Goal: Transaction & Acquisition: Subscribe to service/newsletter

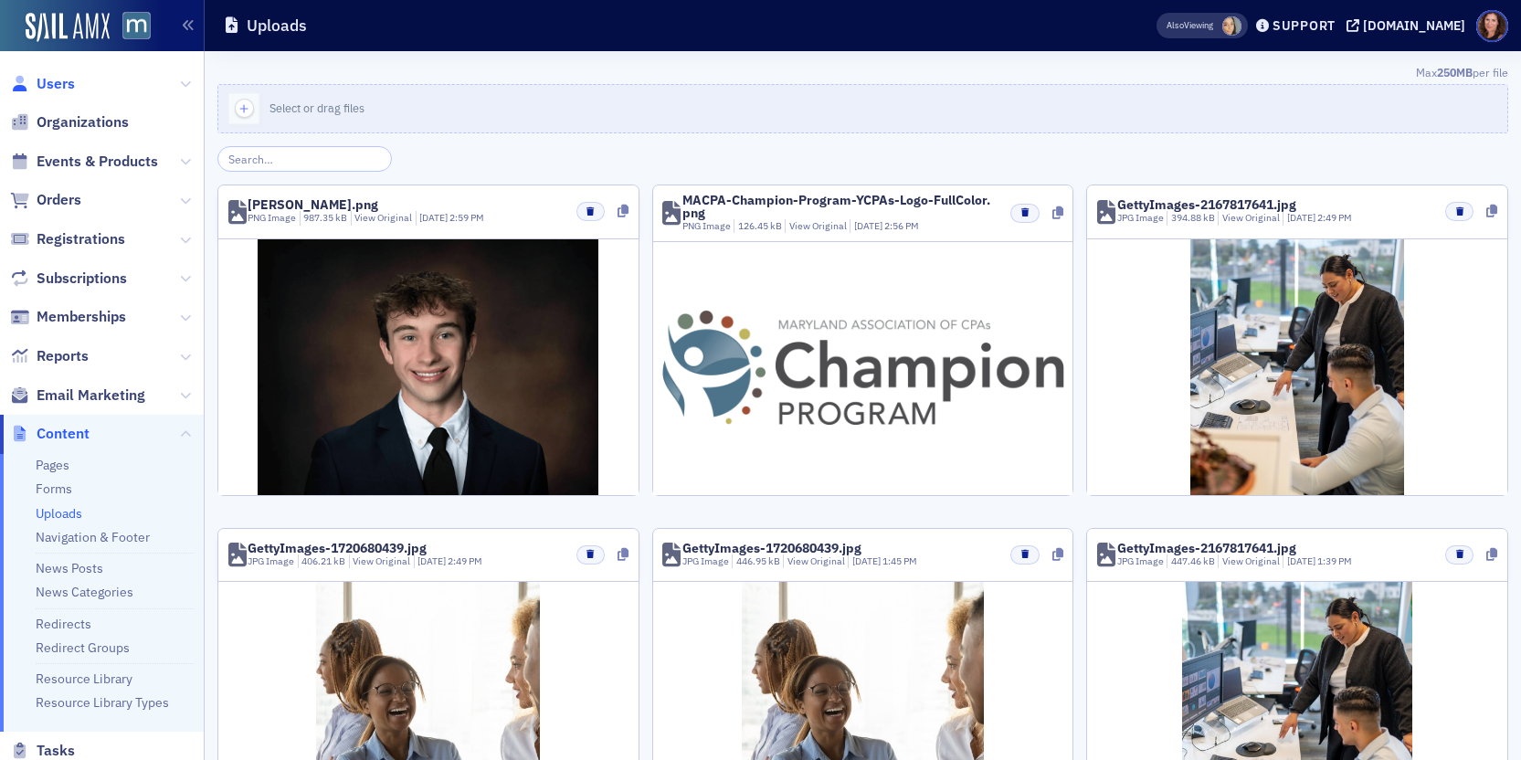
click at [66, 84] on span "Users" at bounding box center [56, 84] width 38 height 20
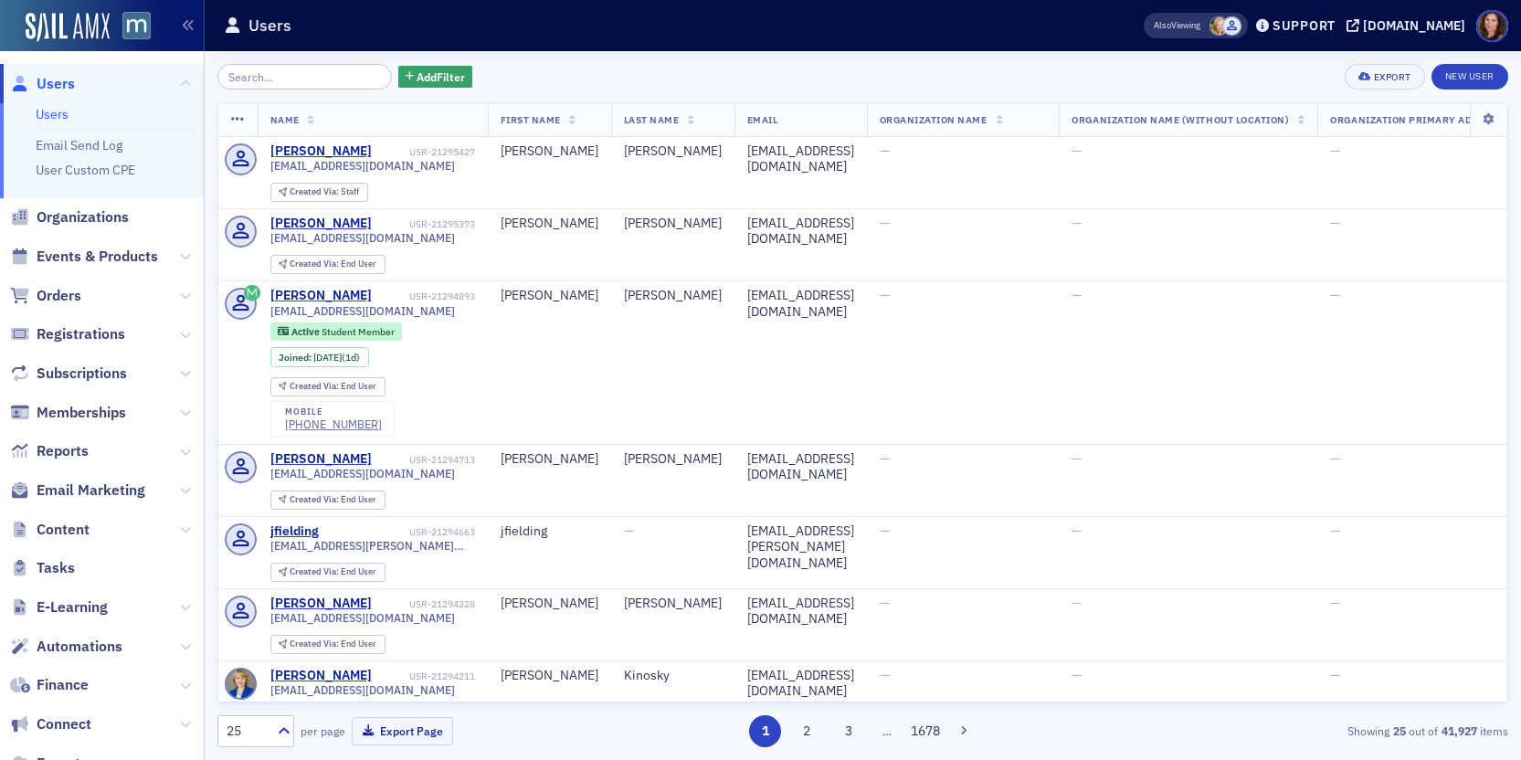
click at [233, 75] on input "search" at bounding box center [304, 77] width 174 height 26
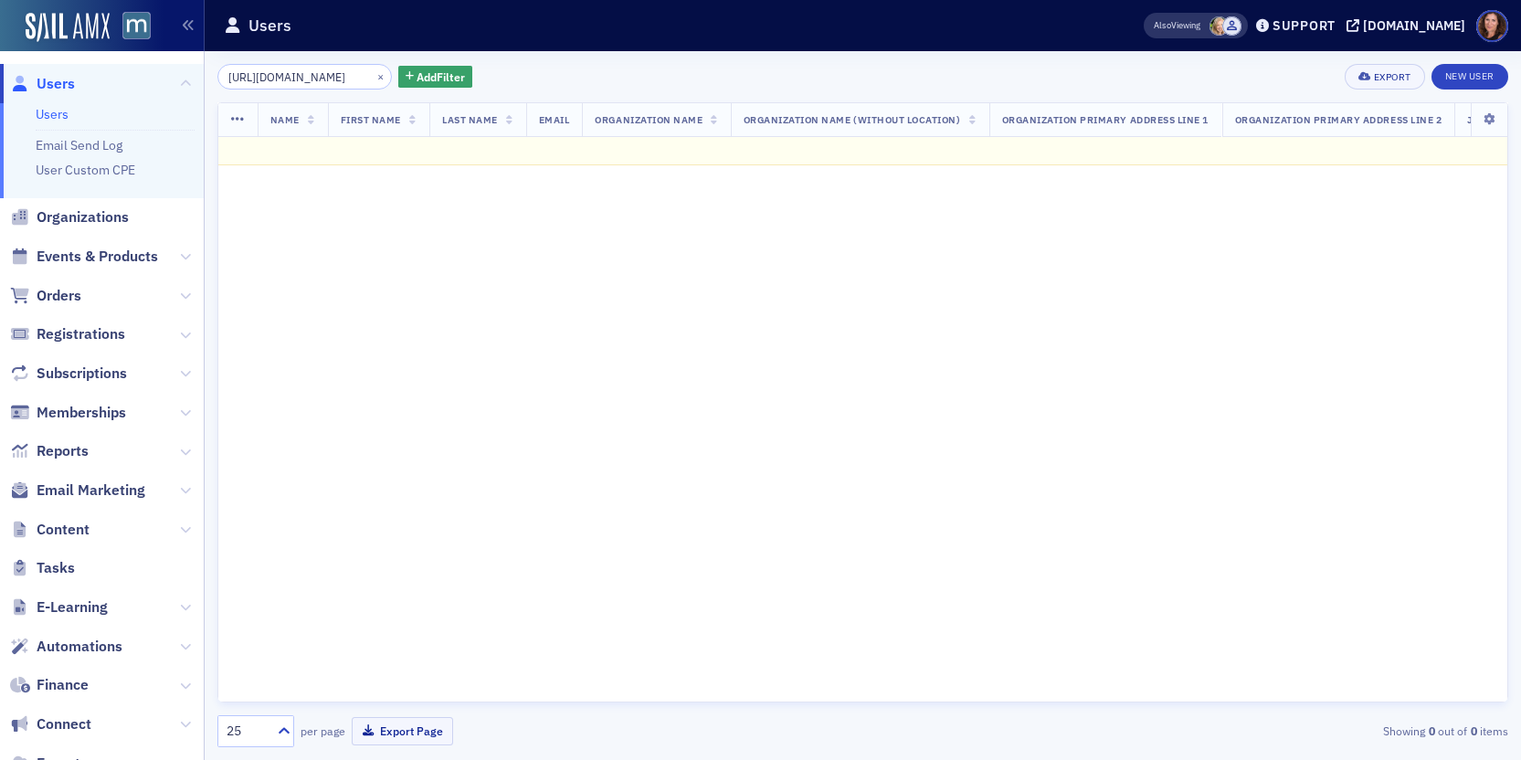
scroll to position [0, 542]
click at [233, 75] on input "https://cdn.sailamx.com/3/cms_uploads/15d0324c4cba39035aedcf51adc6262b/conversi…" at bounding box center [304, 77] width 174 height 26
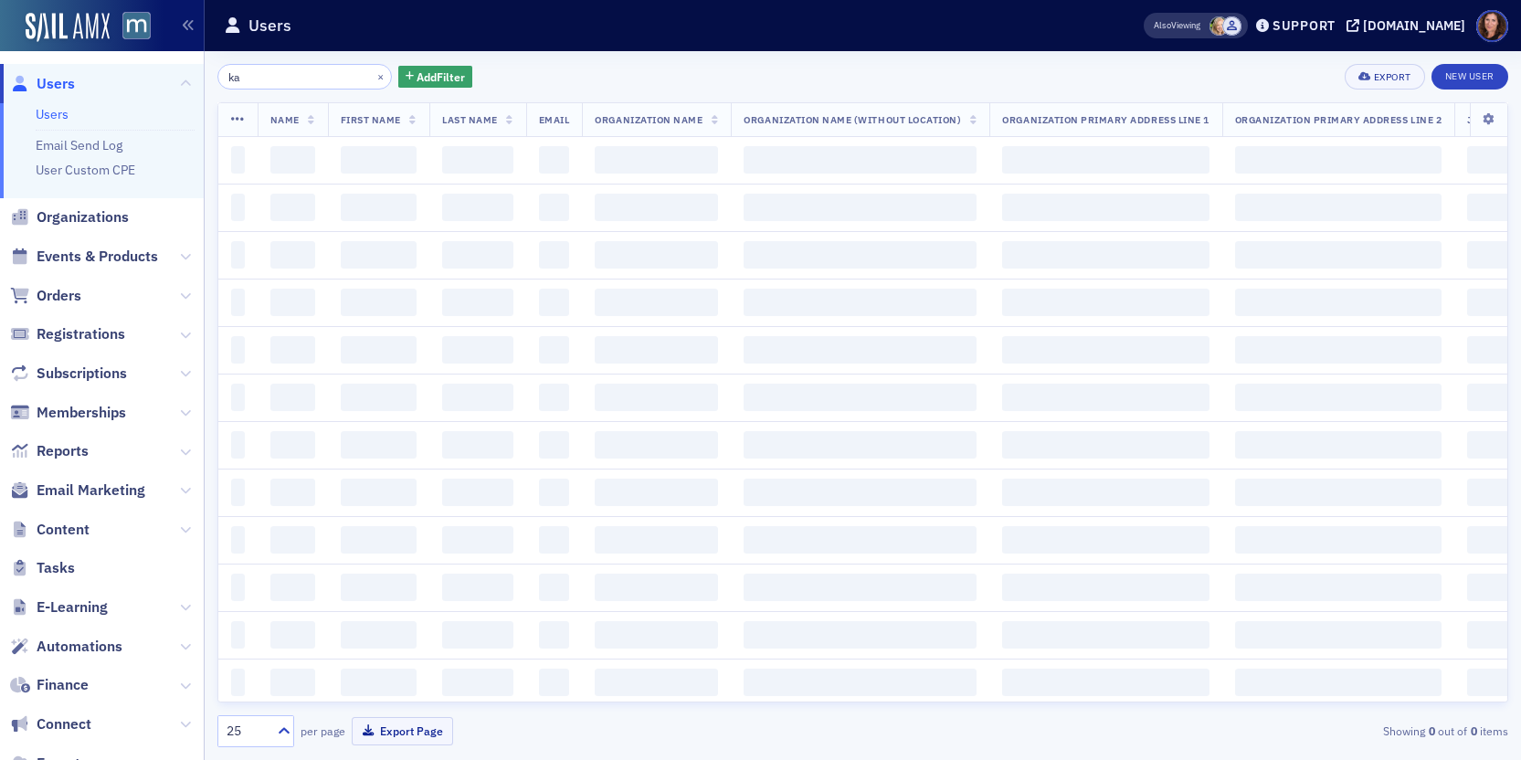
scroll to position [0, 0]
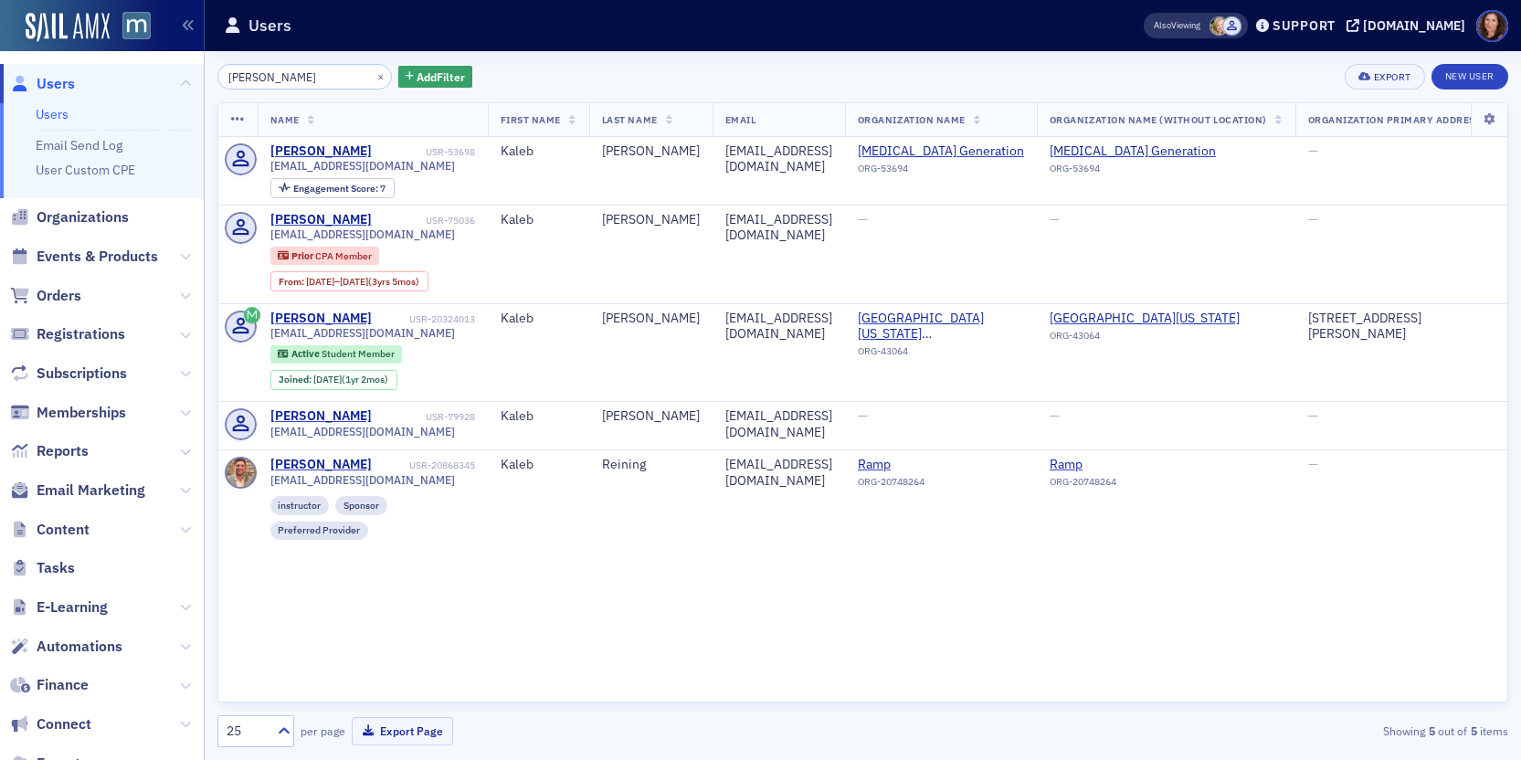
type input "kaleb cambell"
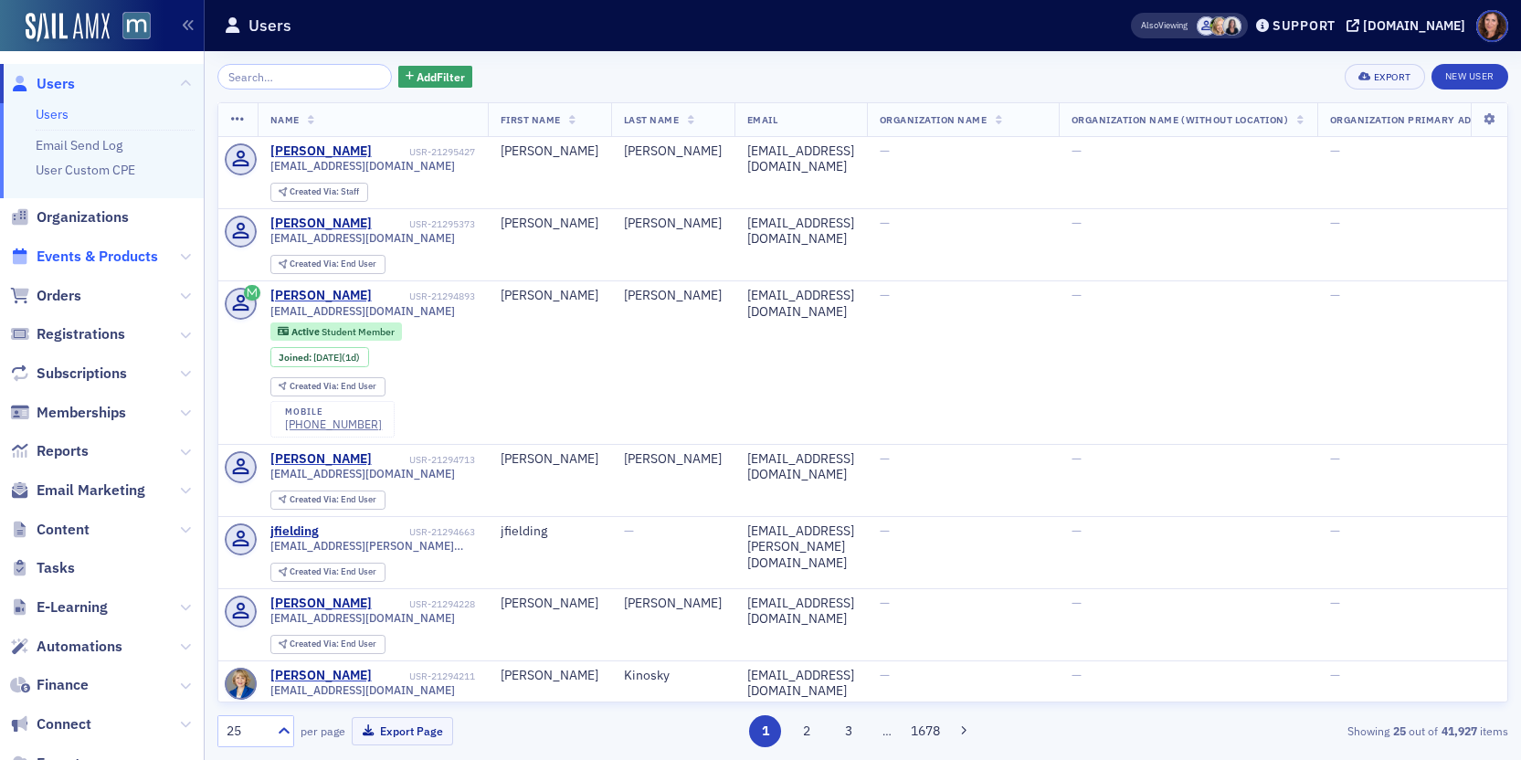
click at [132, 255] on span "Events & Products" at bounding box center [97, 257] width 121 height 20
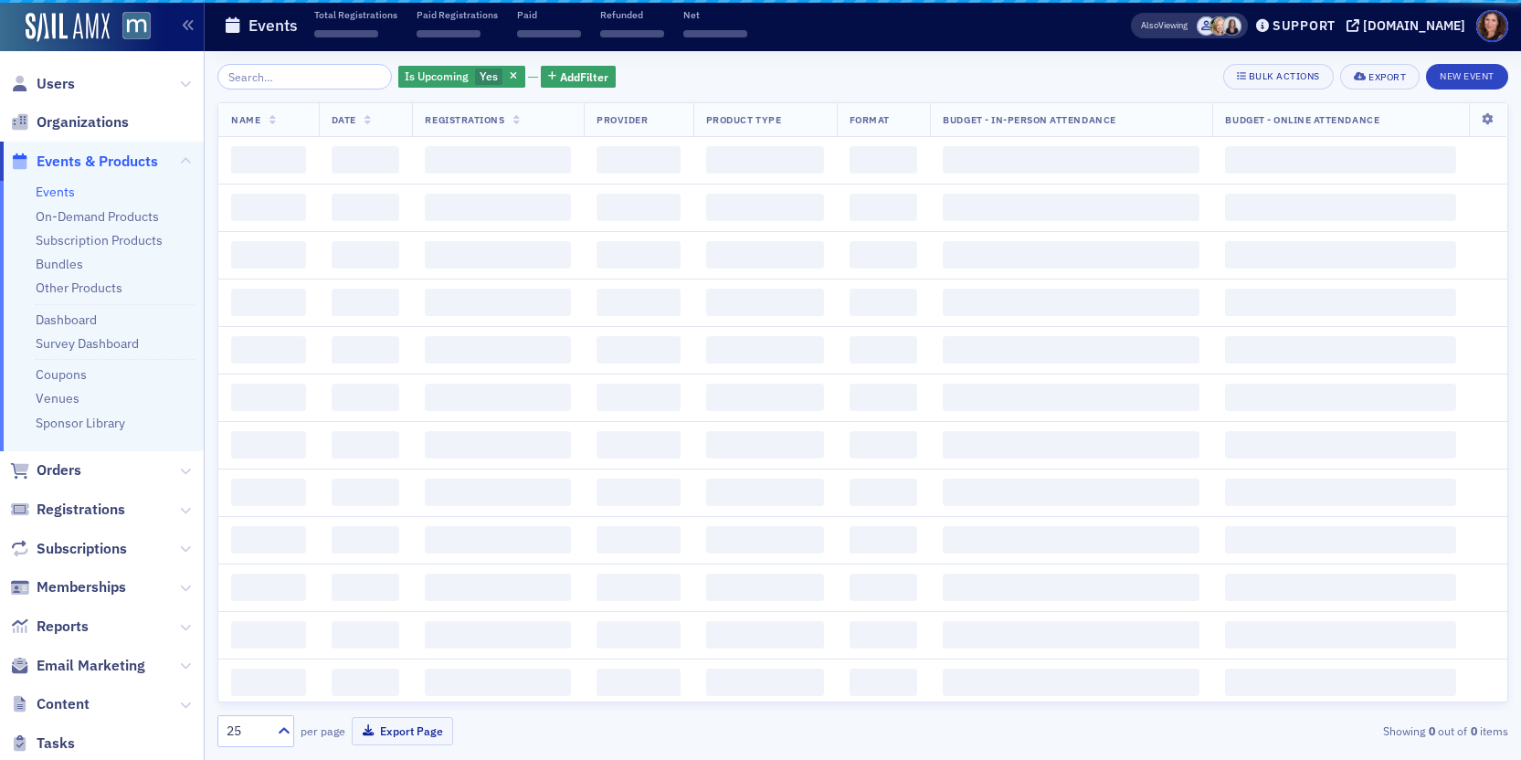
click at [303, 73] on input "search" at bounding box center [304, 77] width 174 height 26
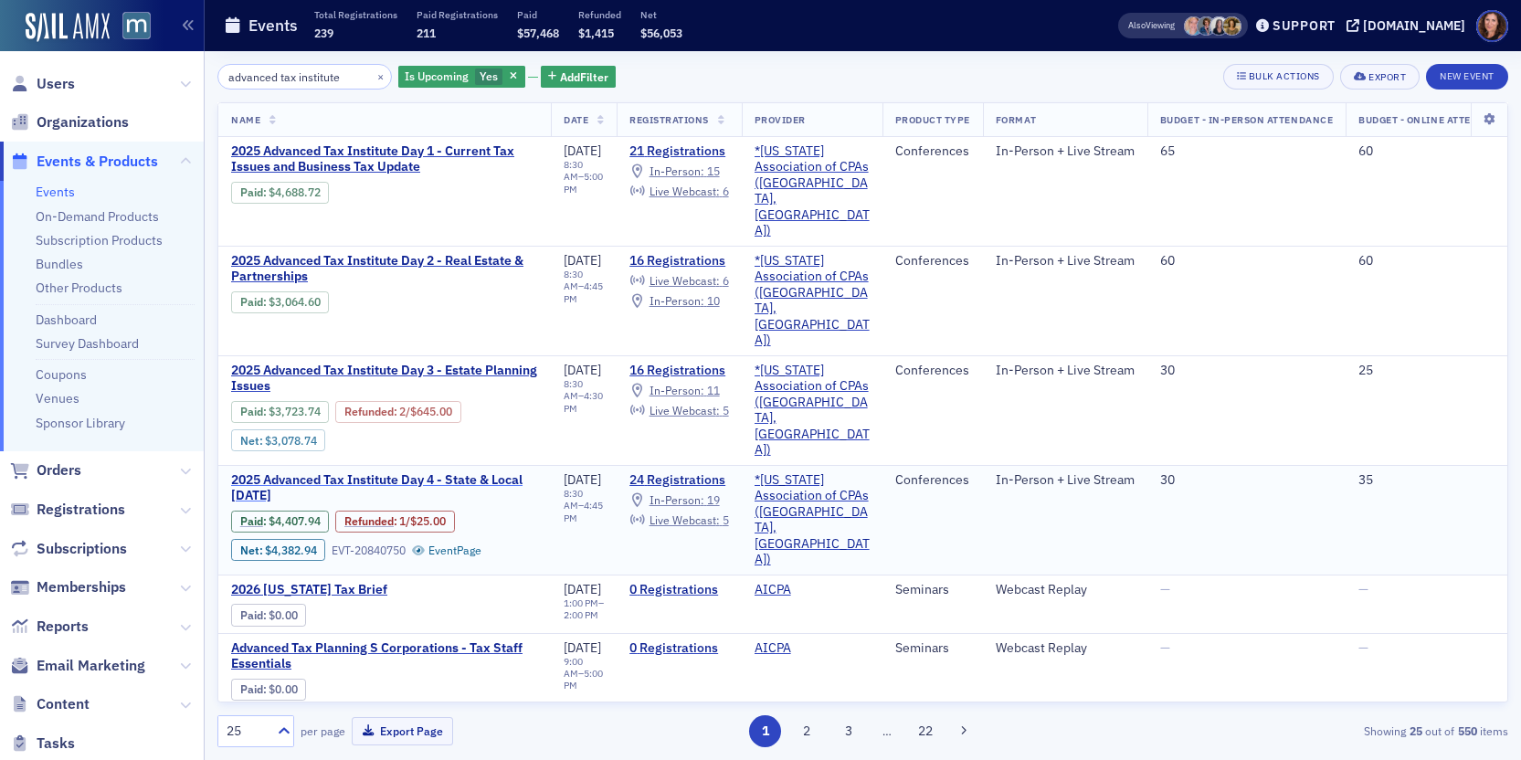
type input "advanced tax institute"
click at [486, 472] on span "2025 Advanced Tax Institute Day 4 - State & Local Tax Day" at bounding box center [384, 488] width 307 height 32
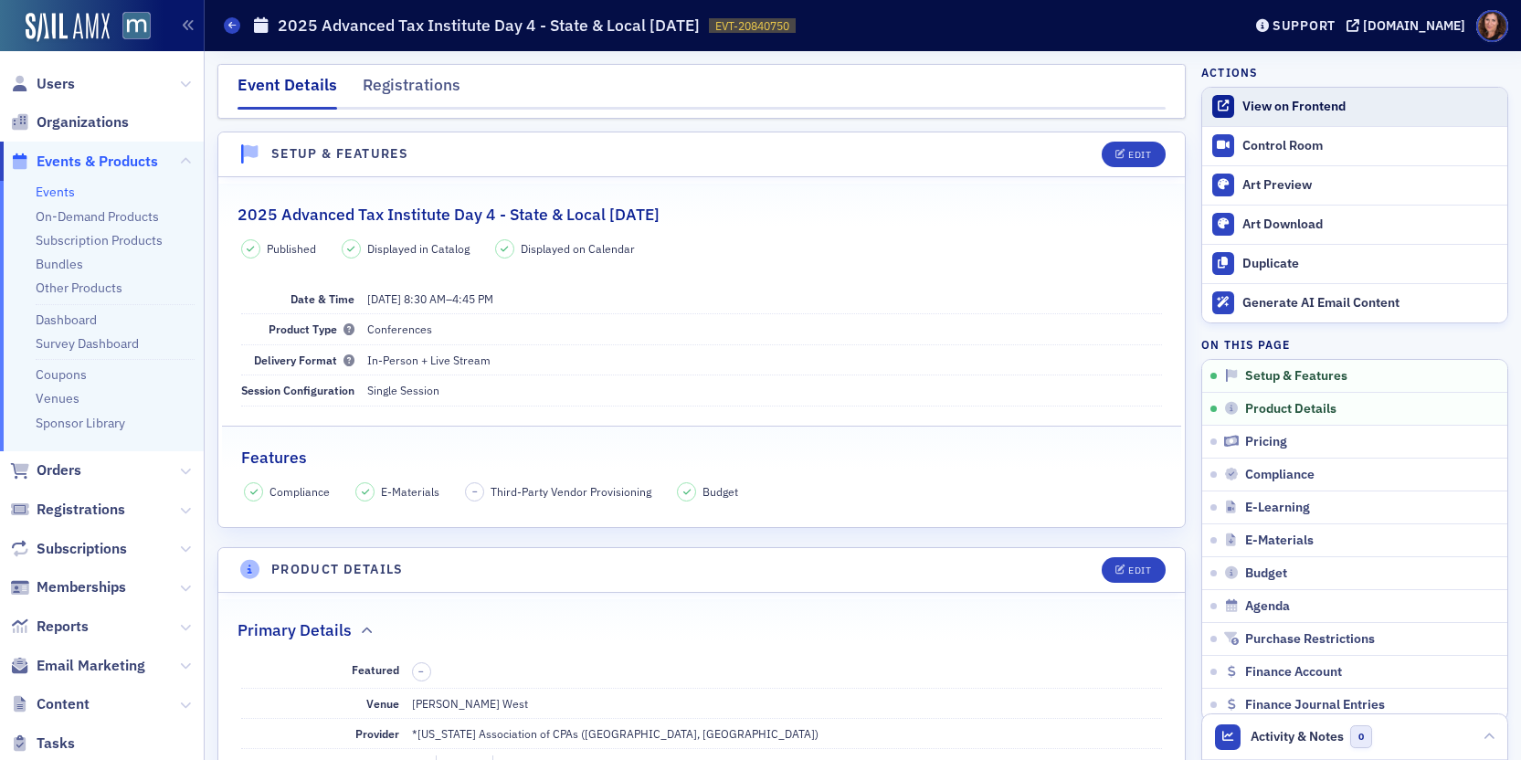
click at [1273, 116] on link "View on Frontend" at bounding box center [1354, 107] width 305 height 38
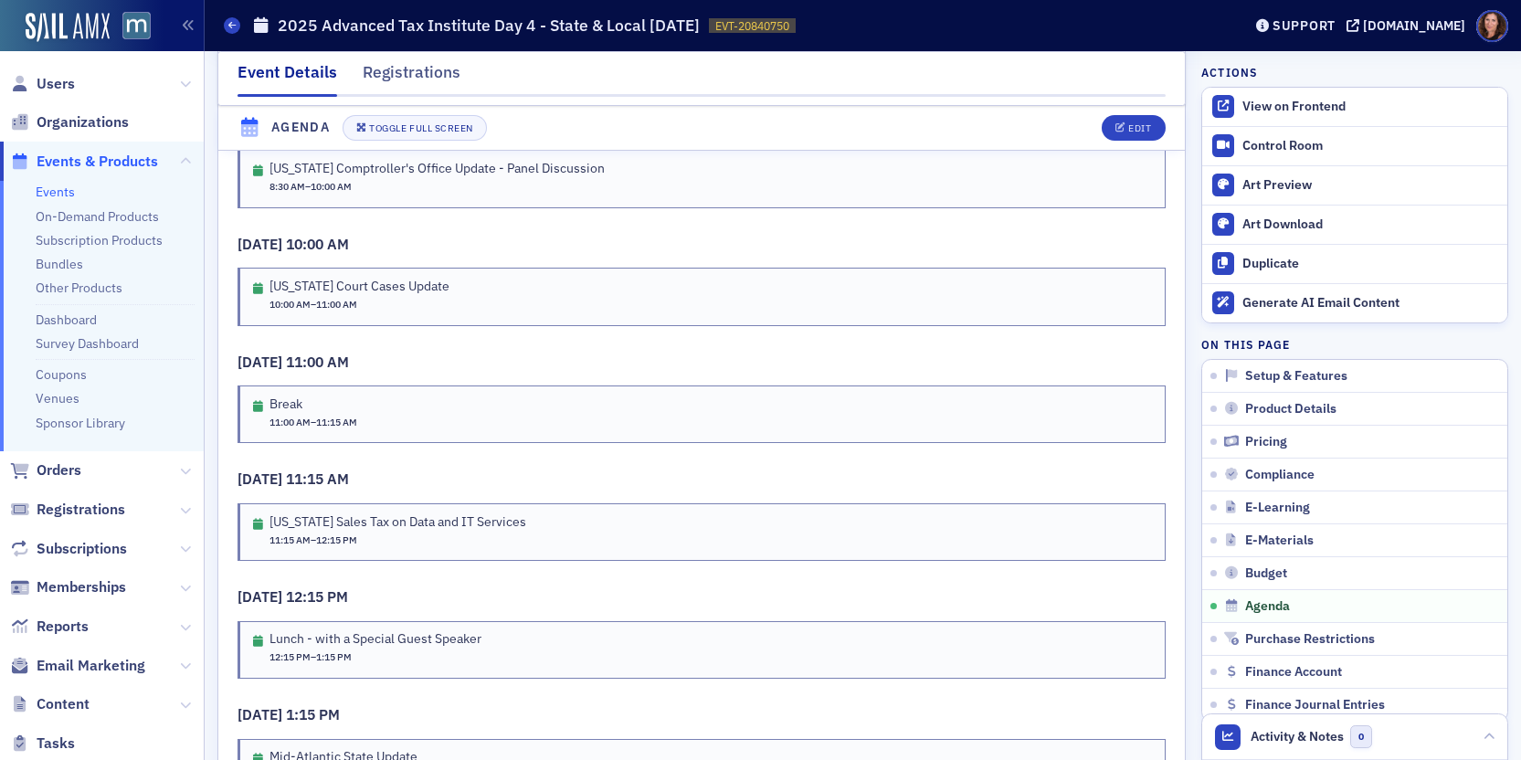
scroll to position [3322, 0]
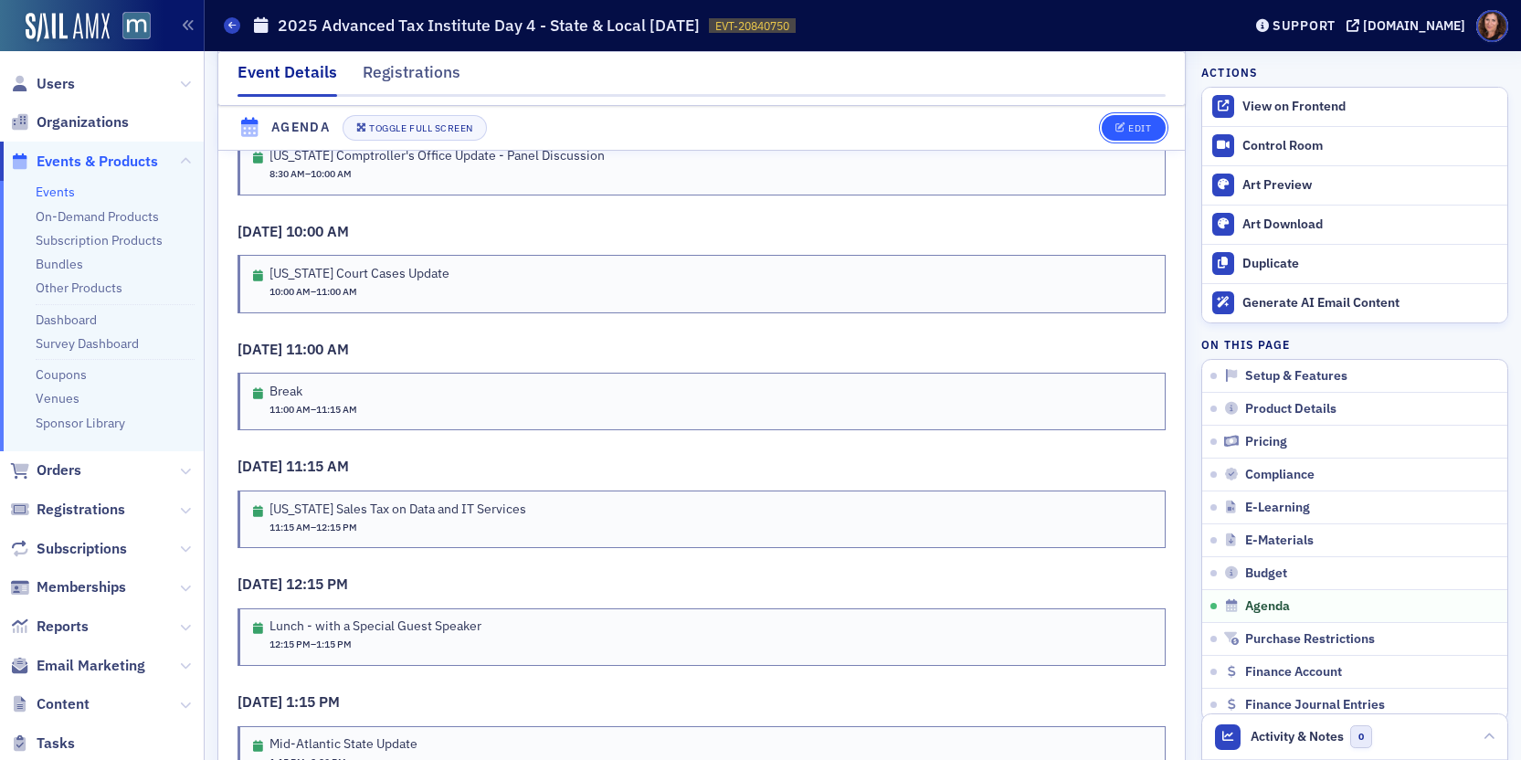
click at [1128, 126] on div "Edit" at bounding box center [1139, 128] width 23 height 10
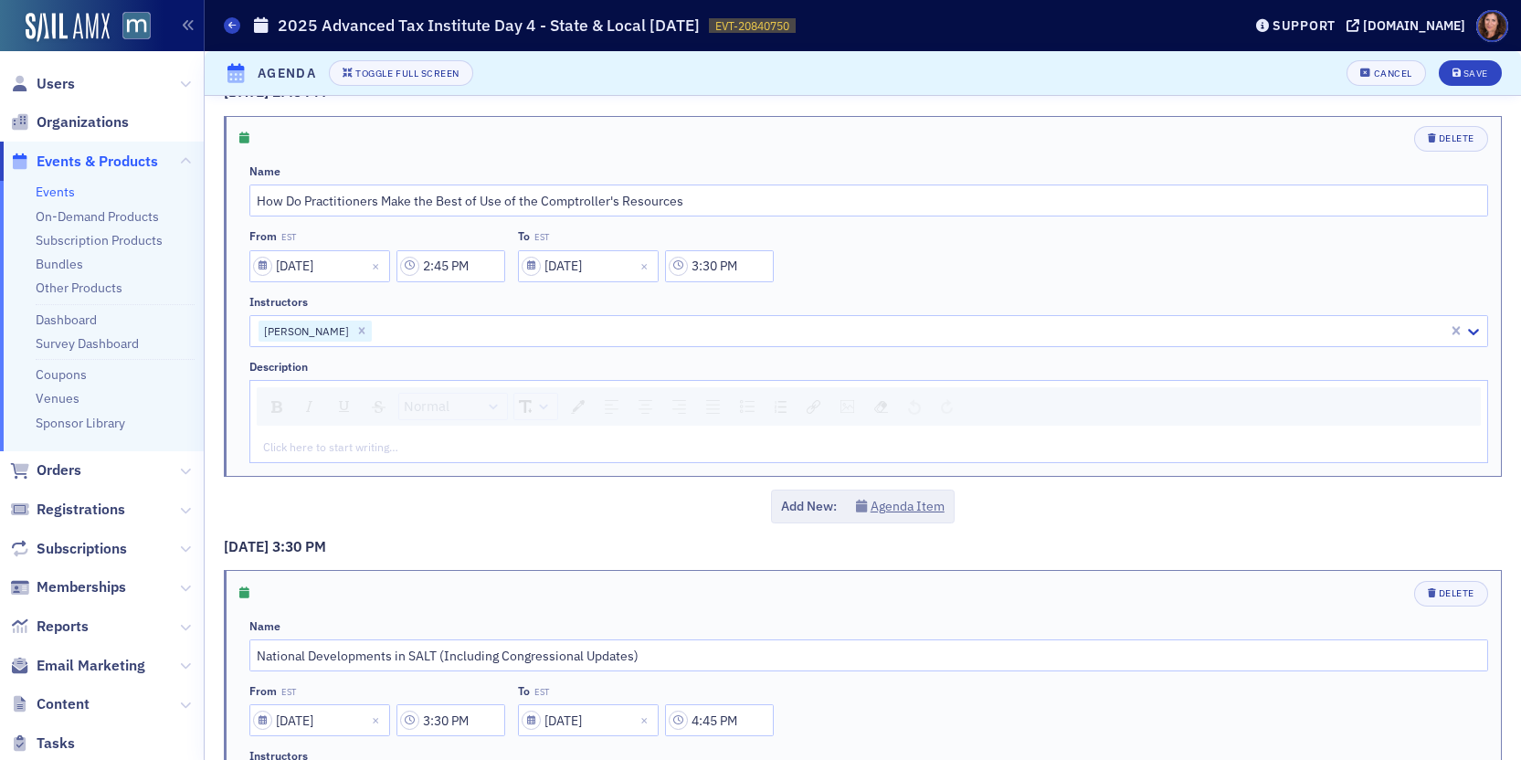
scroll to position [3897, 0]
click at [355, 333] on icon "Remove Elena Fowlkes" at bounding box center [361, 329] width 13 height 13
click at [397, 447] on div "rdw-editor" at bounding box center [869, 446] width 1210 height 16
click at [1453, 70] on icon "submit" at bounding box center [1457, 74] width 9 height 10
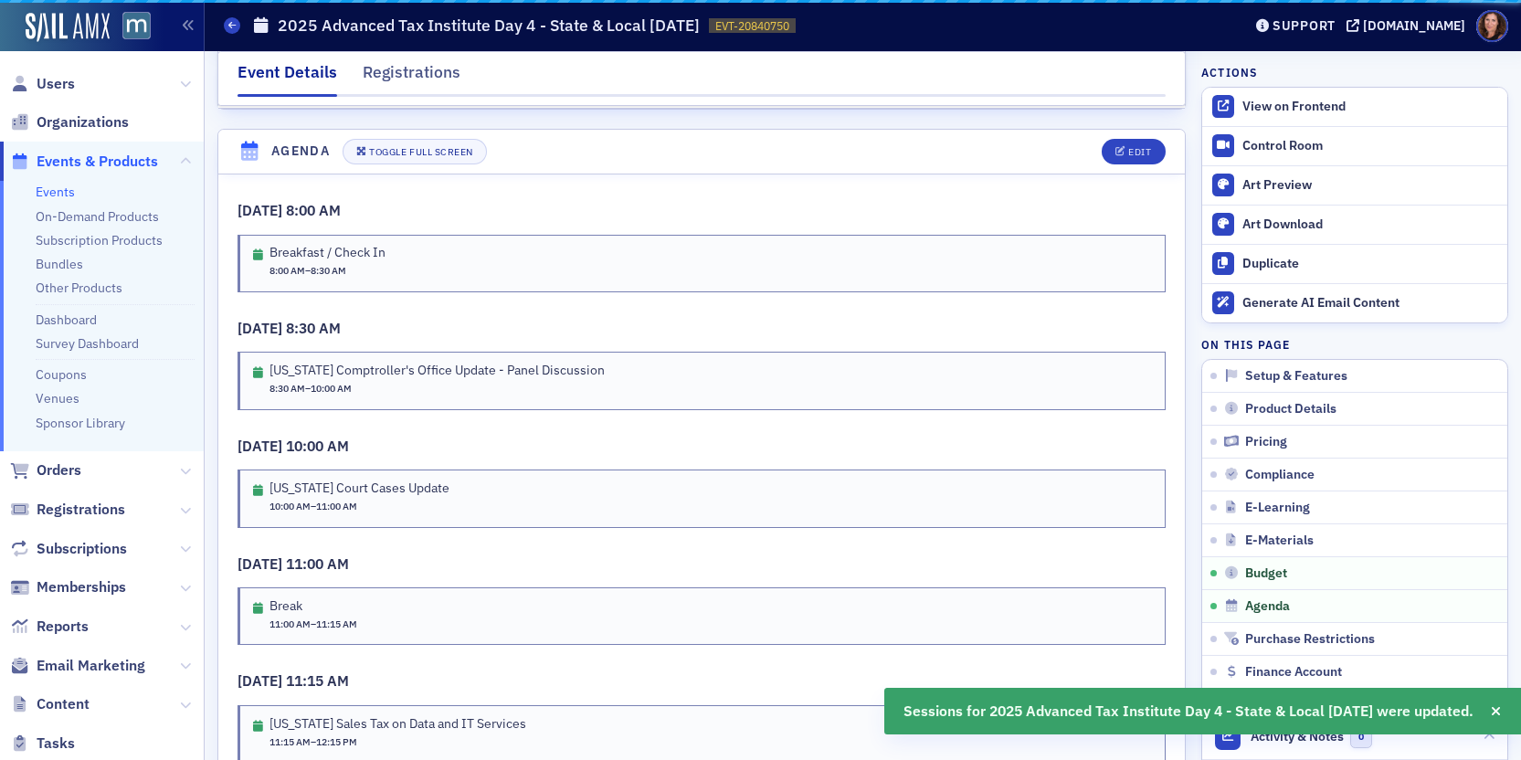
scroll to position [3130, 0]
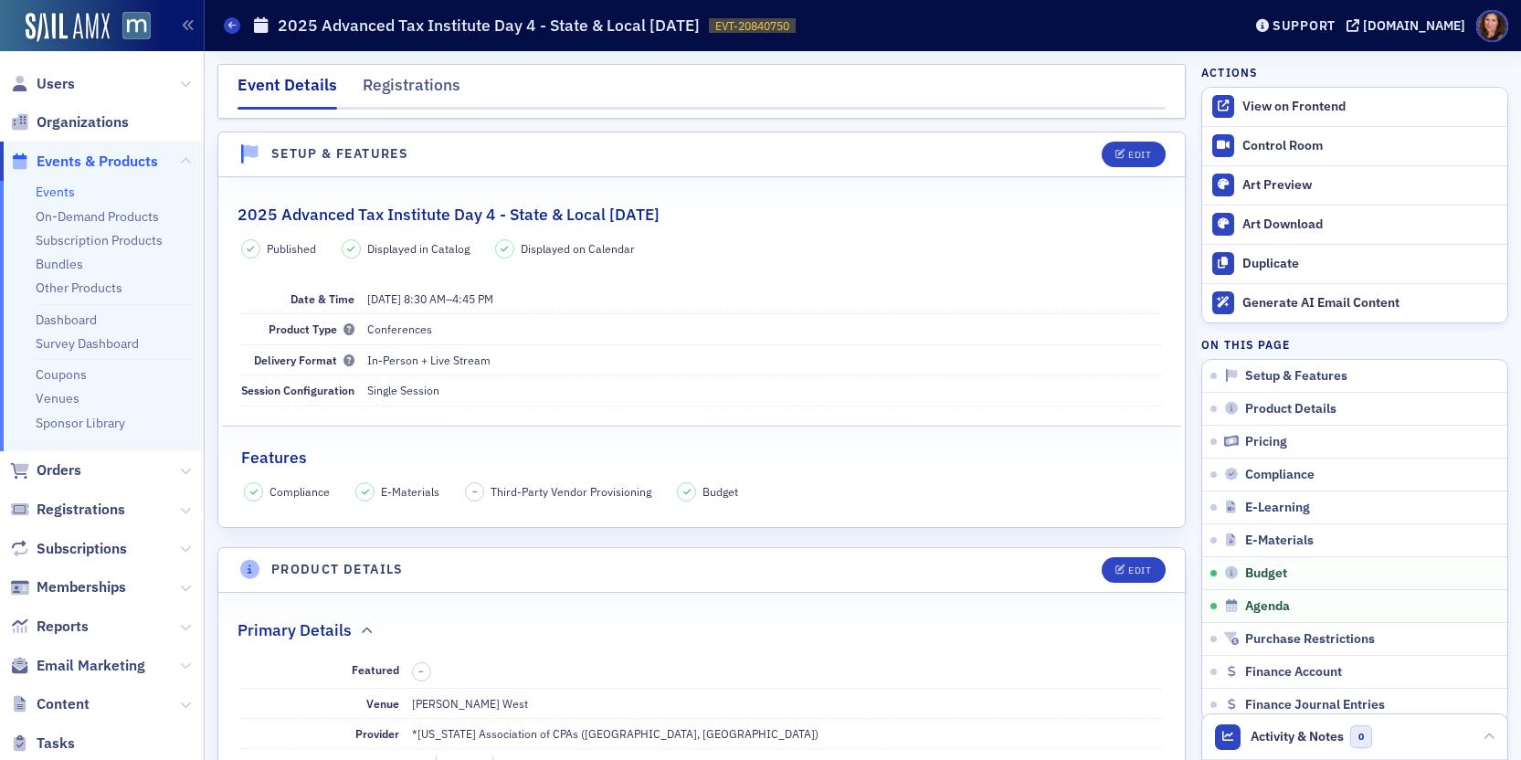
scroll to position [3130, 0]
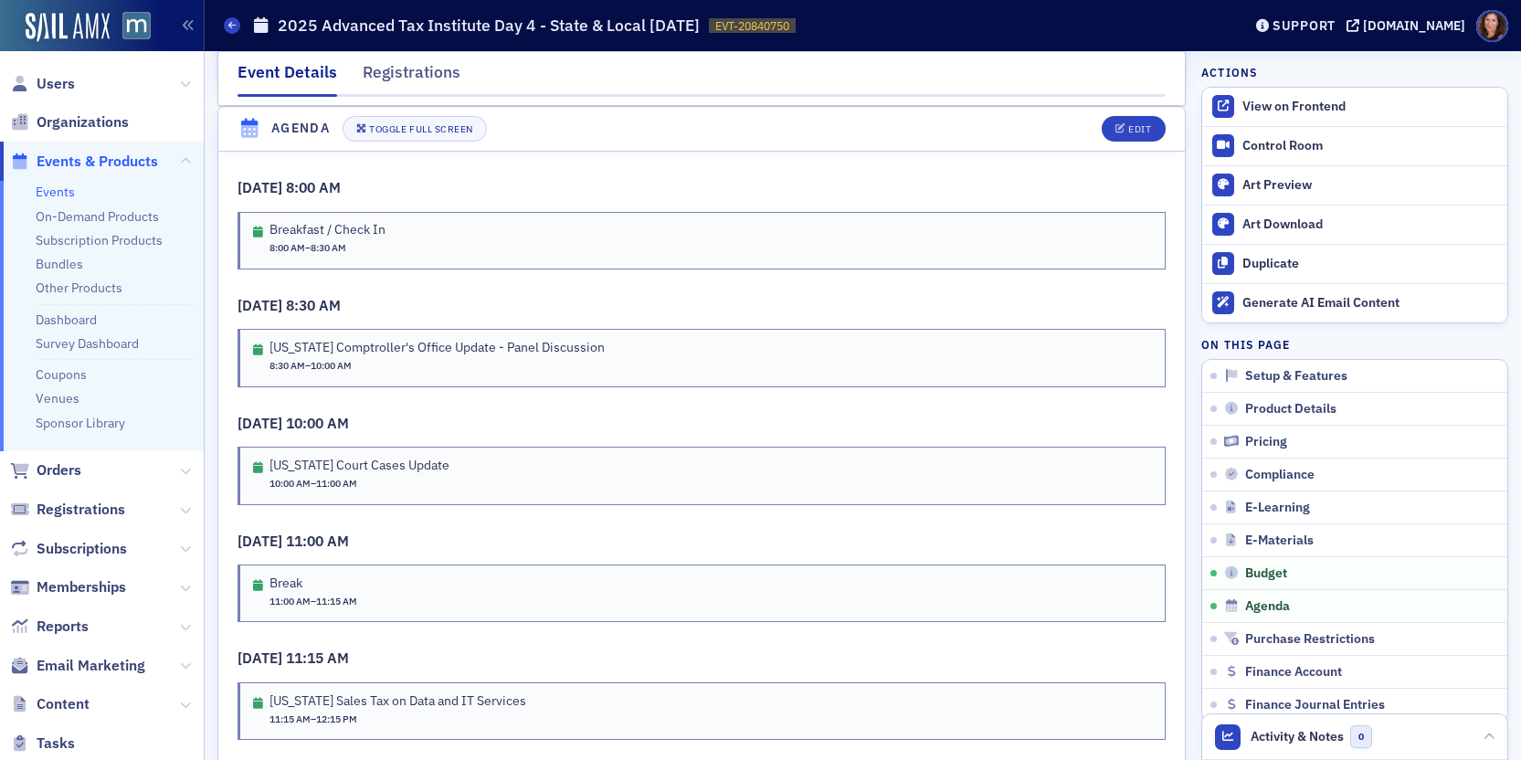
click at [54, 194] on link "Events" at bounding box center [55, 192] width 39 height 16
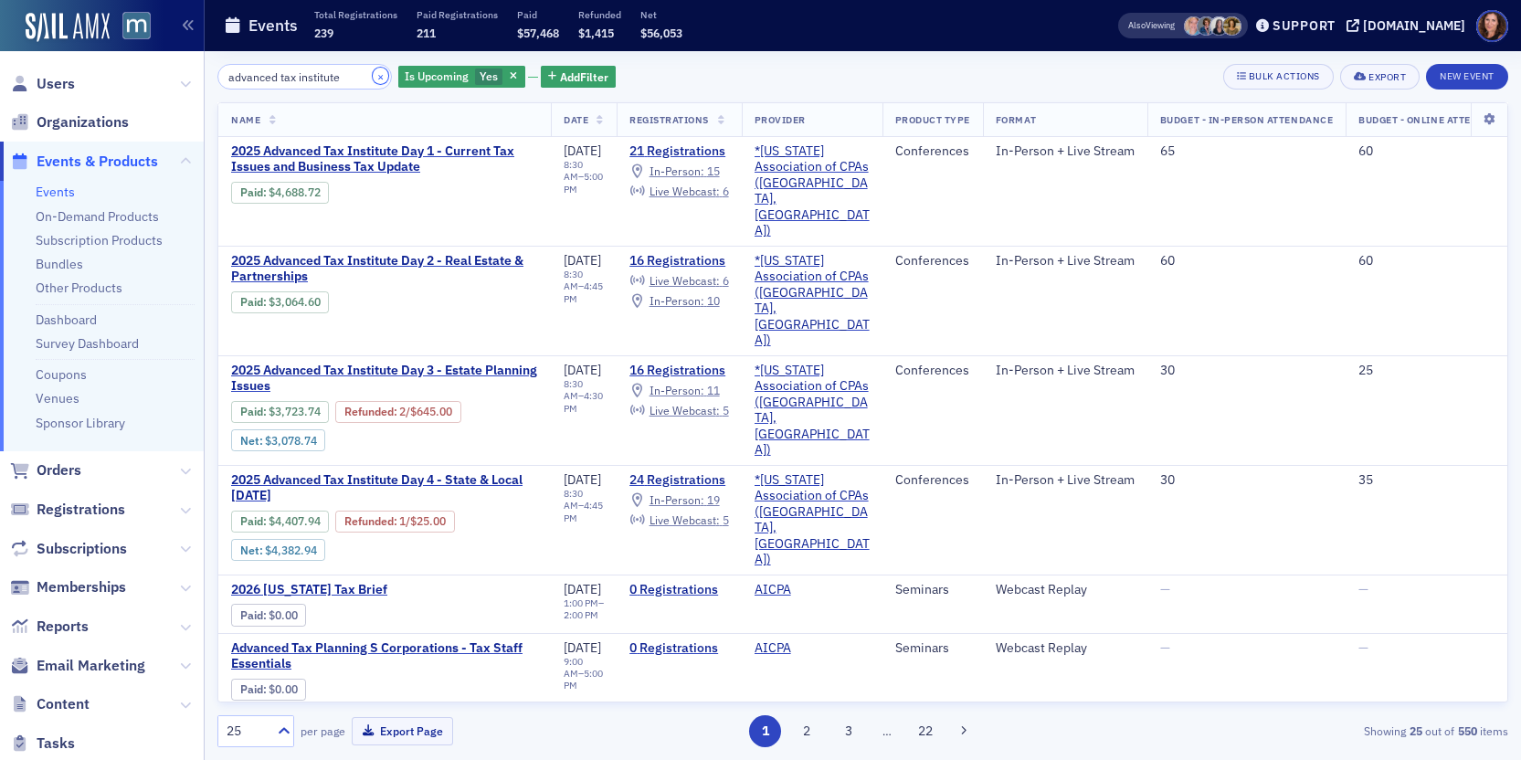
click at [373, 79] on button "×" at bounding box center [381, 76] width 16 height 16
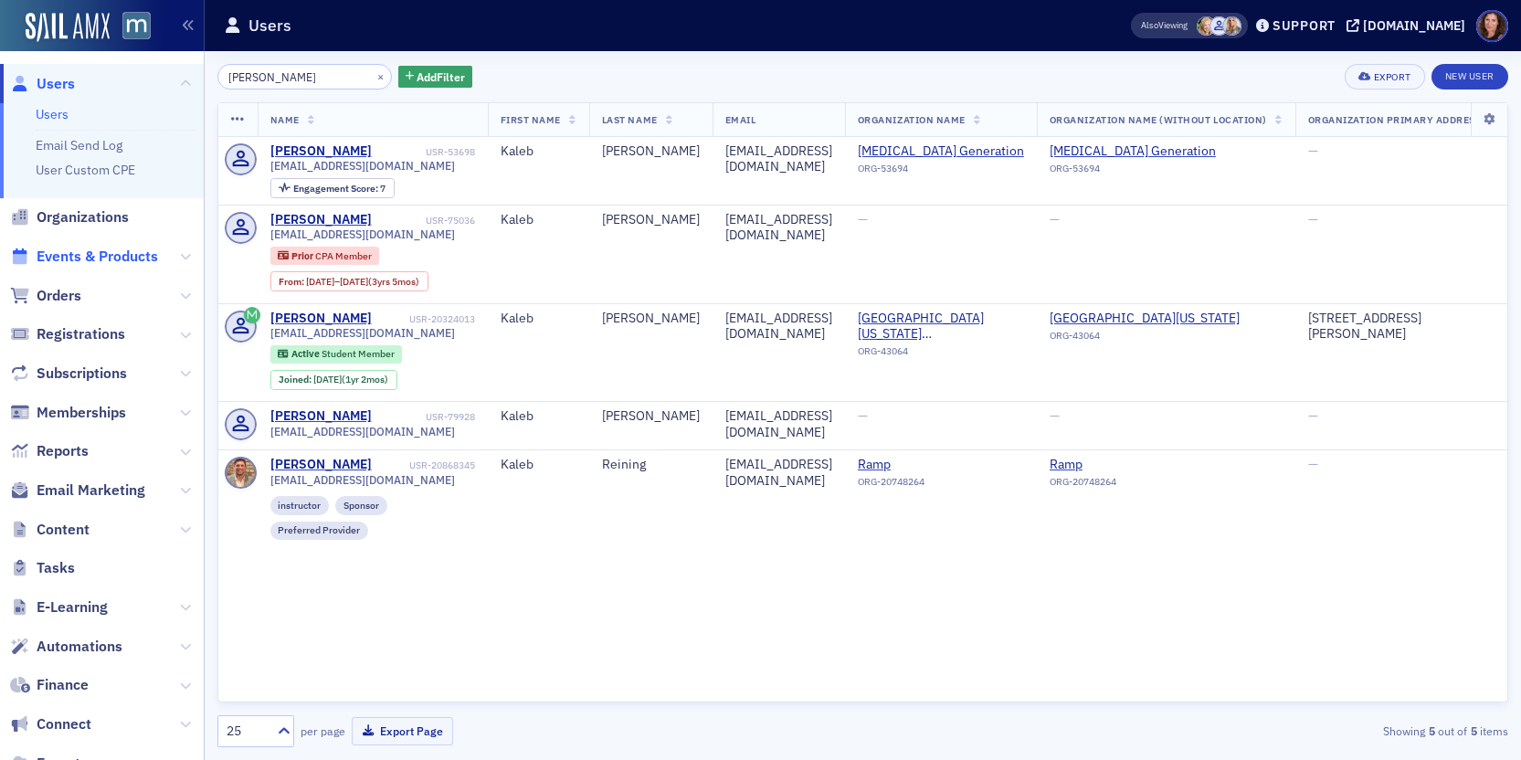
click at [131, 258] on span "Events & Products" at bounding box center [97, 257] width 121 height 20
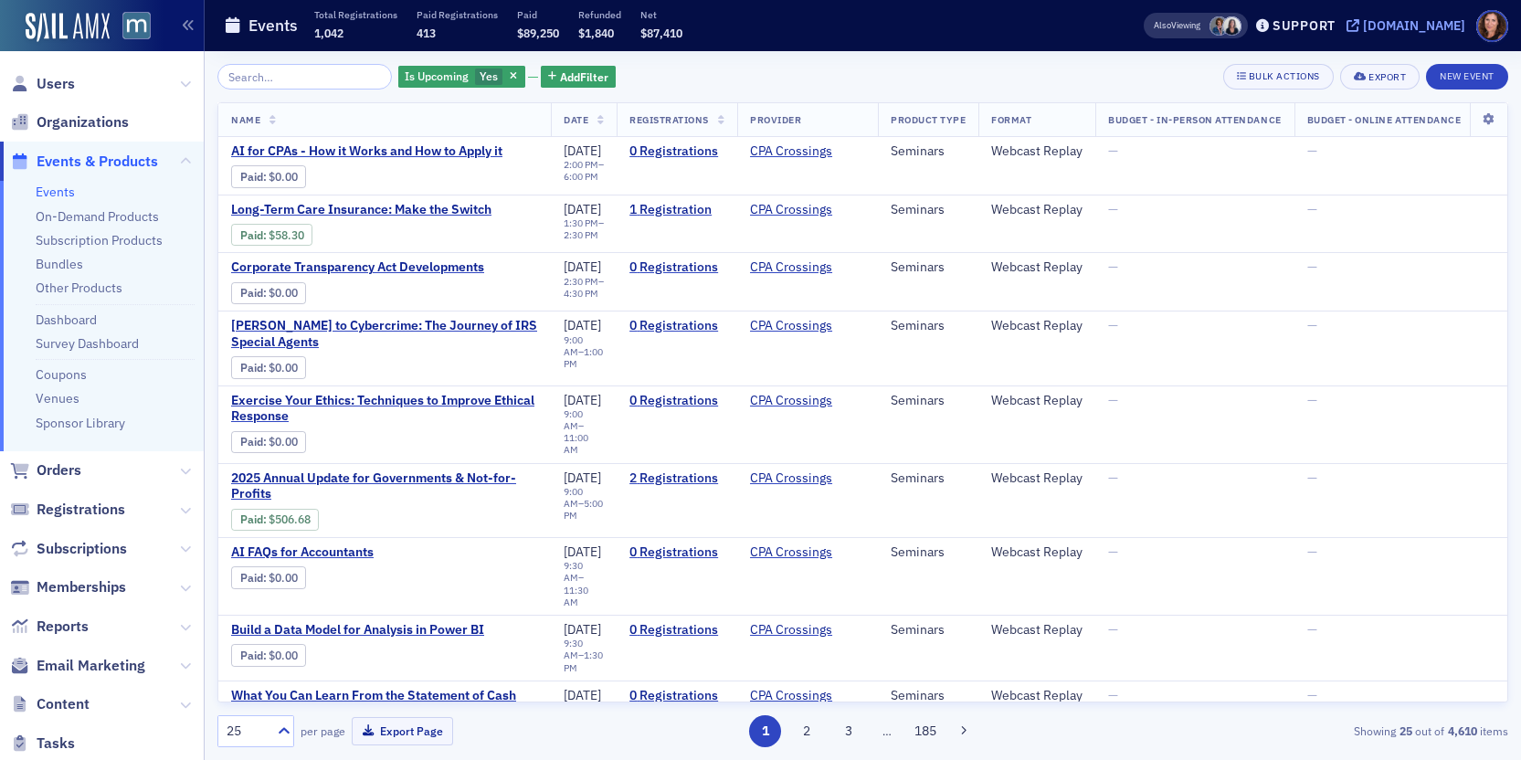
click at [1402, 33] on div "[DOMAIN_NAME]" at bounding box center [1414, 25] width 102 height 16
click at [1423, 32] on div "[DOMAIN_NAME]" at bounding box center [1414, 25] width 102 height 16
click at [286, 76] on input "search" at bounding box center [304, 77] width 174 height 26
type input "o"
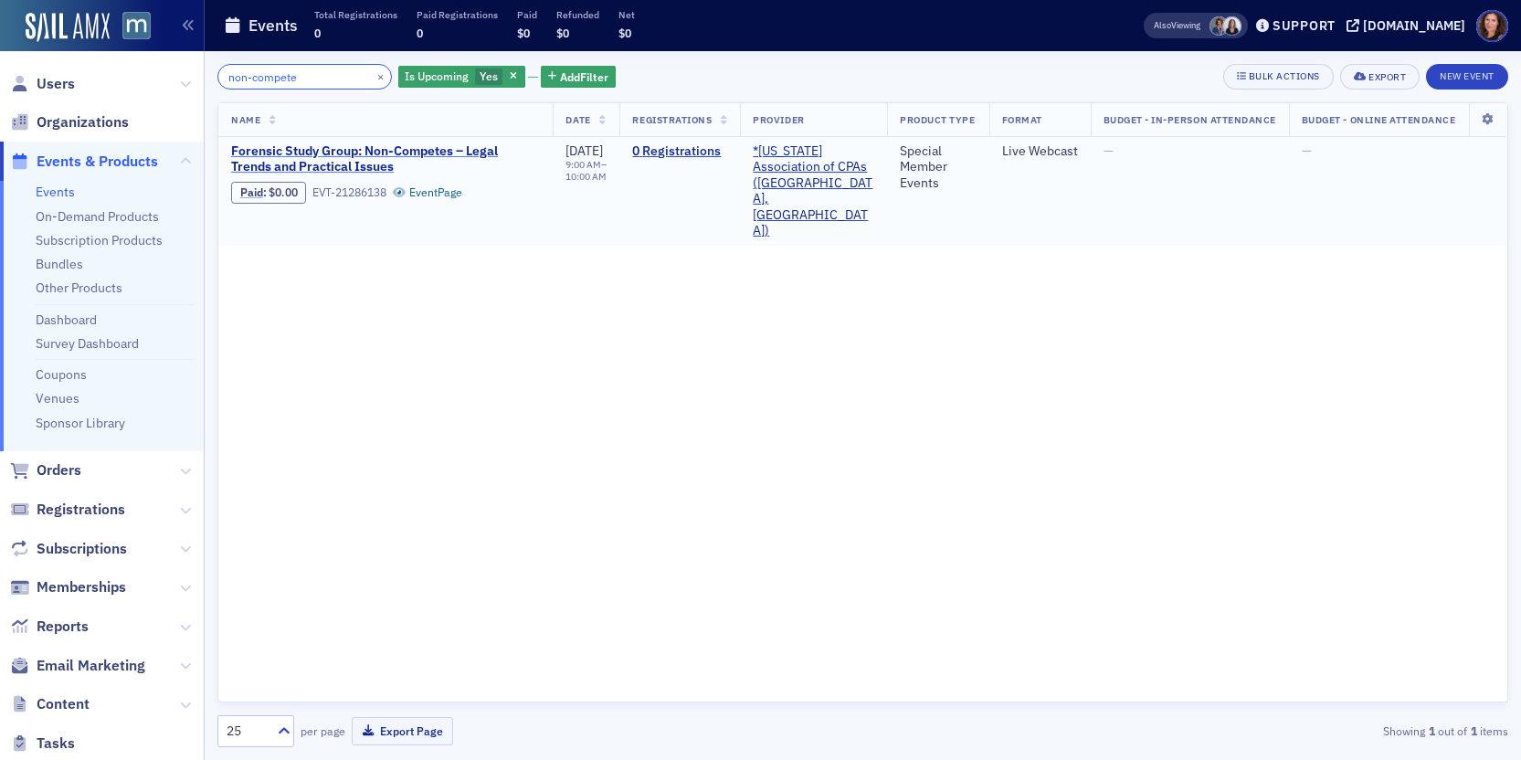
type input "non-compete"
click at [327, 145] on span "Forensic Study Group: Non-Competes – Legal Trends and Practical Issues" at bounding box center [385, 159] width 309 height 32
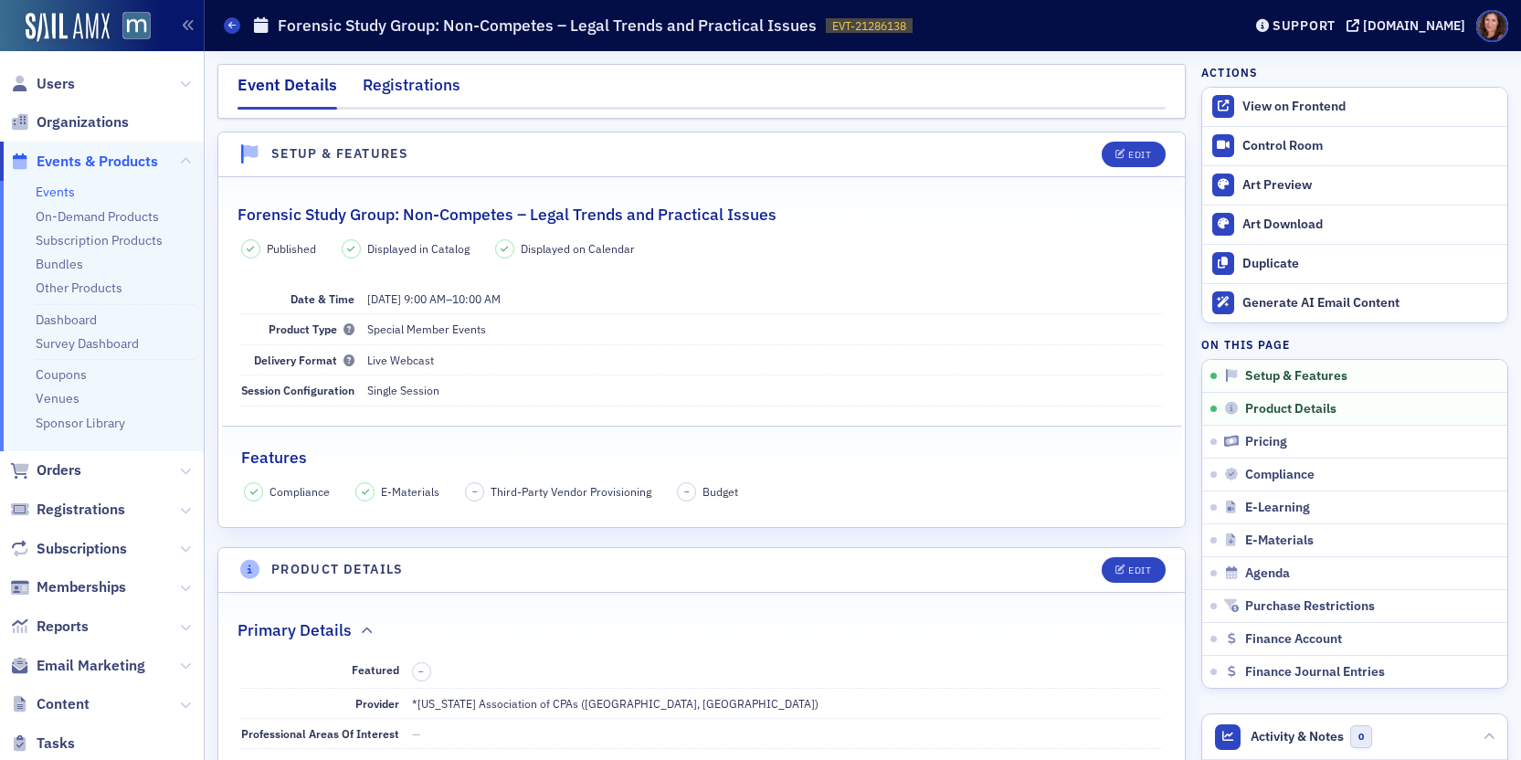
click at [427, 85] on div "Registrations" at bounding box center [412, 90] width 98 height 34
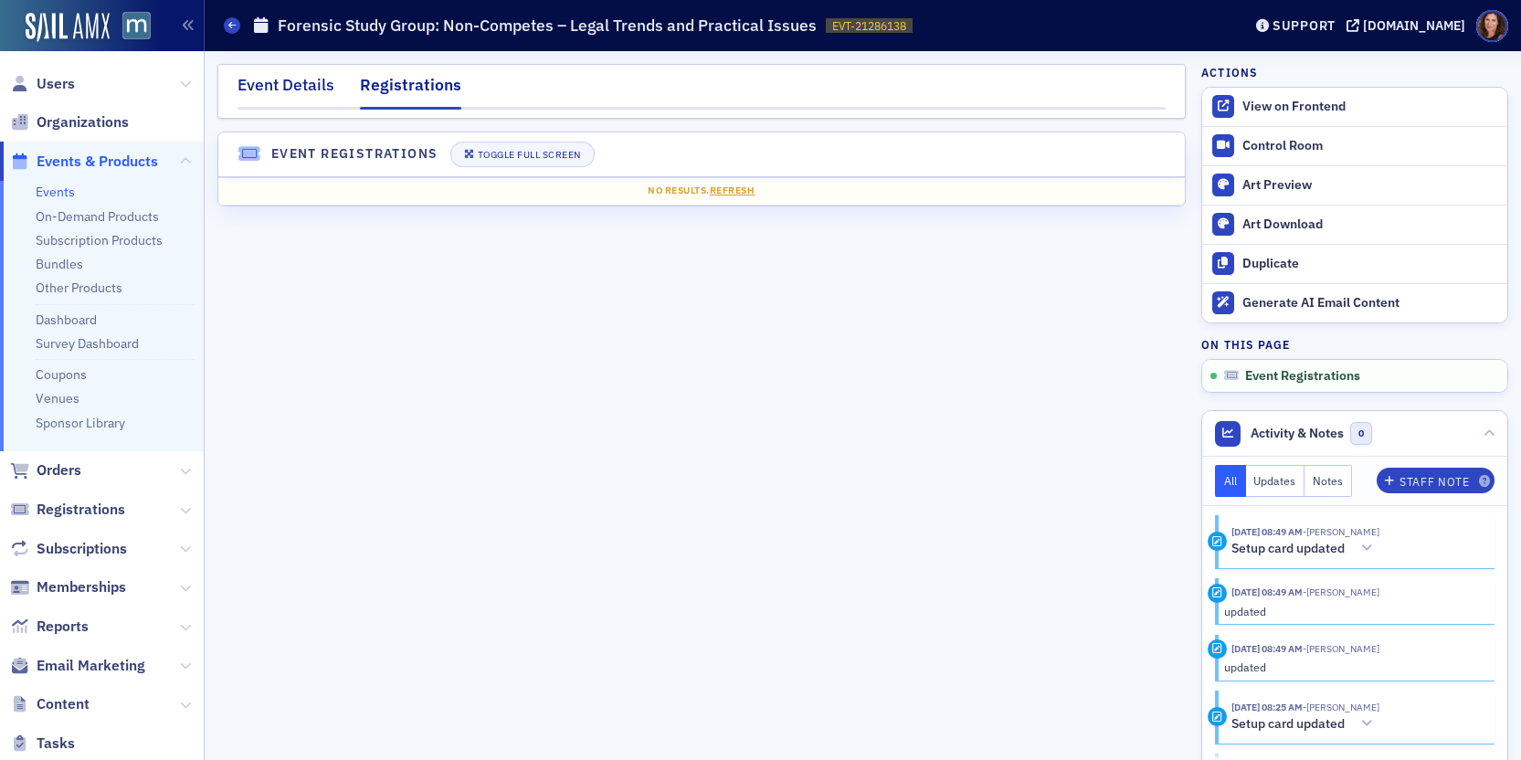
click at [304, 84] on div "Event Details" at bounding box center [286, 90] width 97 height 34
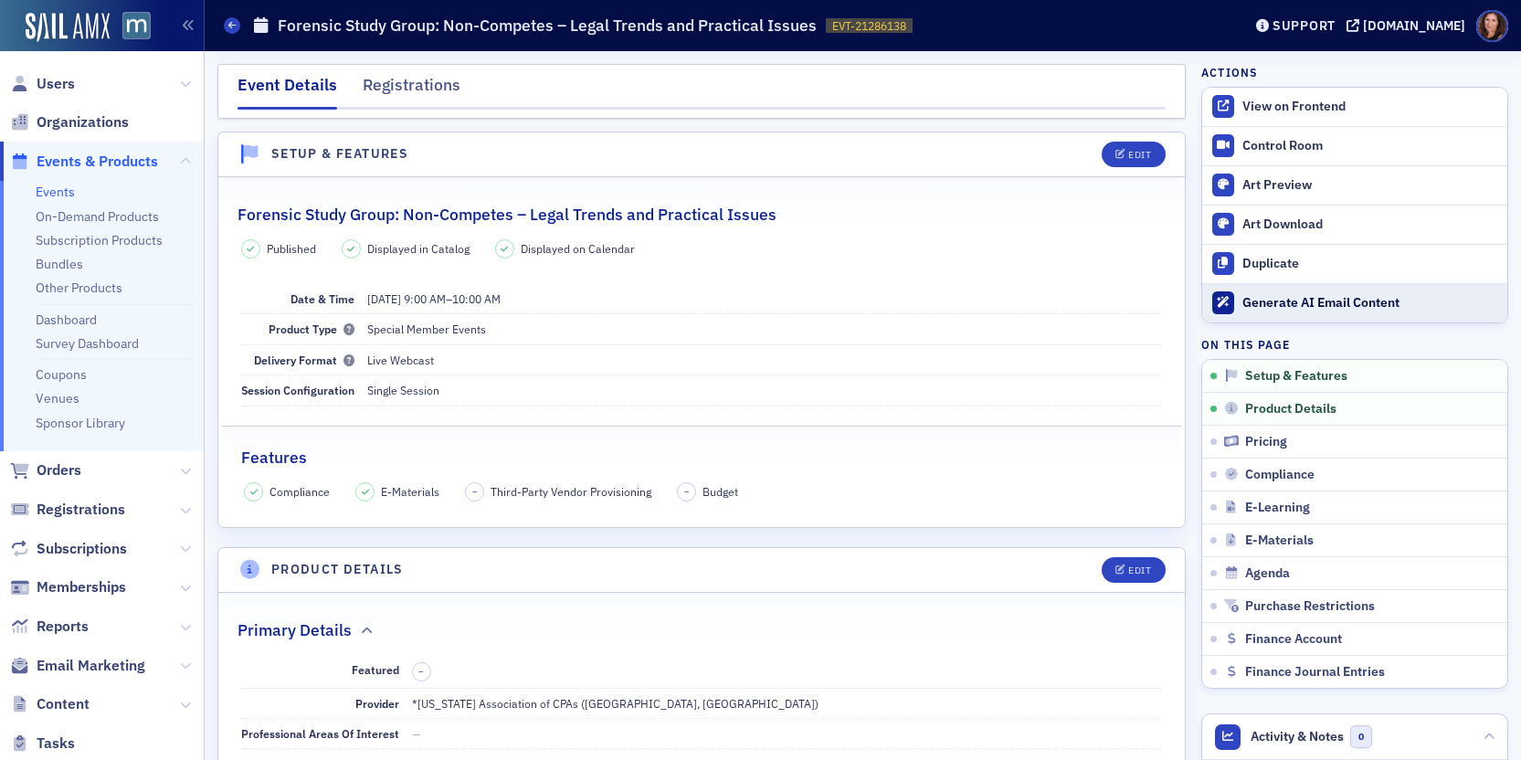
click at [1291, 304] on div "Generate AI Email Content" at bounding box center [1370, 303] width 256 height 16
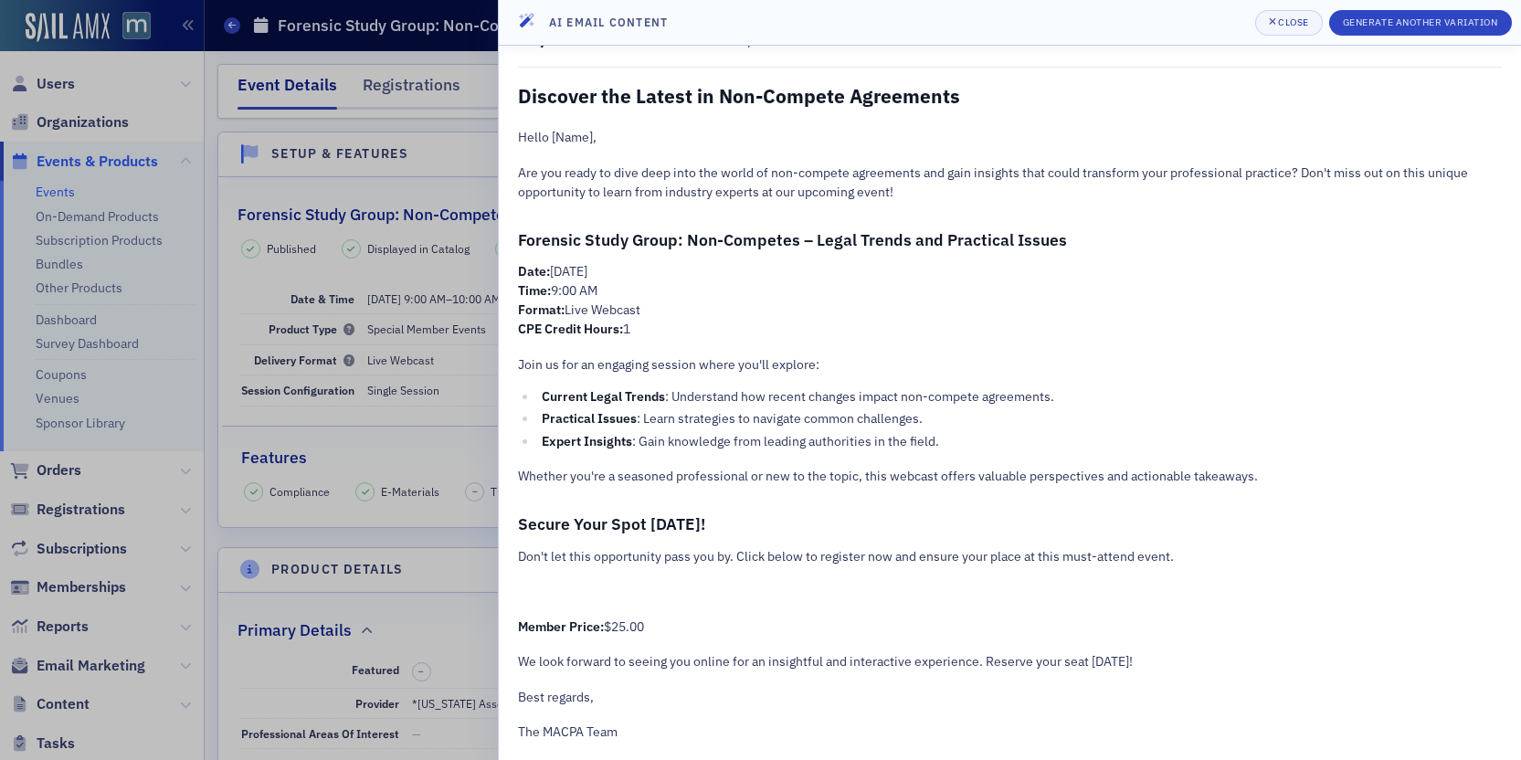
scroll to position [54, 0]
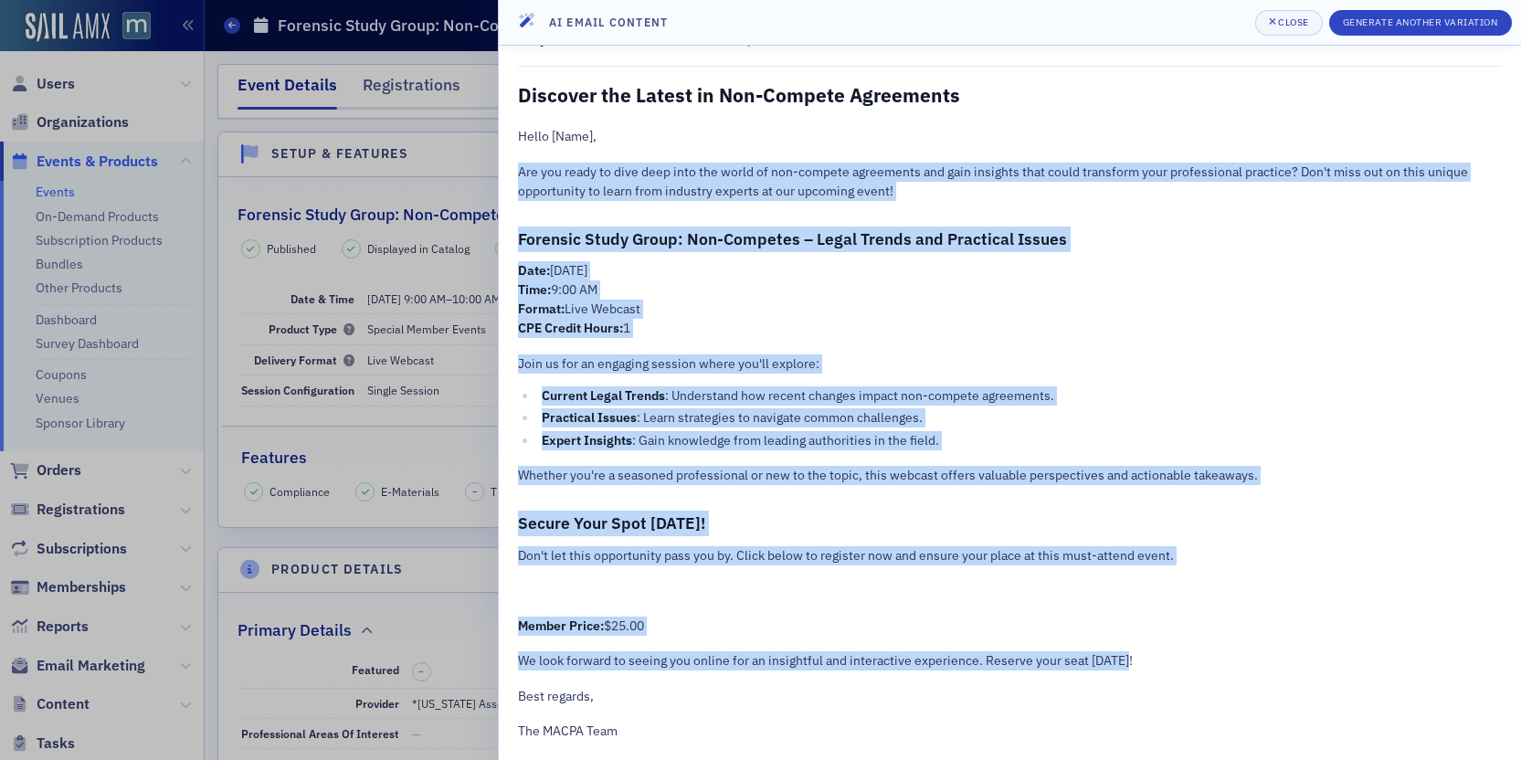
drag, startPoint x: 519, startPoint y: 155, endPoint x: 1151, endPoint y: 666, distance: 812.7
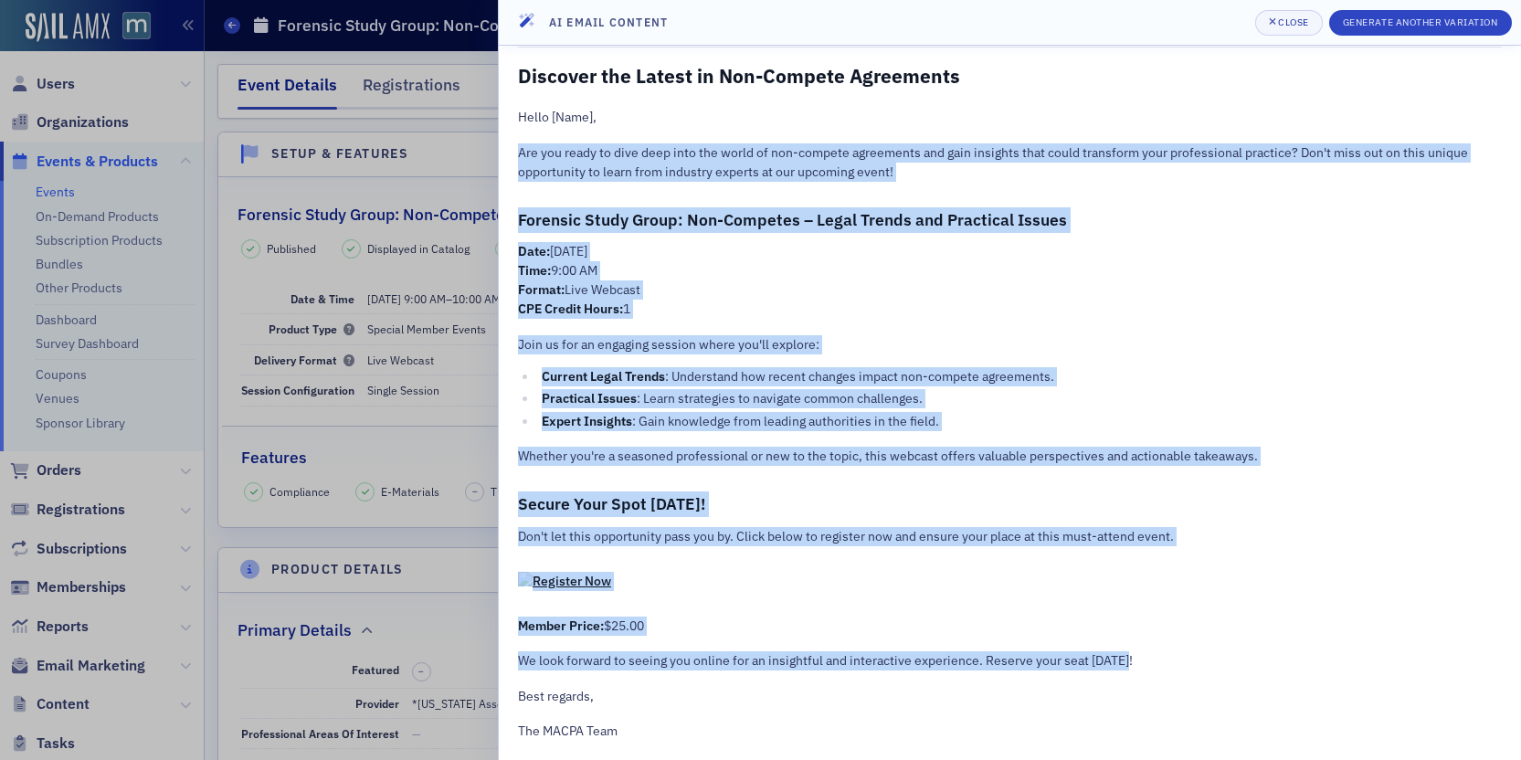
click at [1151, 666] on div "Subject: Unlock the Secrets of Non-Competes: Join Our Exclusive Webcast! Discov…" at bounding box center [1010, 376] width 984 height 730
copy div "Are you ready to dive deep into the world of non-compete agreements and gain in…"
click at [1287, 26] on div "Close" at bounding box center [1293, 22] width 31 height 10
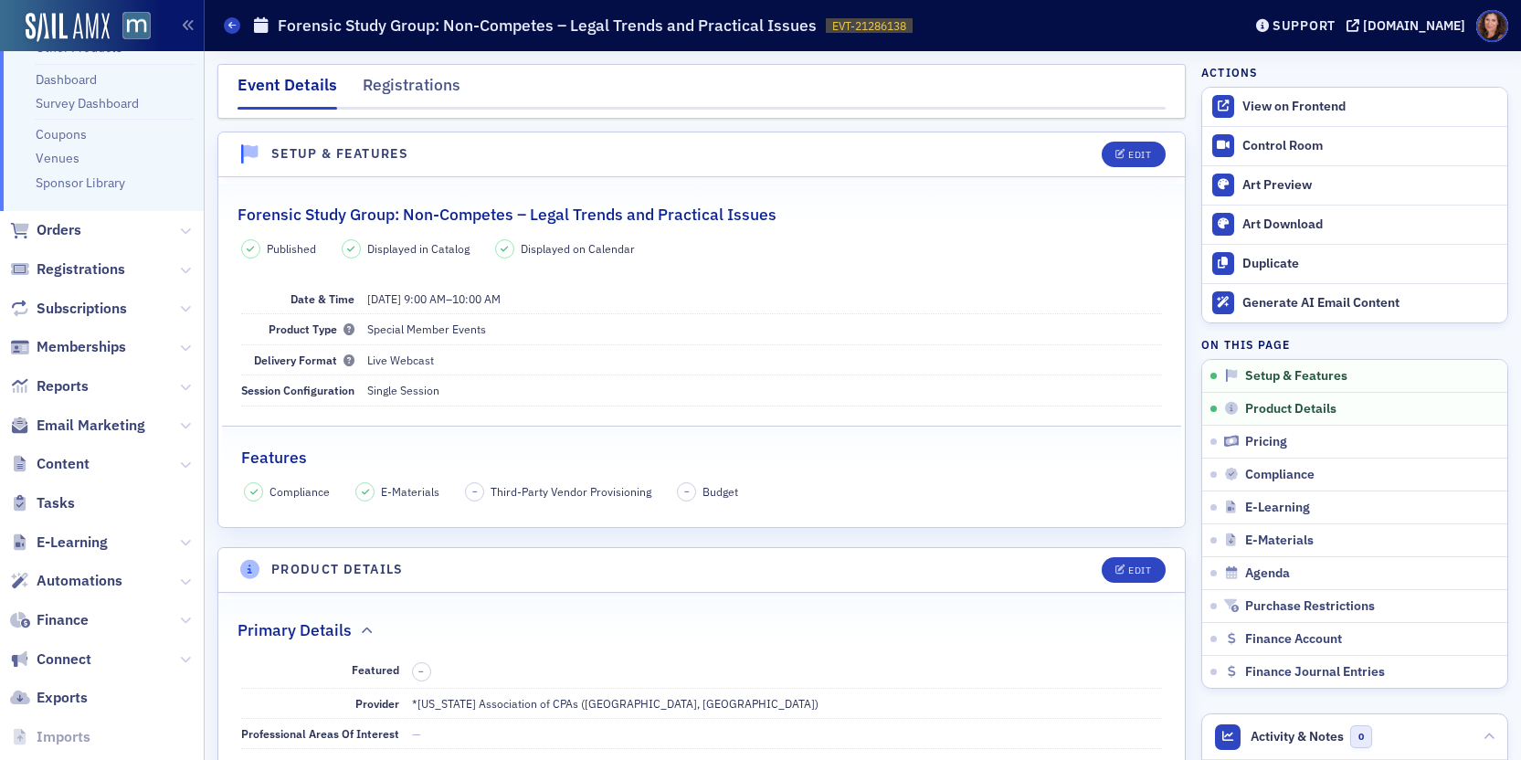
scroll to position [314, 0]
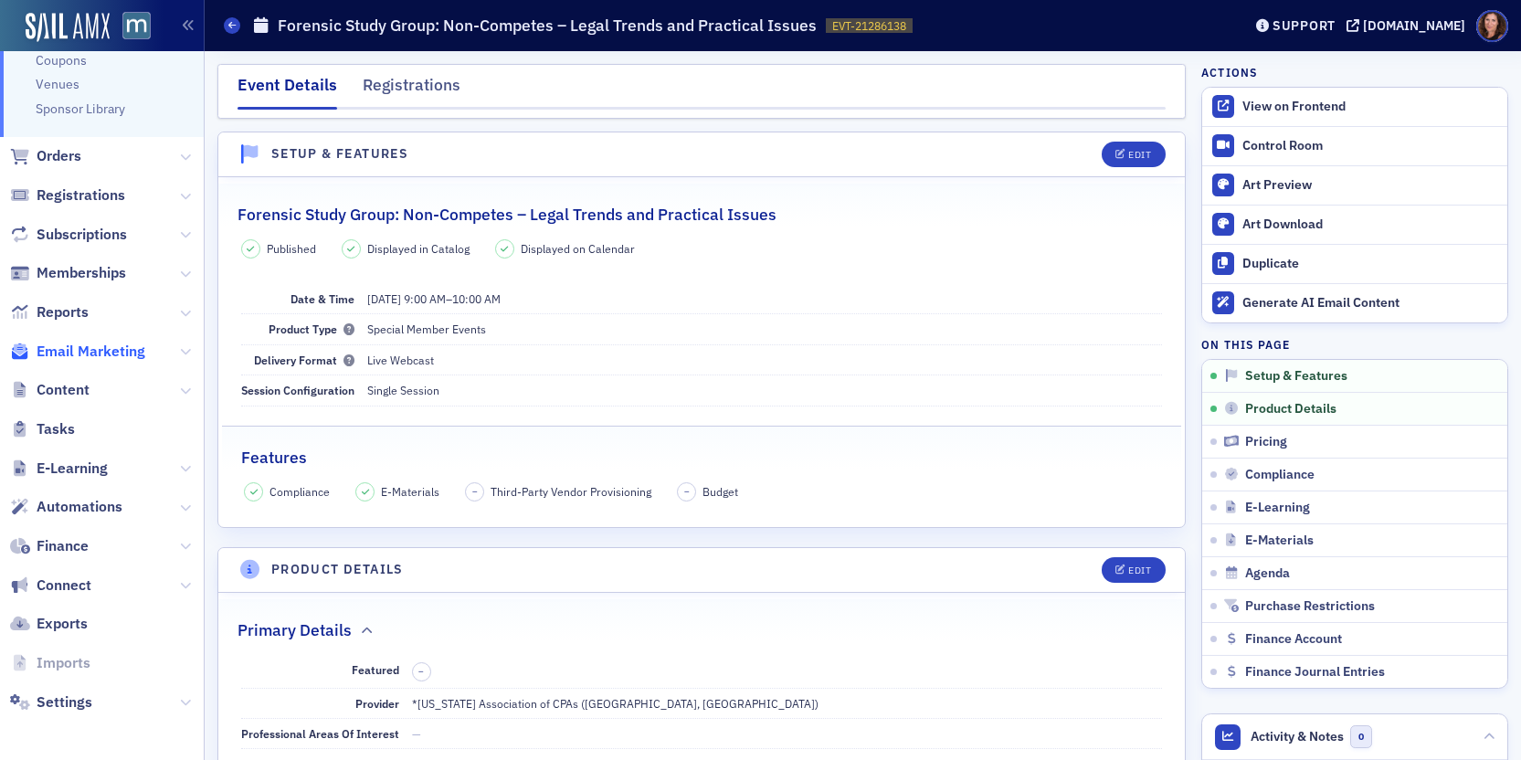
click at [65, 347] on span "Email Marketing" at bounding box center [91, 352] width 109 height 20
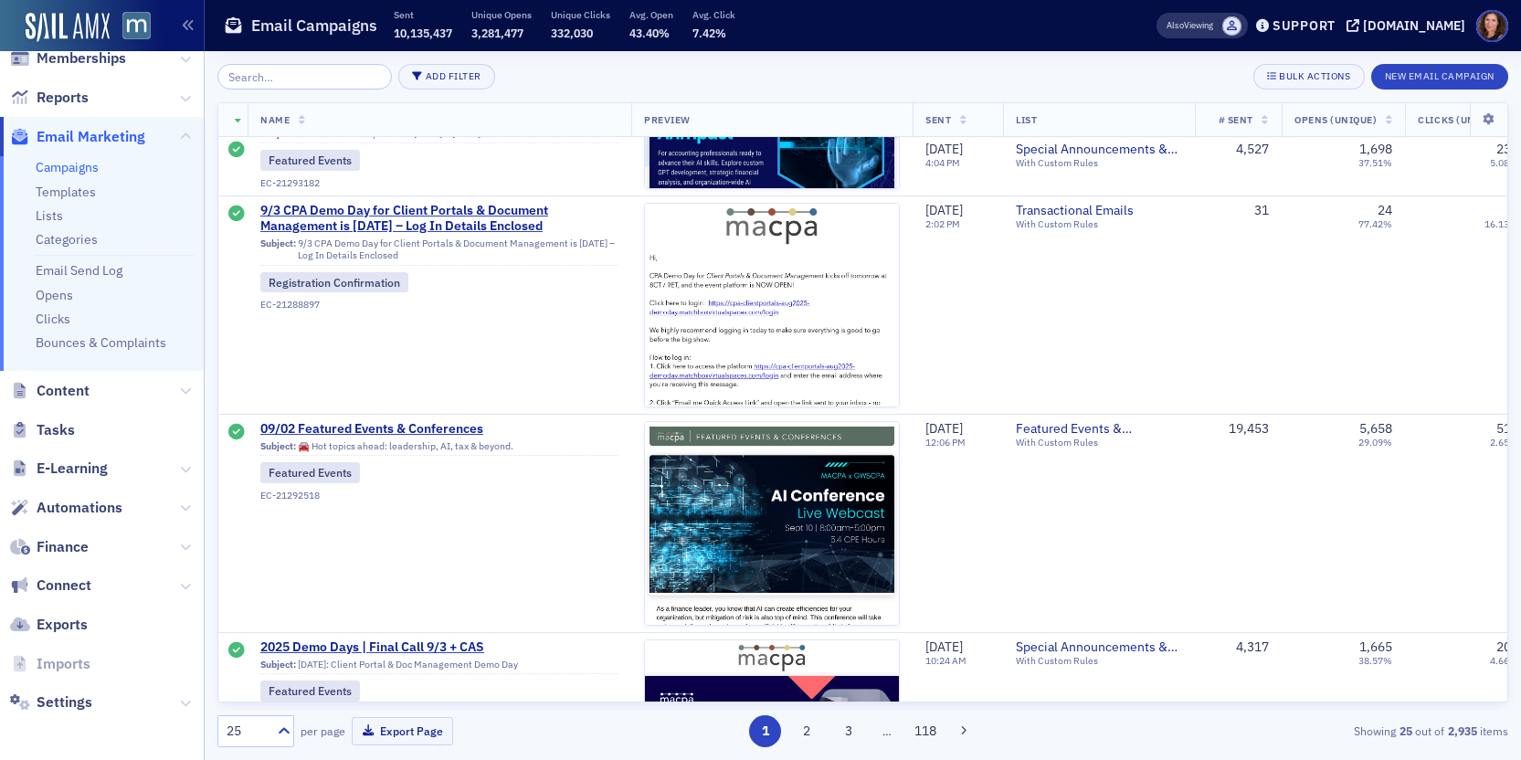
scroll to position [1543, 0]
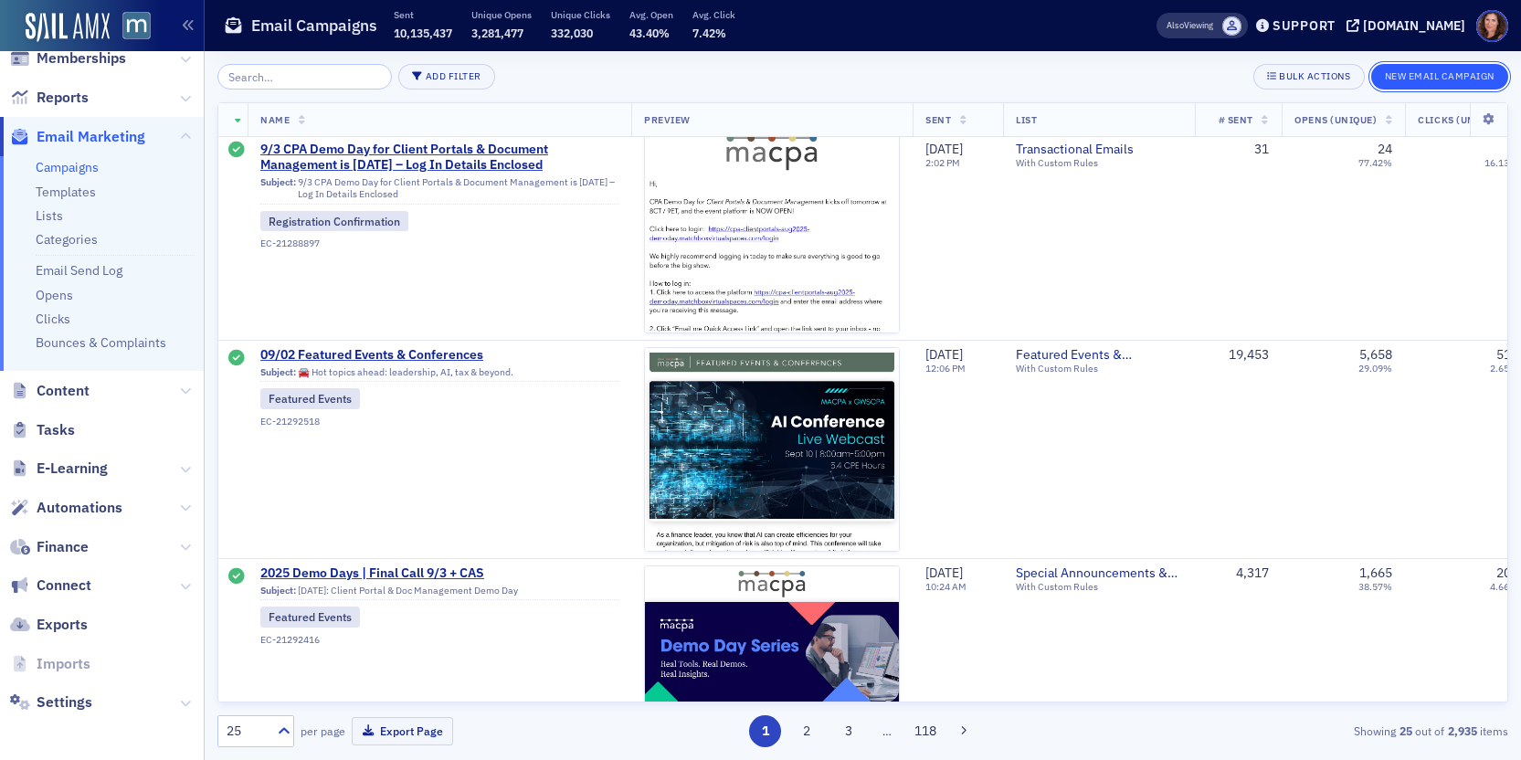
click at [1458, 77] on button "New Email Campaign" at bounding box center [1439, 77] width 137 height 26
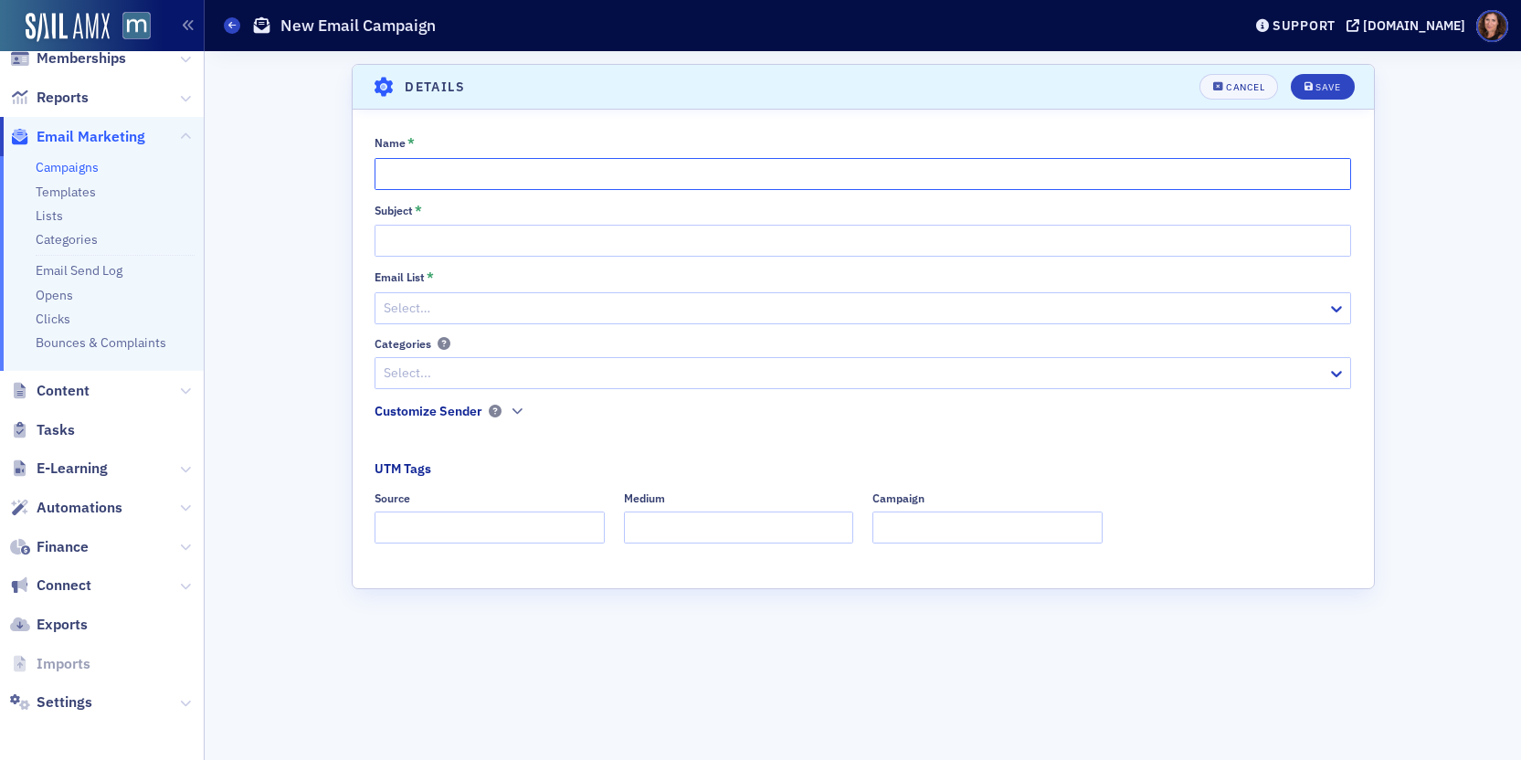
click at [503, 181] on input "Name *" at bounding box center [863, 174] width 977 height 32
click at [599, 169] on input "Name *" at bounding box center [863, 174] width 977 height 32
click at [599, 175] on input "Forensic Study Group: Non-Competes - Legal Trends and Practical Issues" at bounding box center [863, 174] width 977 height 32
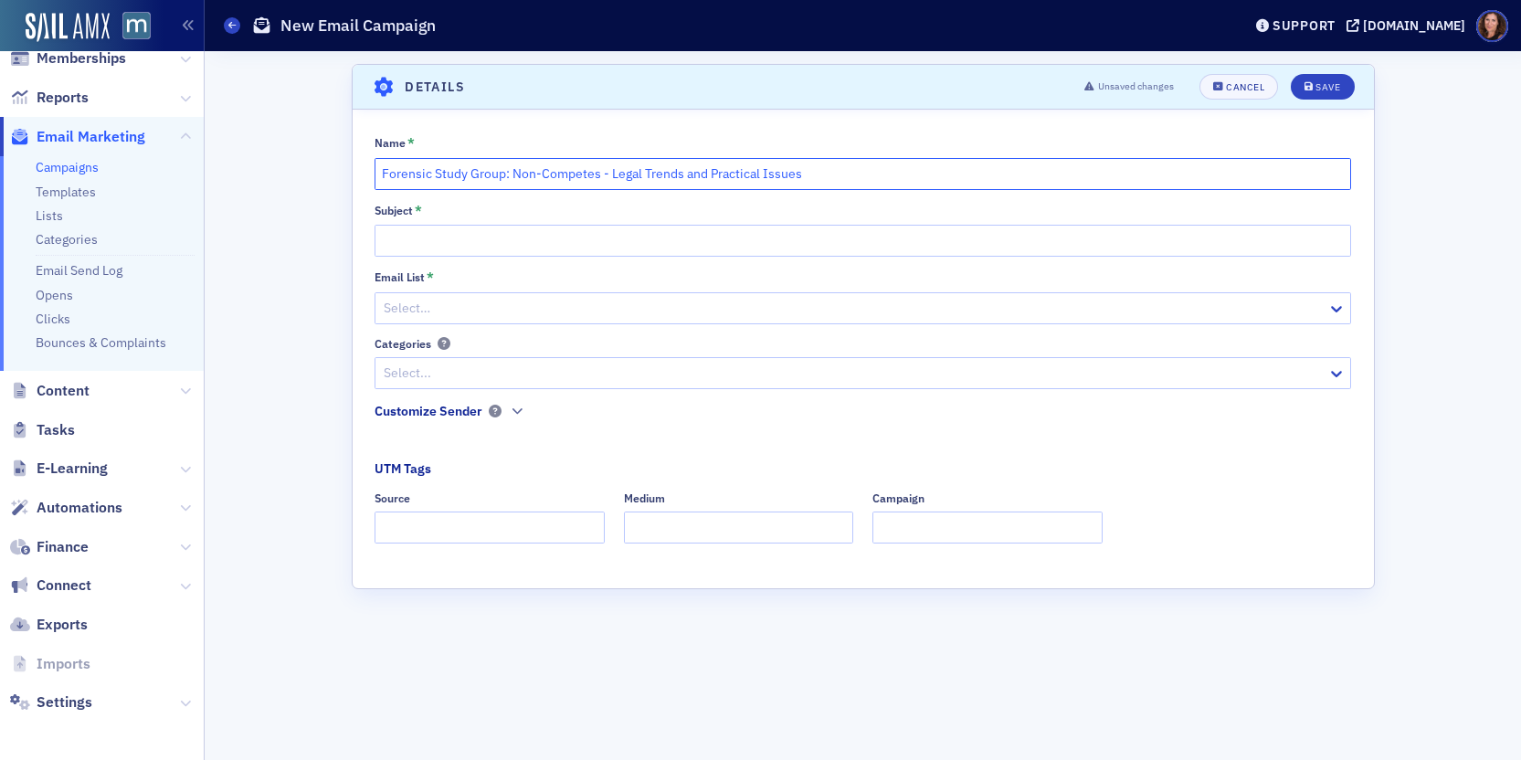
type input "Forensic Study Group: Non-Competes - Legal Trends and Practical Issues"
click at [555, 247] on input "Subject *" at bounding box center [863, 241] width 977 height 32
paste input "Forensic Study Group: Non-Competes - Legal Trends and Practical Issues"
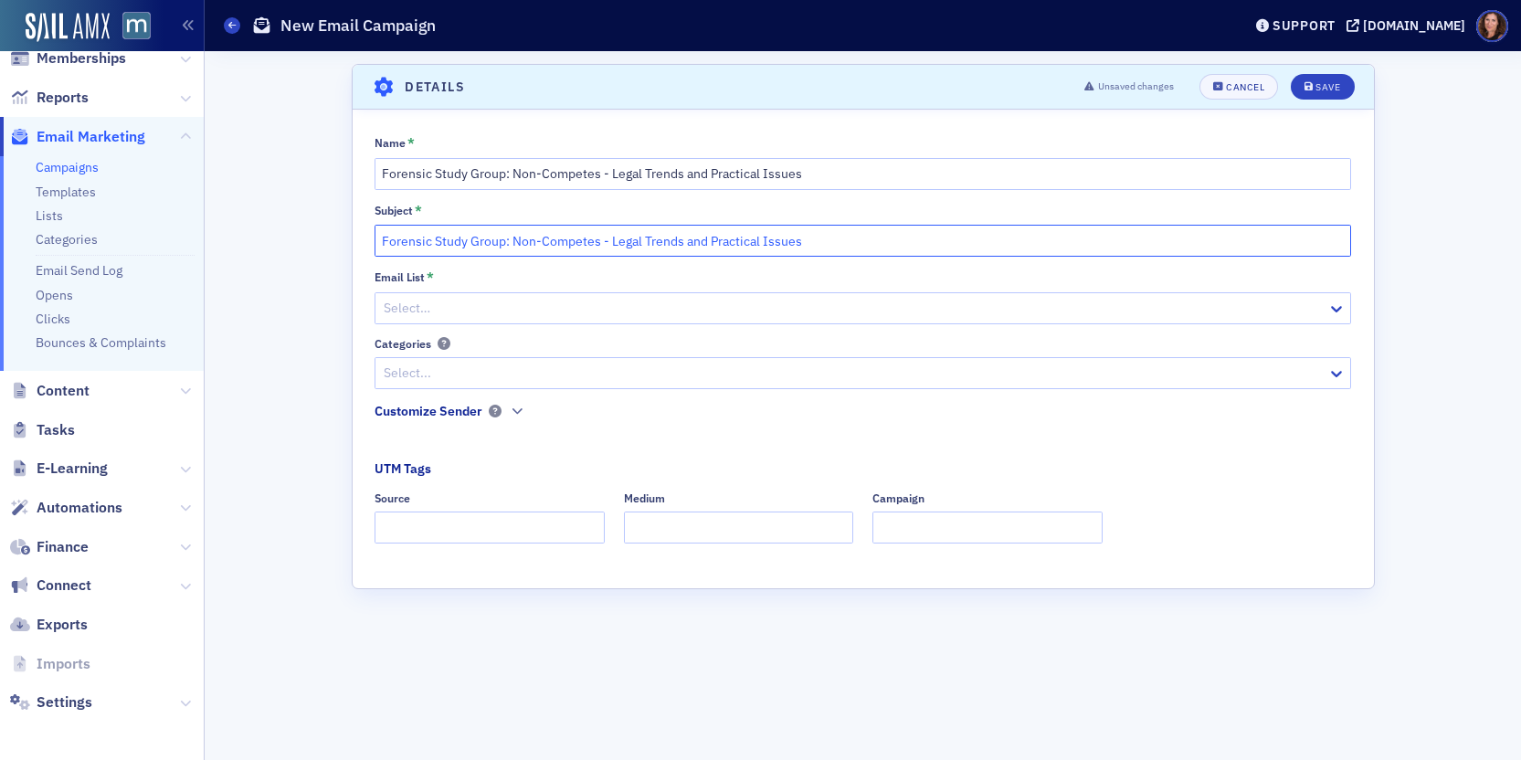
click at [383, 238] on input "Forensic Study Group: Non-Competes - Legal Trends and Practical Issues" at bounding box center [863, 241] width 977 height 32
click at [1291, 74] on button "Save" at bounding box center [1322, 87] width 63 height 26
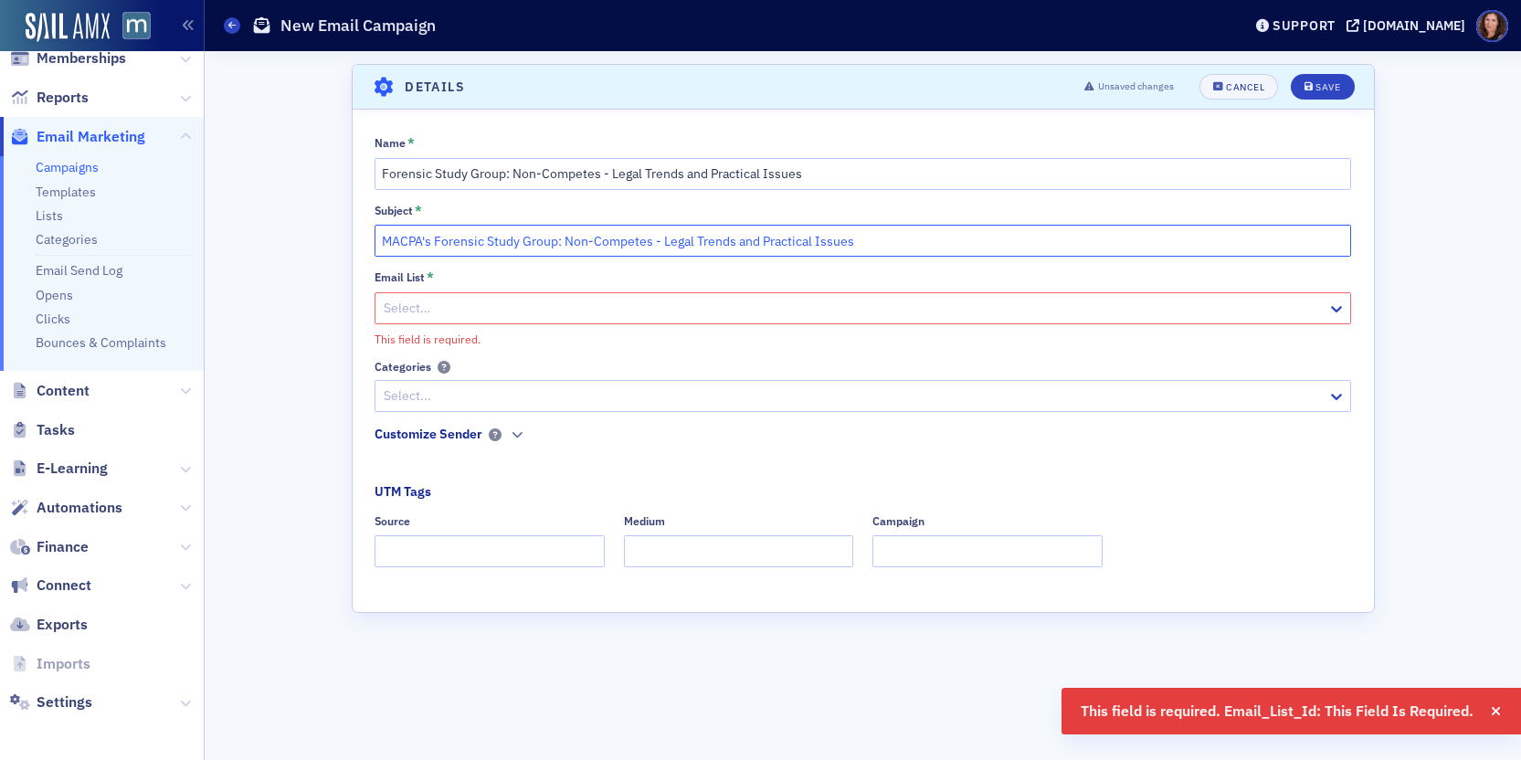
type input "MACPA's Forensic Study Group: Non-Competes - Legal Trends and Practical Issues"
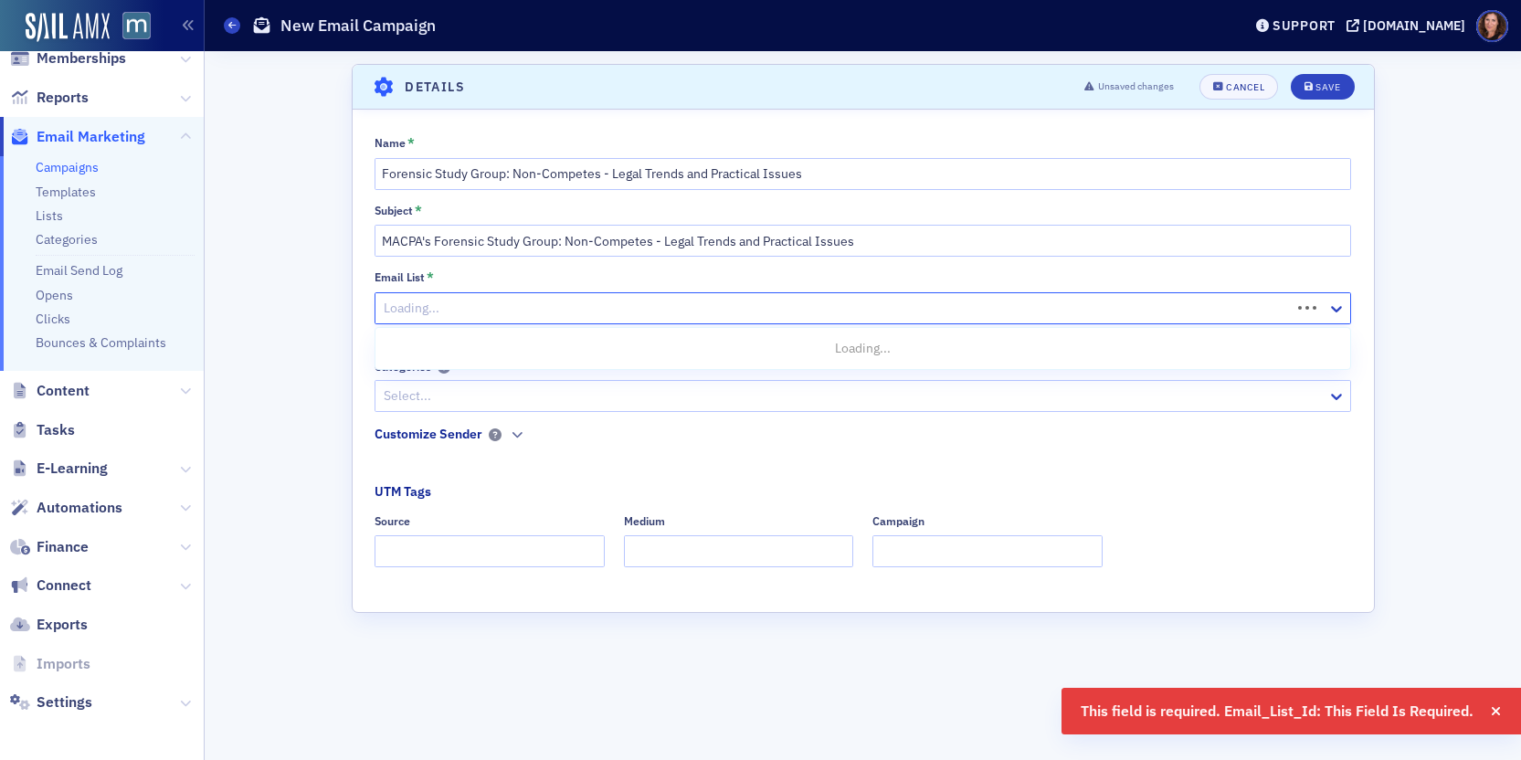
click at [448, 301] on div at bounding box center [835, 308] width 907 height 23
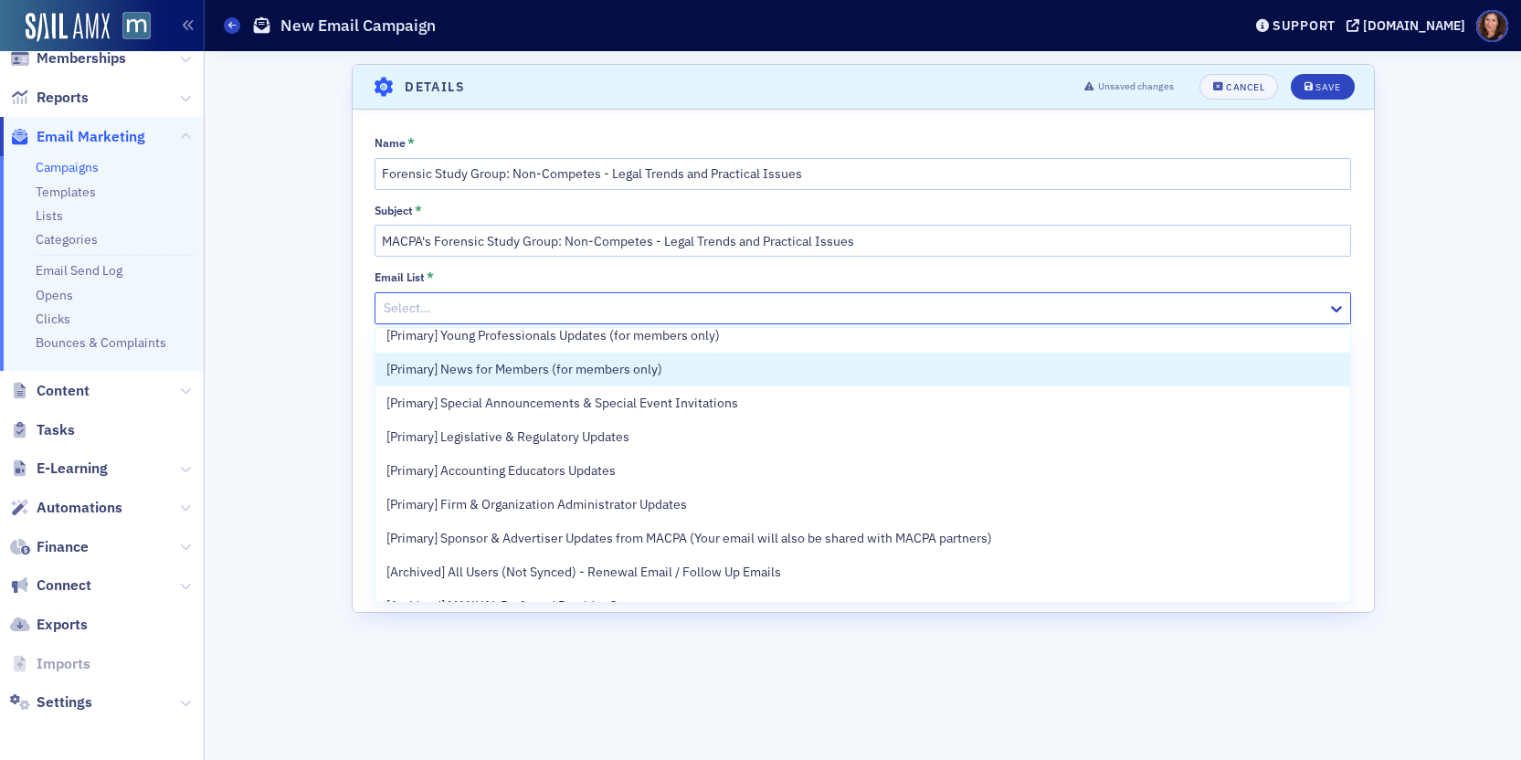
scroll to position [217, 0]
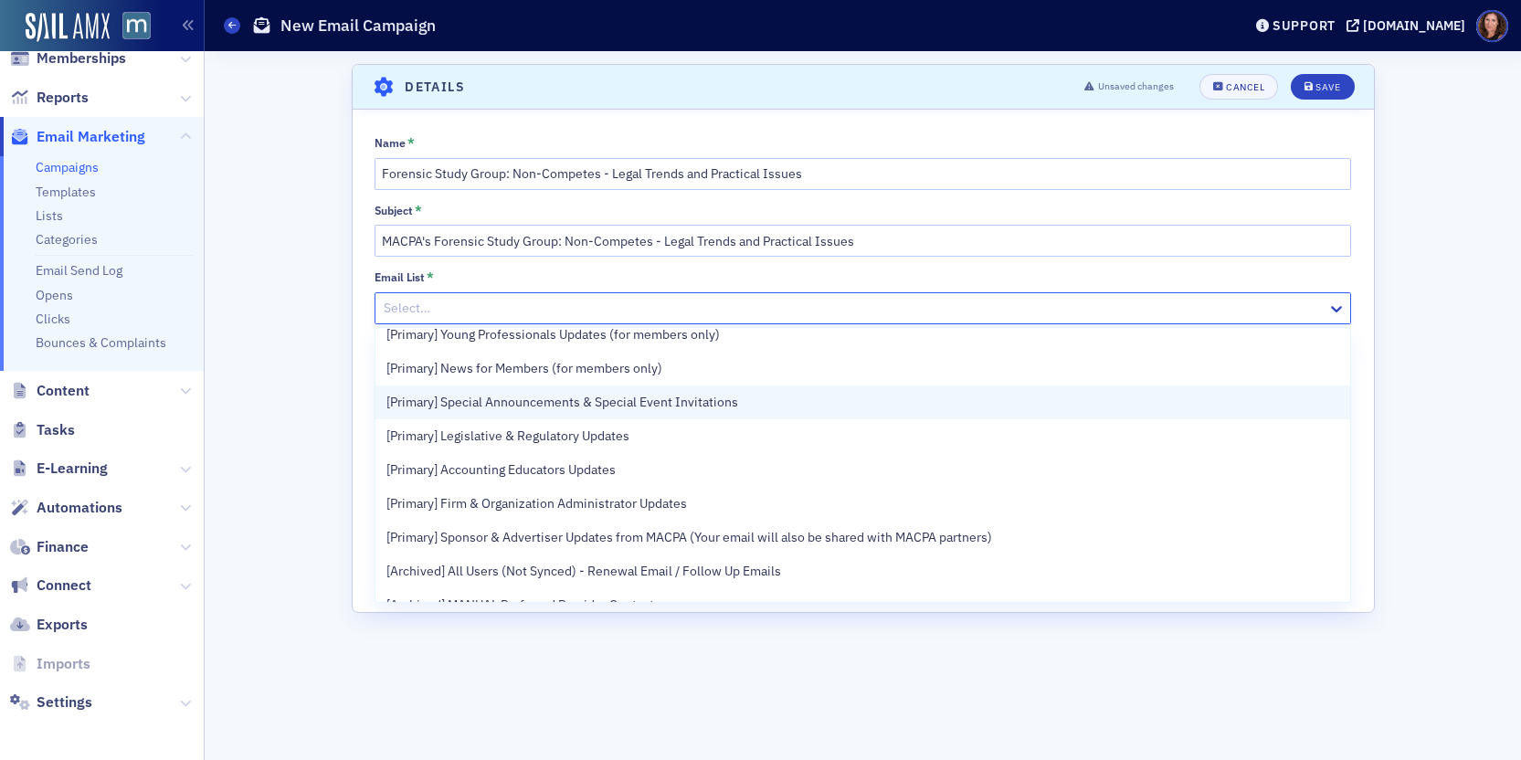
click at [800, 408] on div "[Primary] Special Announcements & Special Event Invitations" at bounding box center [862, 402] width 953 height 19
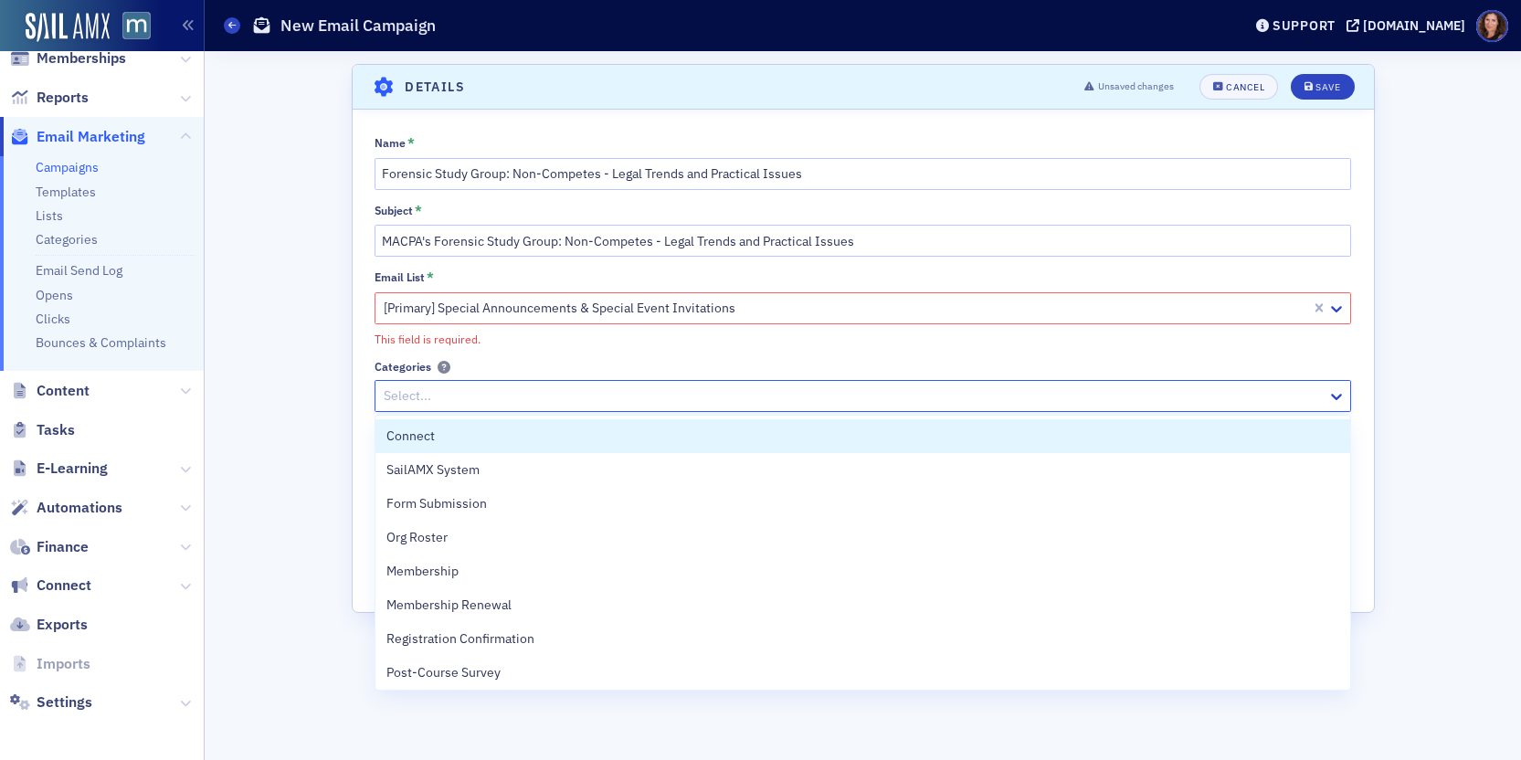
click at [648, 397] on div at bounding box center [854, 396] width 944 height 23
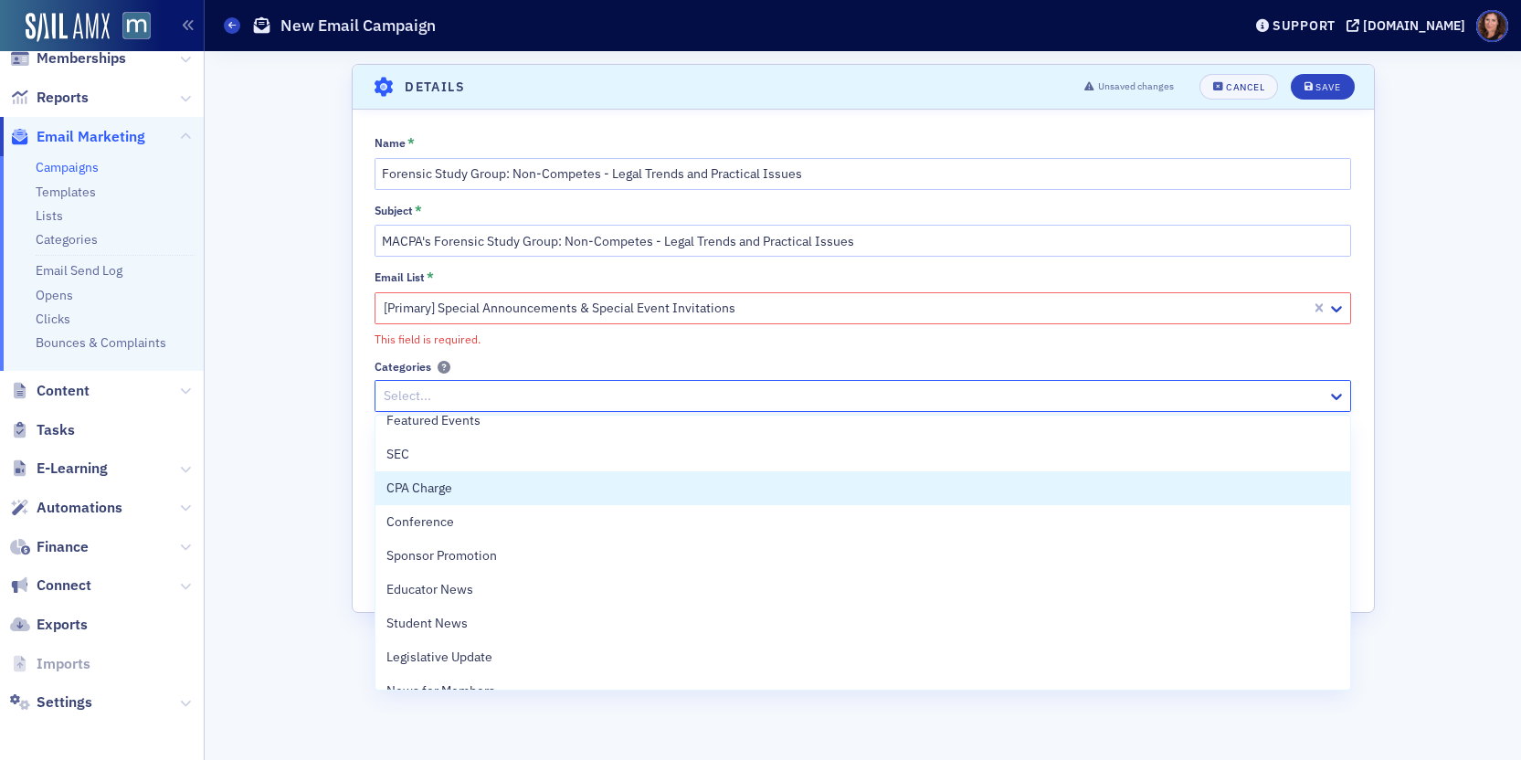
scroll to position [592, 0]
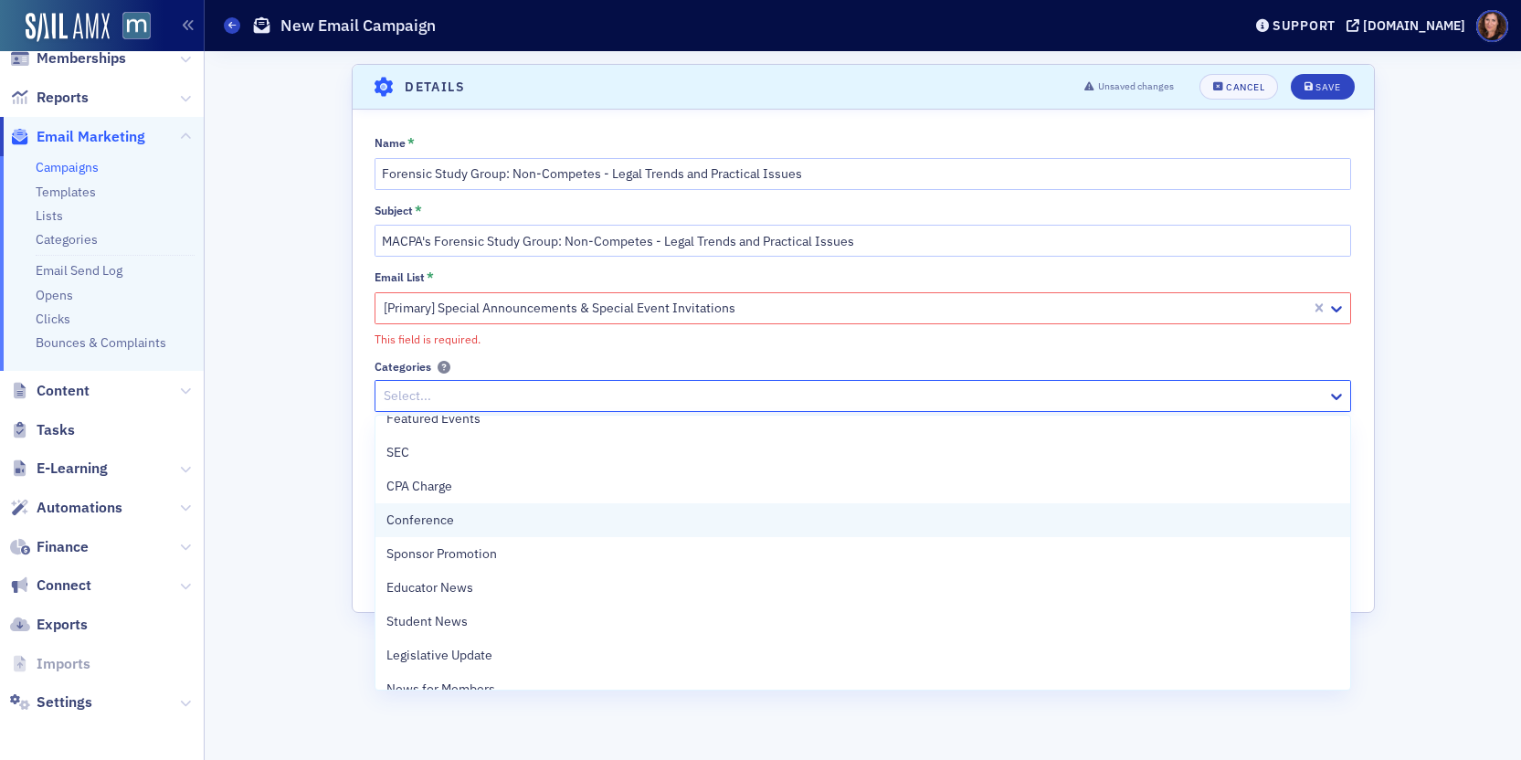
click at [672, 512] on div "Conference" at bounding box center [862, 520] width 953 height 19
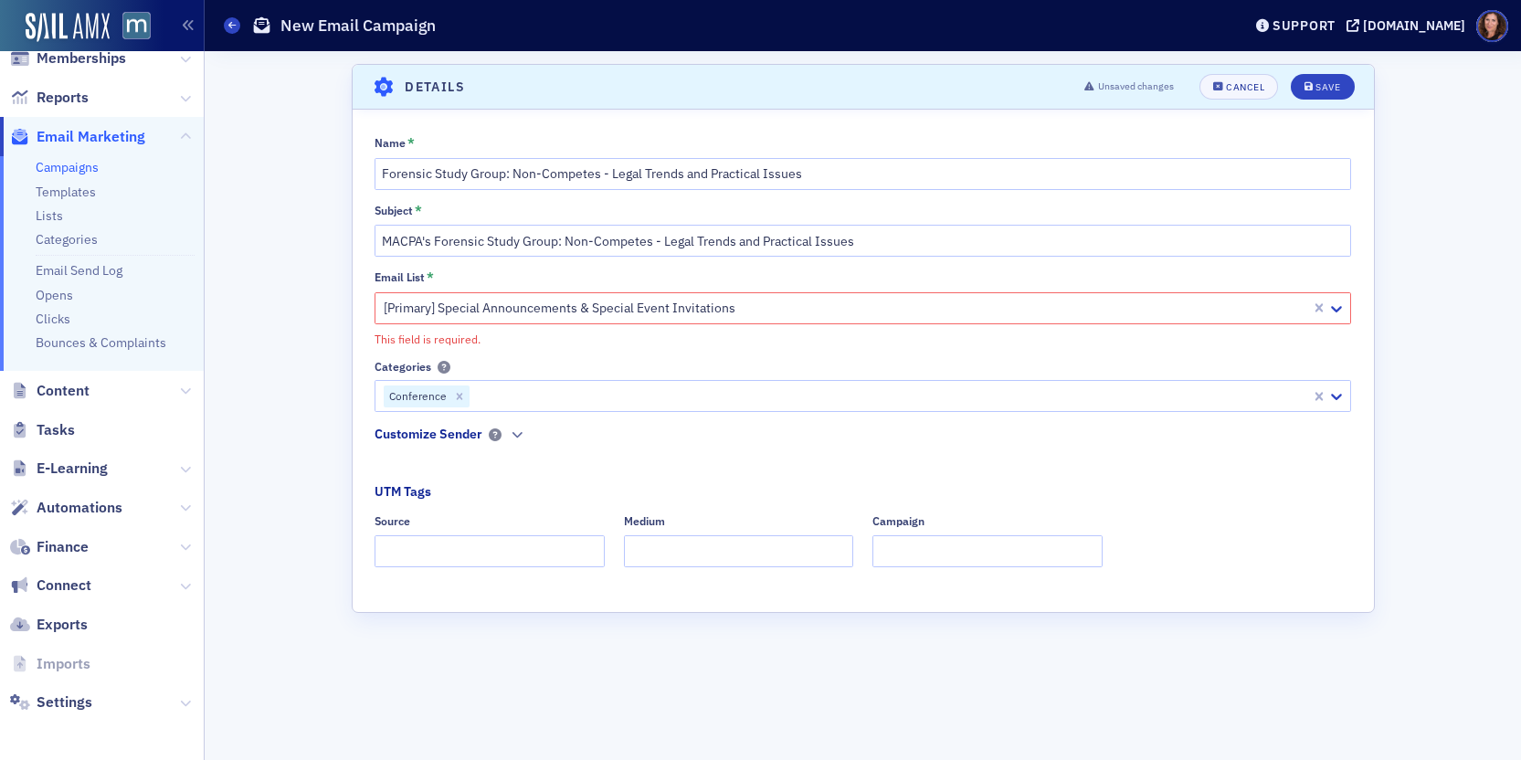
click at [734, 352] on div "Name * Forensic Study Group: Non-Competes - Legal Trends and Practical Issues S…" at bounding box center [863, 357] width 1021 height 445
click at [461, 546] on input "Source" at bounding box center [490, 551] width 230 height 32
type input "dedicated"
type input "email"
paste input "Forensic Study Group: Non-Competes - Legal Trends and Practical Issues"
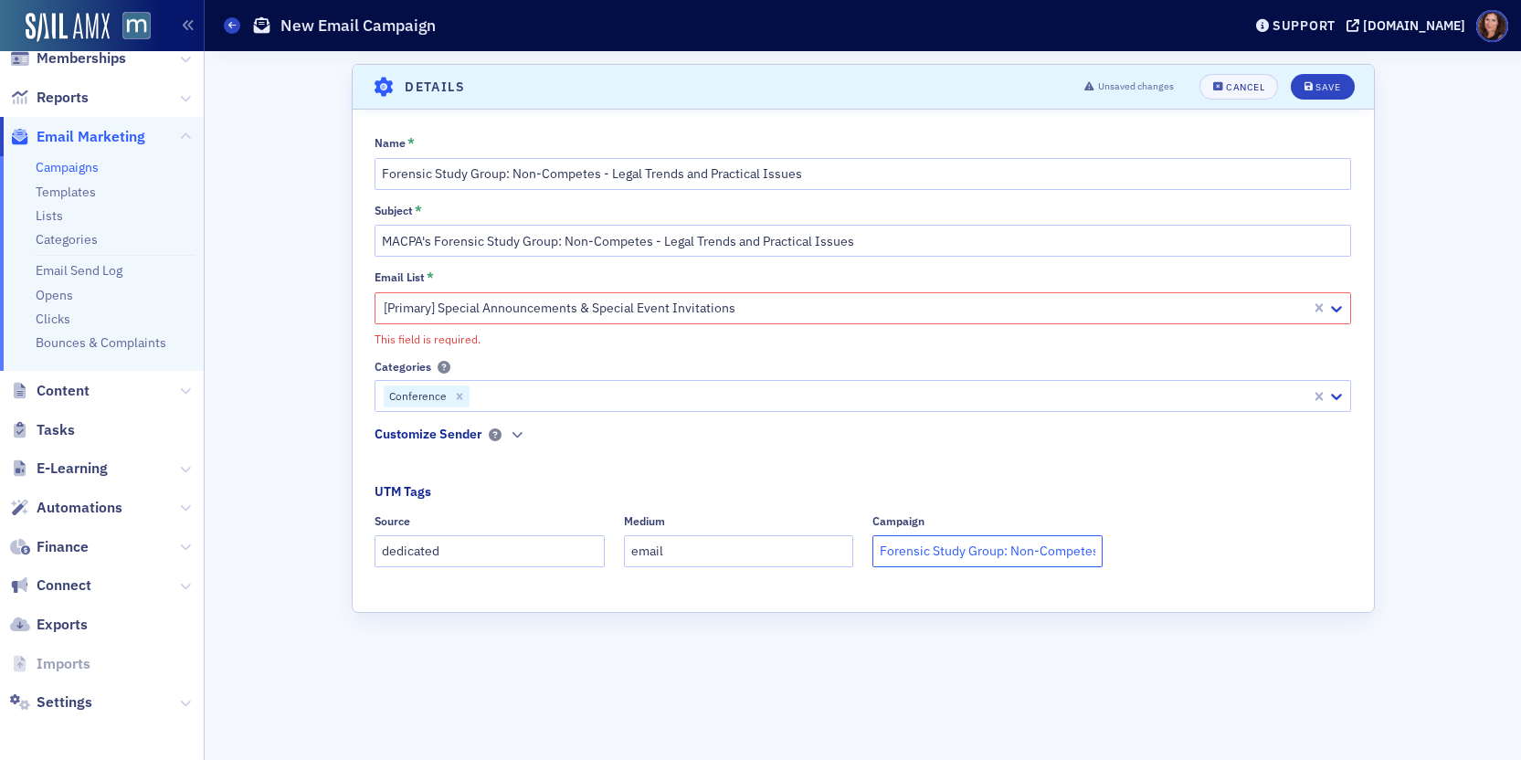
scroll to position [0, 206]
type input "Forensic Study Group: Non-Competes - Legal Trends and Practical Issues"
click at [1326, 82] on div "Save" at bounding box center [1327, 87] width 25 height 10
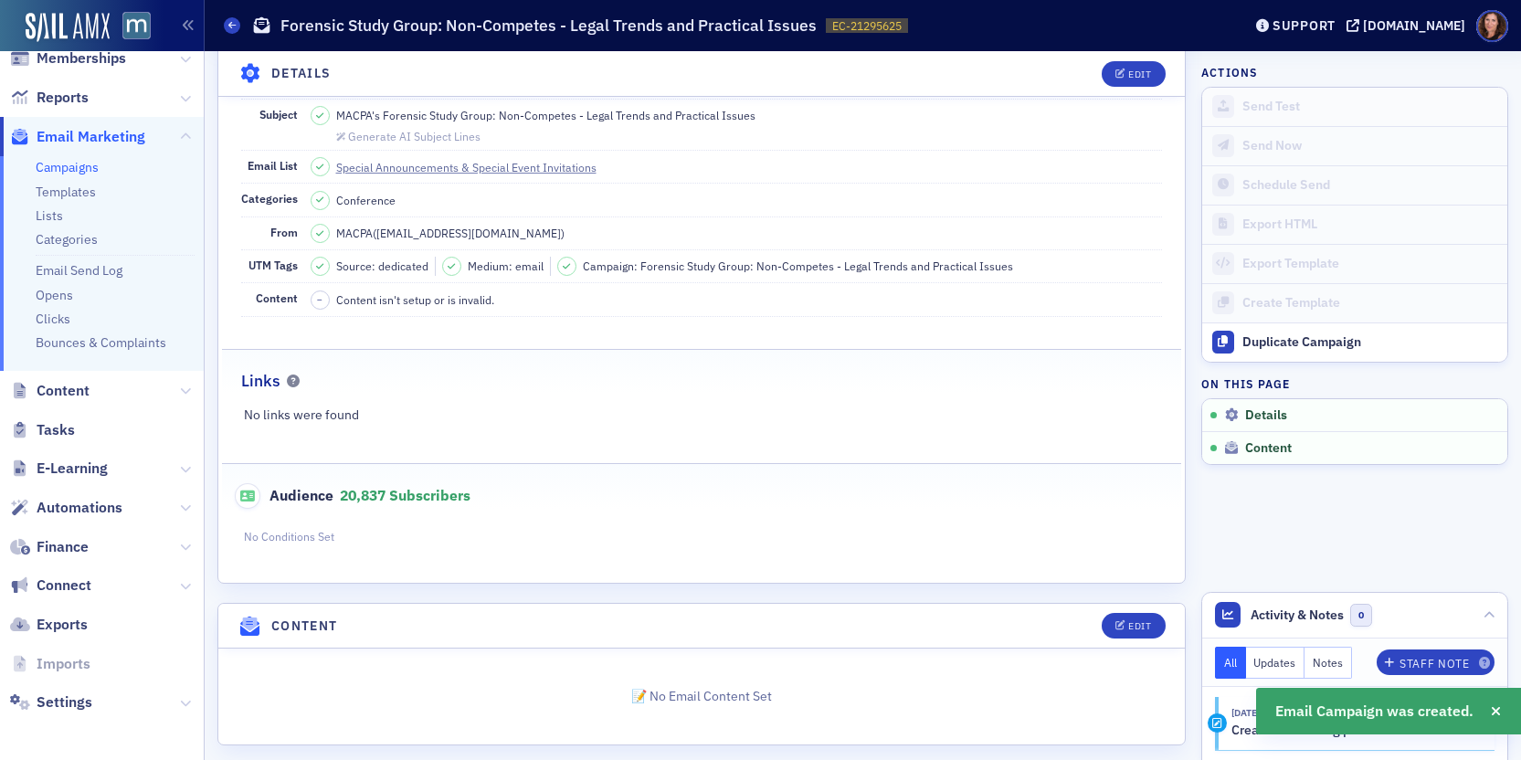
scroll to position [168, 0]
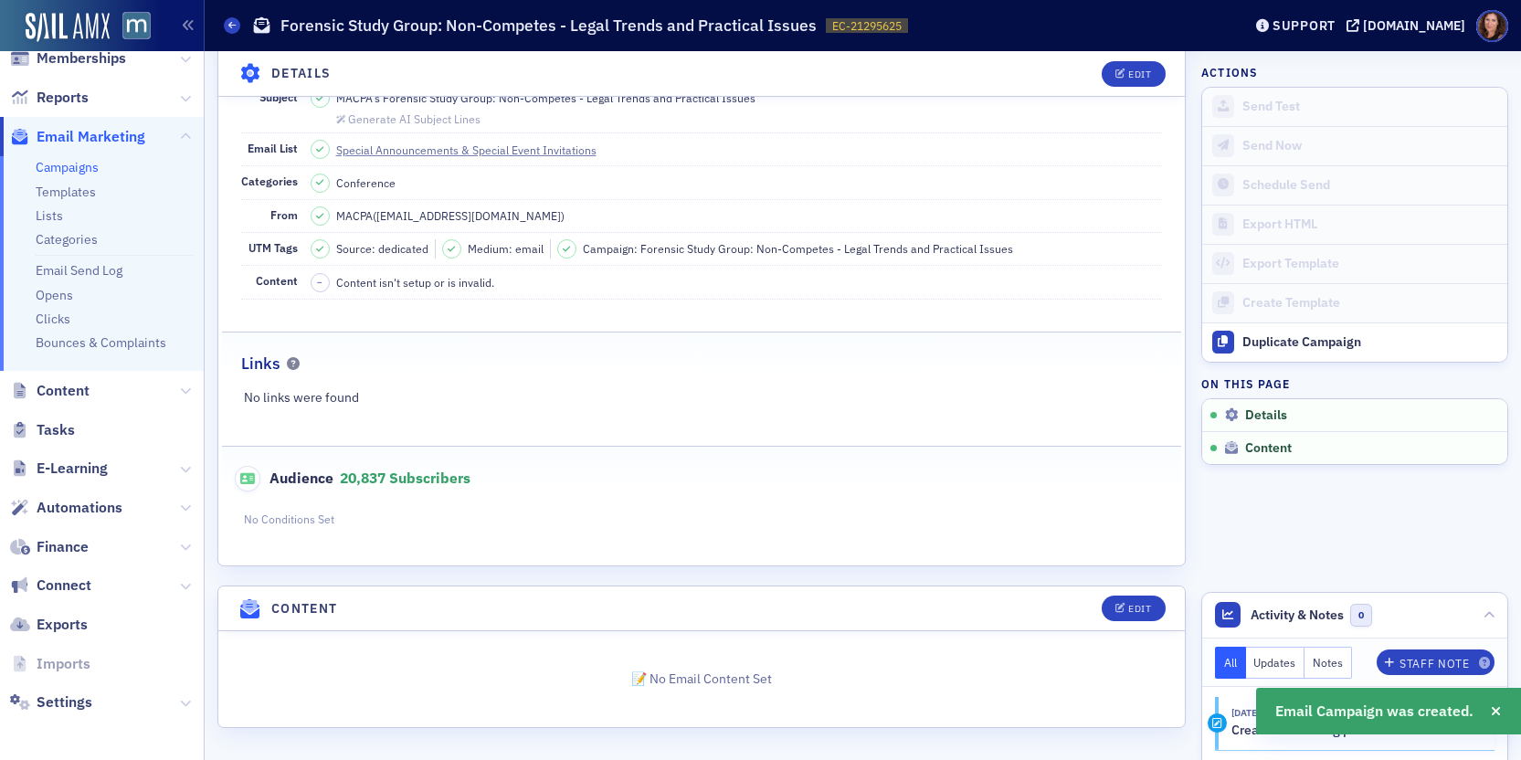
click at [1120, 89] on header "Details Edit" at bounding box center [701, 73] width 967 height 45
click at [1120, 79] on button "Edit" at bounding box center [1133, 73] width 63 height 26
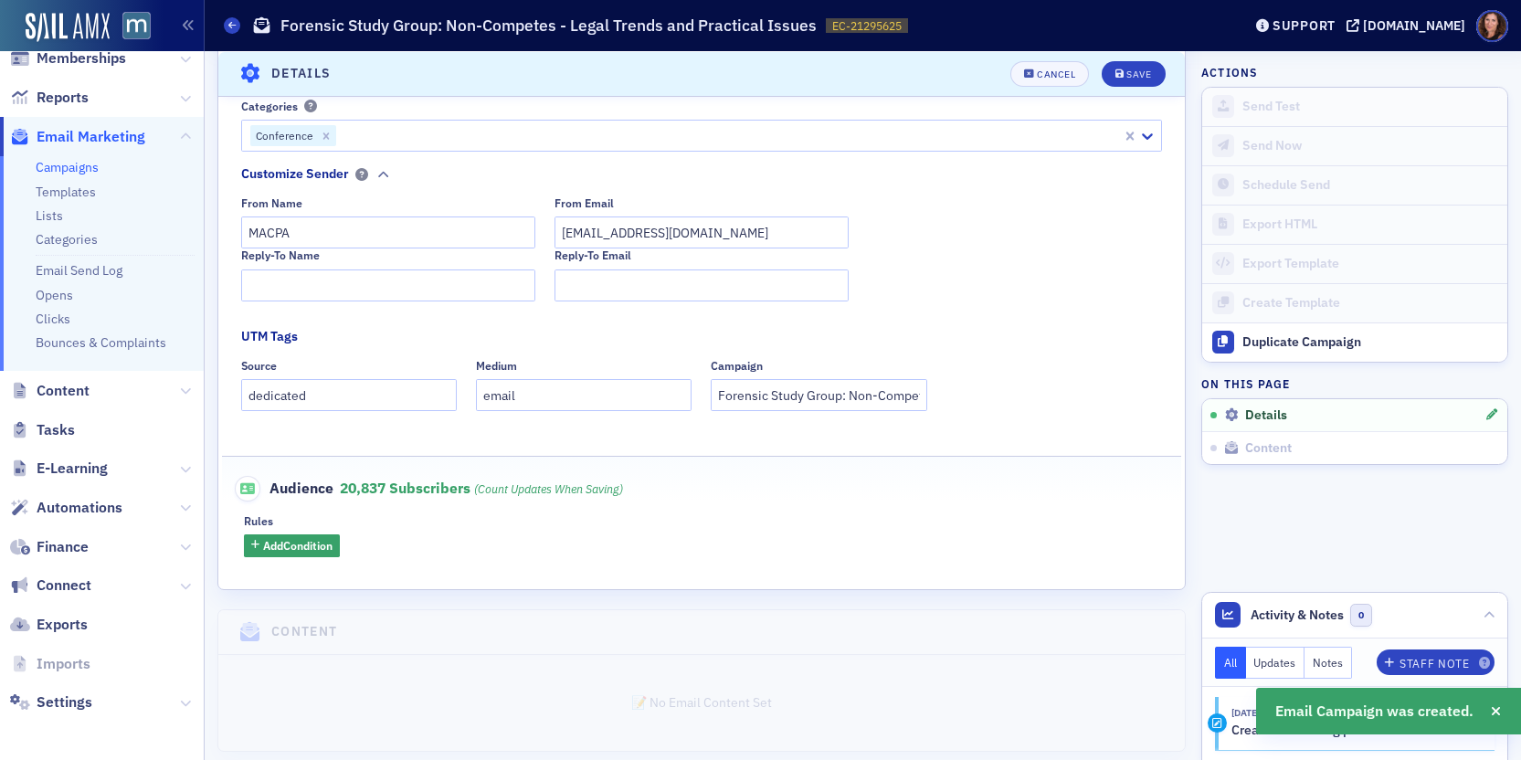
scroll to position [364, 0]
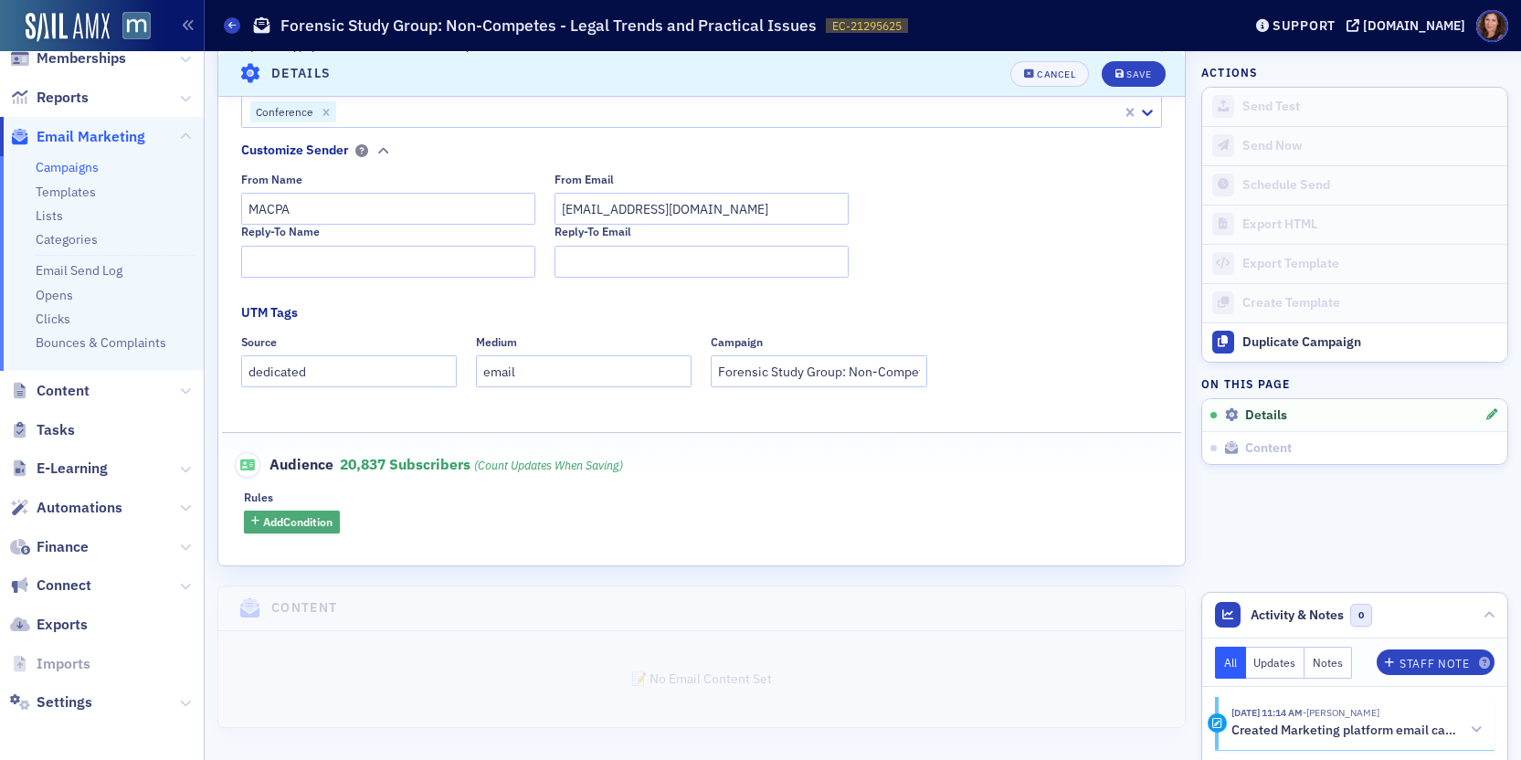
click at [311, 524] on span "Add Condition" at bounding box center [297, 521] width 69 height 16
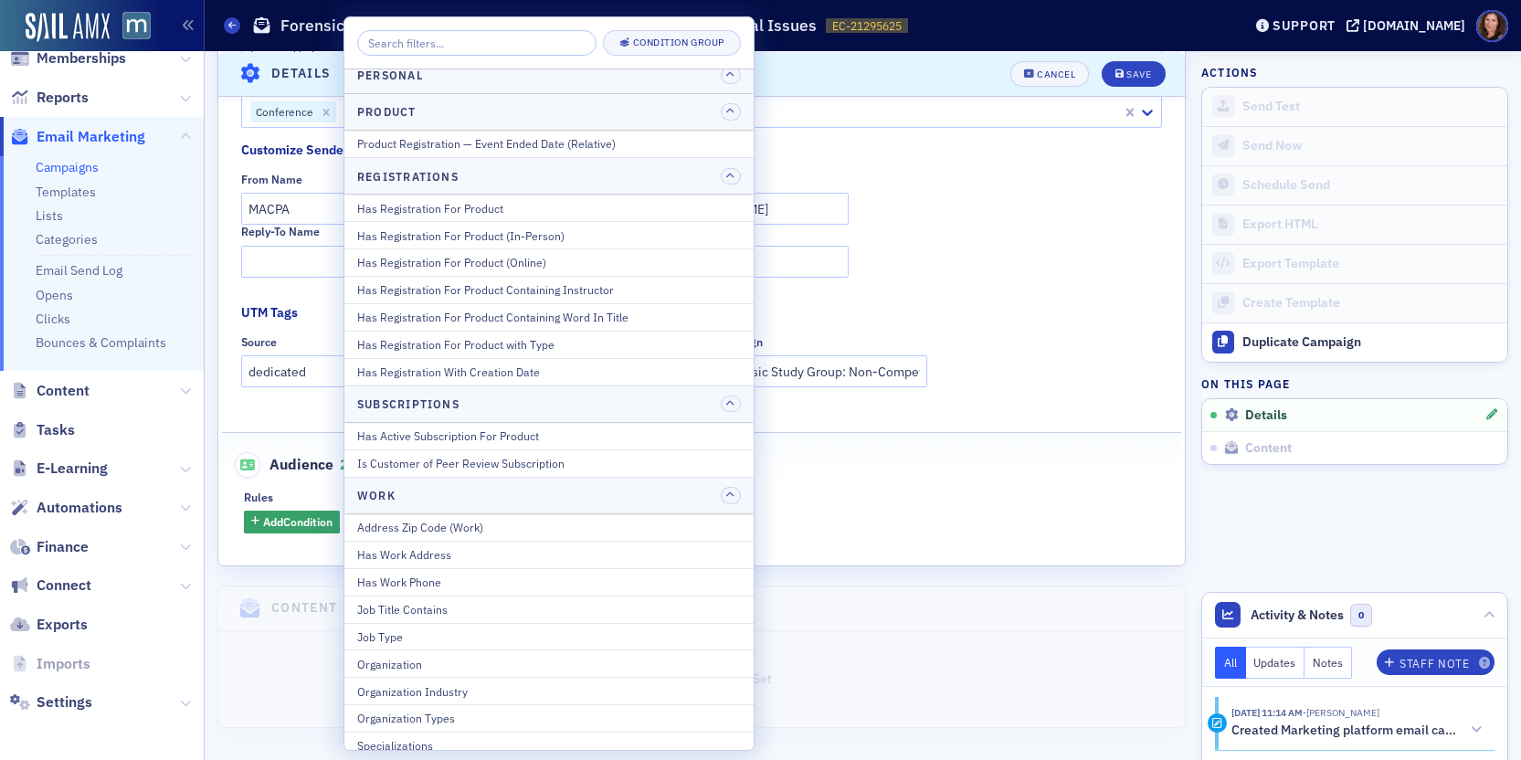
scroll to position [2247, 0]
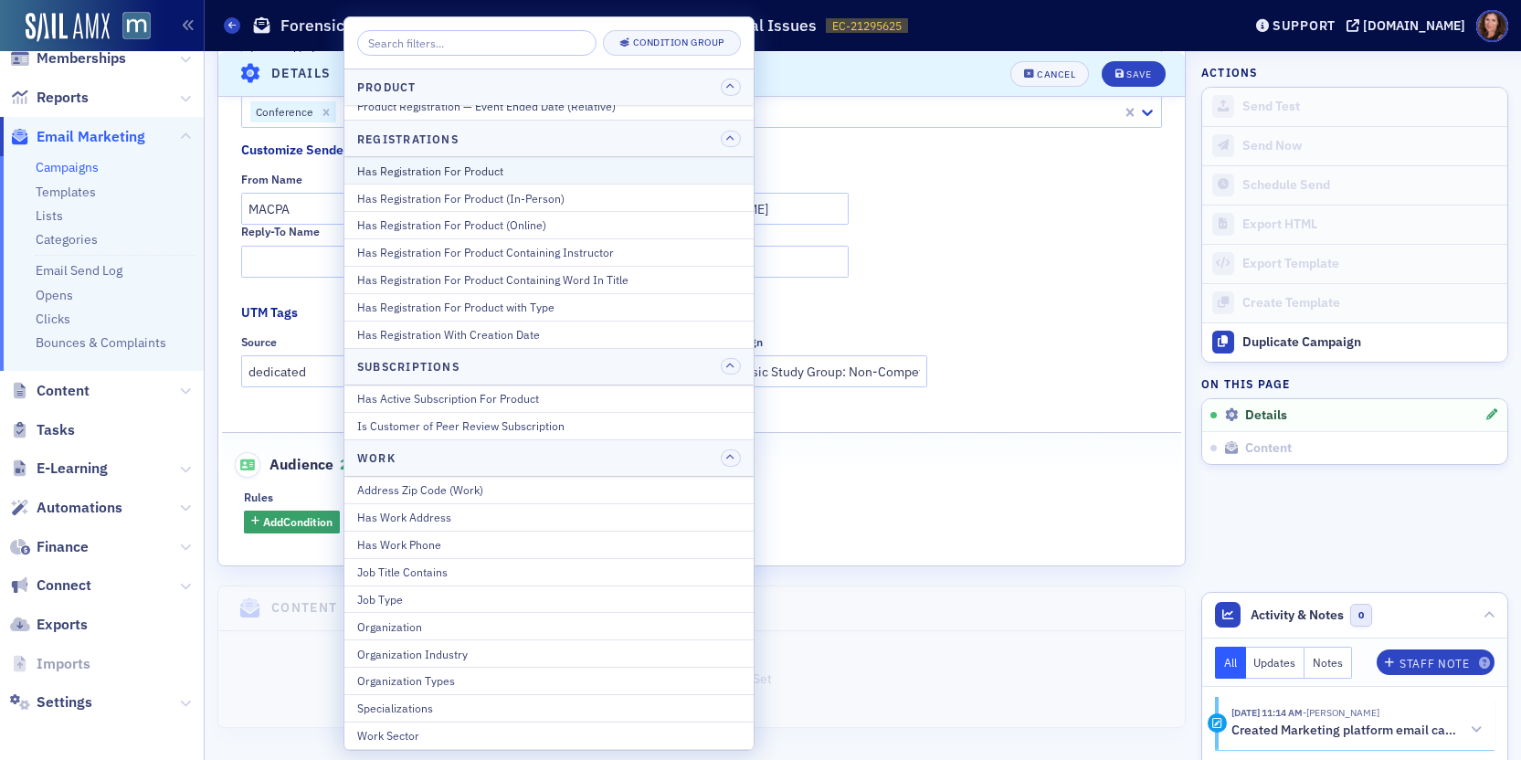
click at [491, 167] on div "Has Registration For Product" at bounding box center [549, 171] width 384 height 16
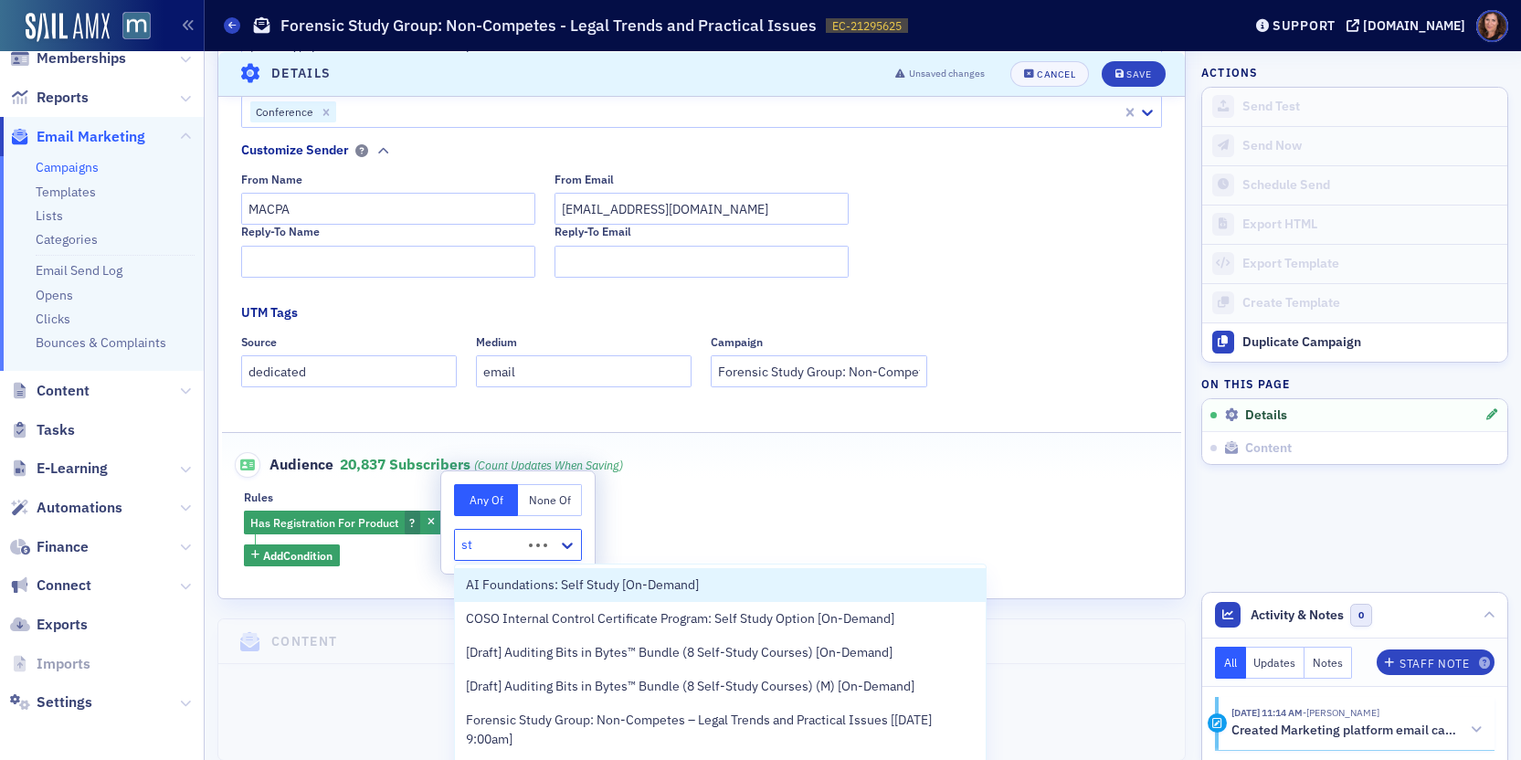
type input "s"
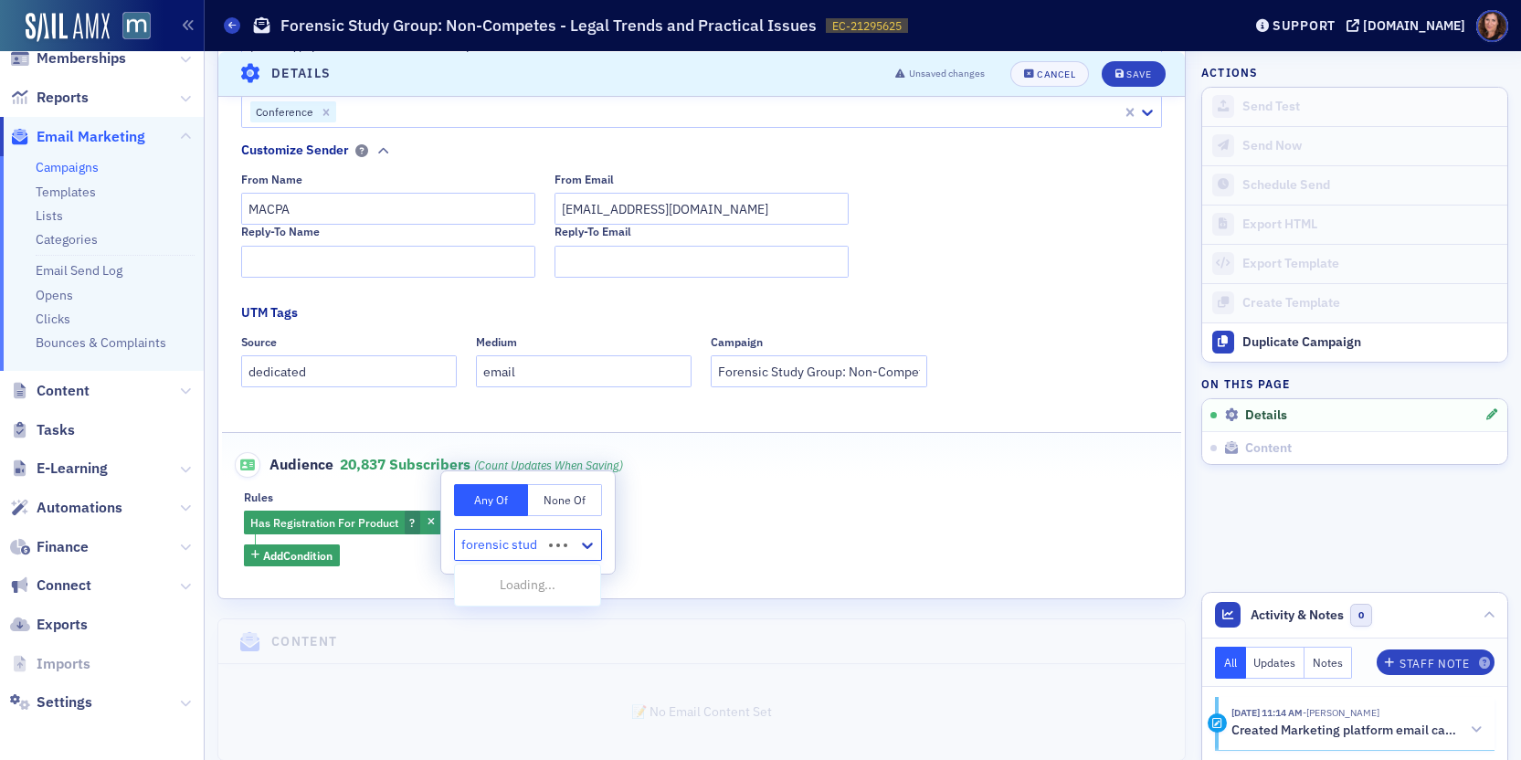
type input "forensic study"
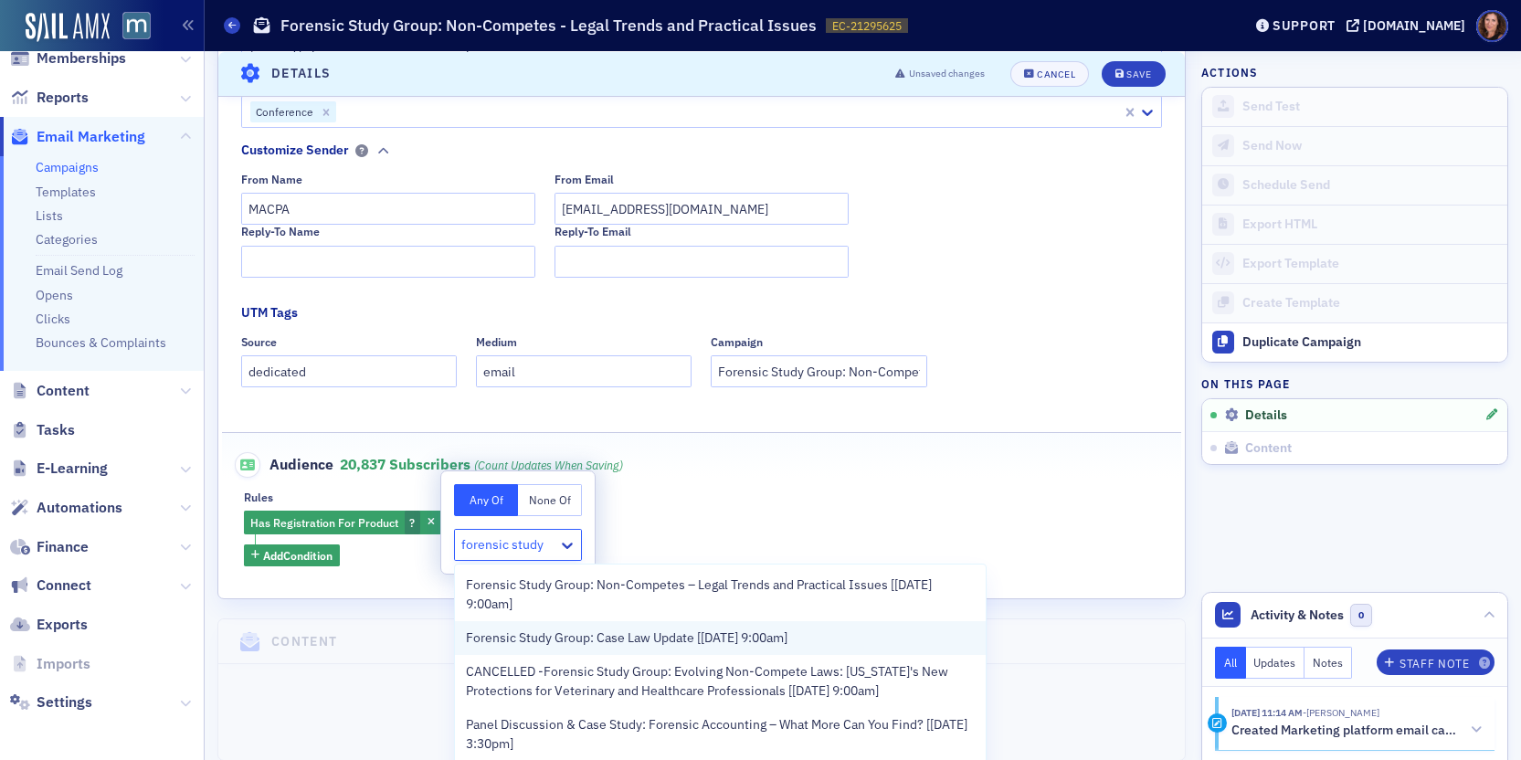
click at [740, 629] on span "Forensic Study Group: Case Law Update [5/8/2025 9:00am]" at bounding box center [627, 638] width 322 height 19
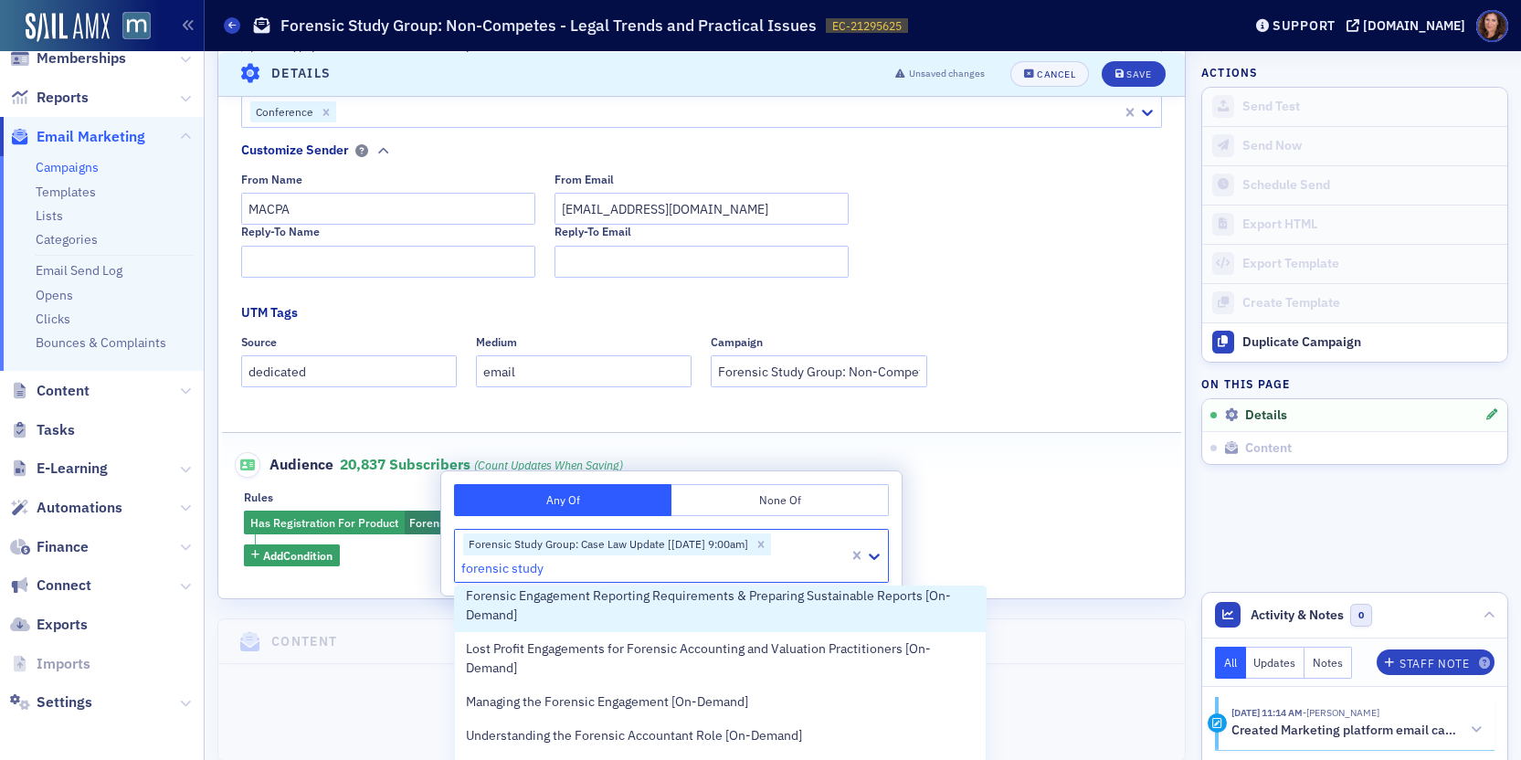
scroll to position [903, 0]
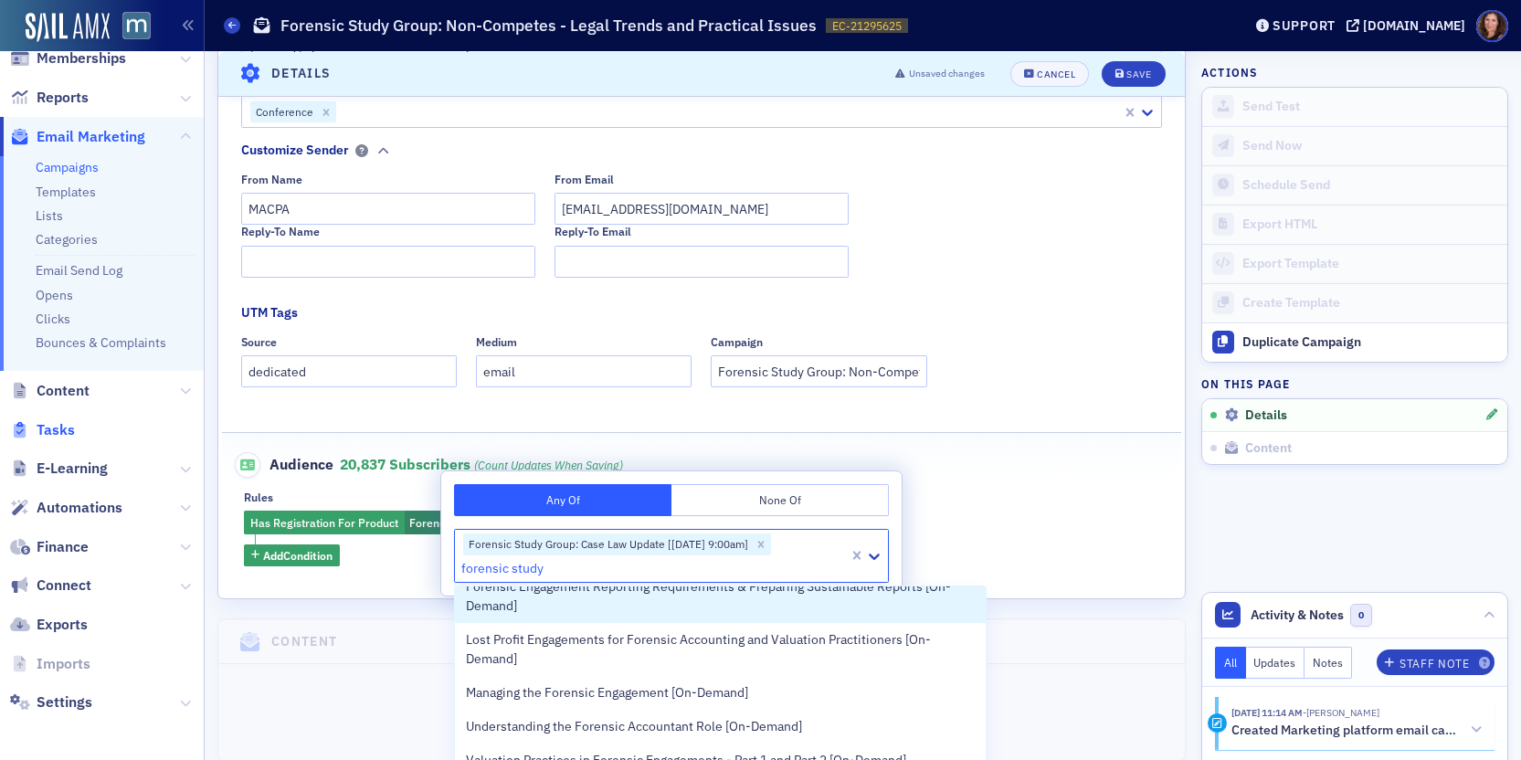
type input "forensic study"
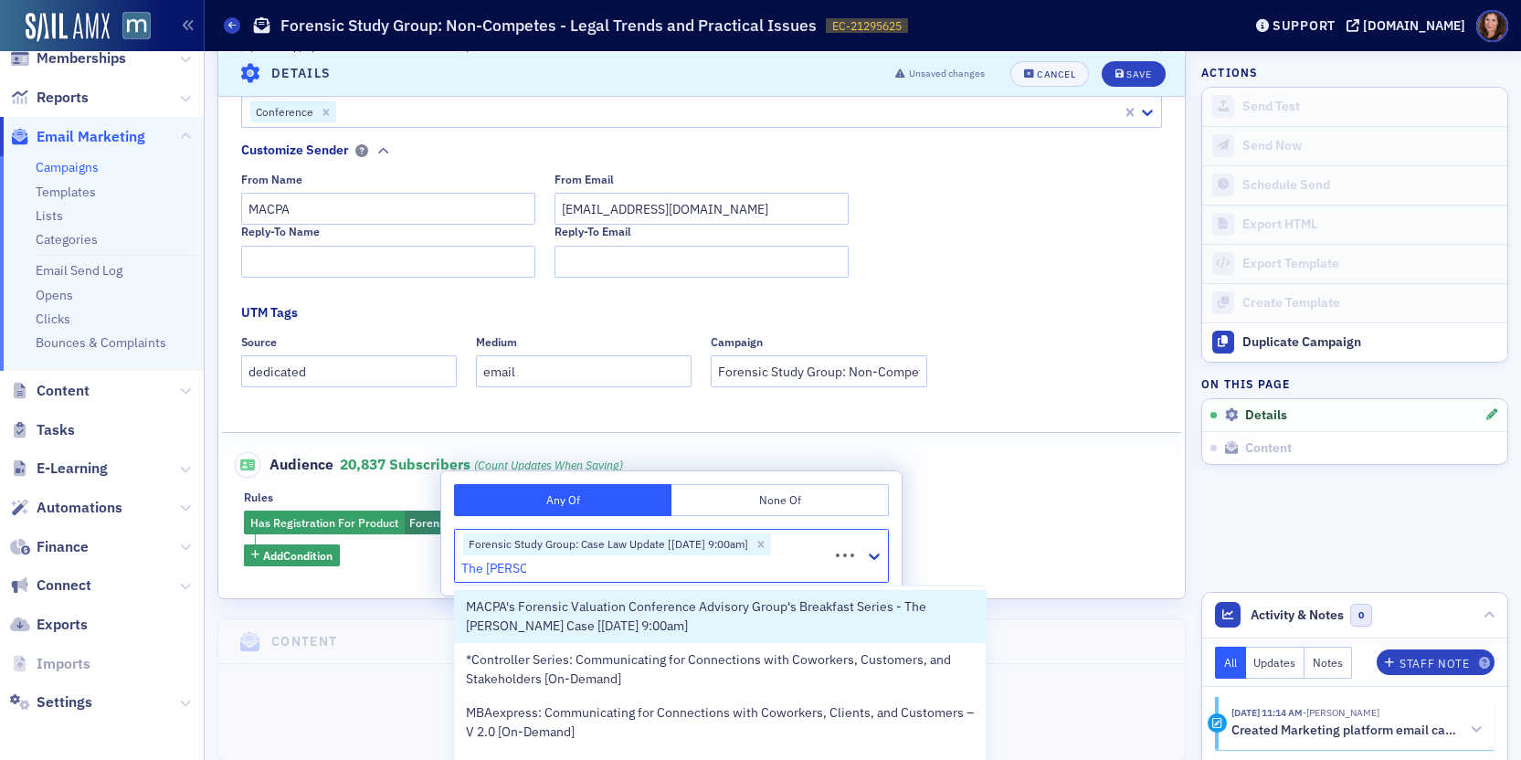
type input "The Connell"
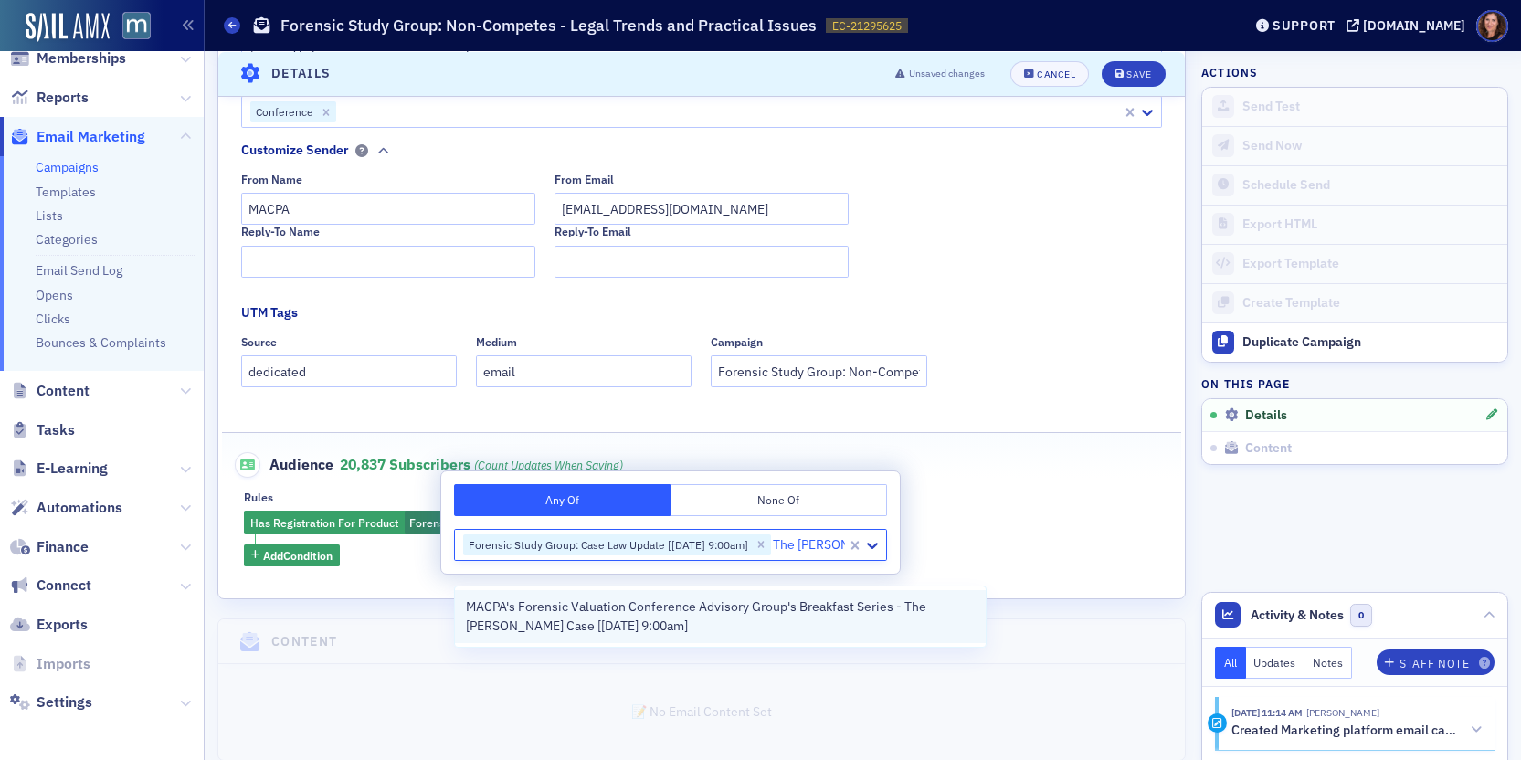
click at [742, 607] on span "MACPA's Forensic Valuation Conference Advisory Group's Breakfast Series - The C…" at bounding box center [720, 616] width 509 height 38
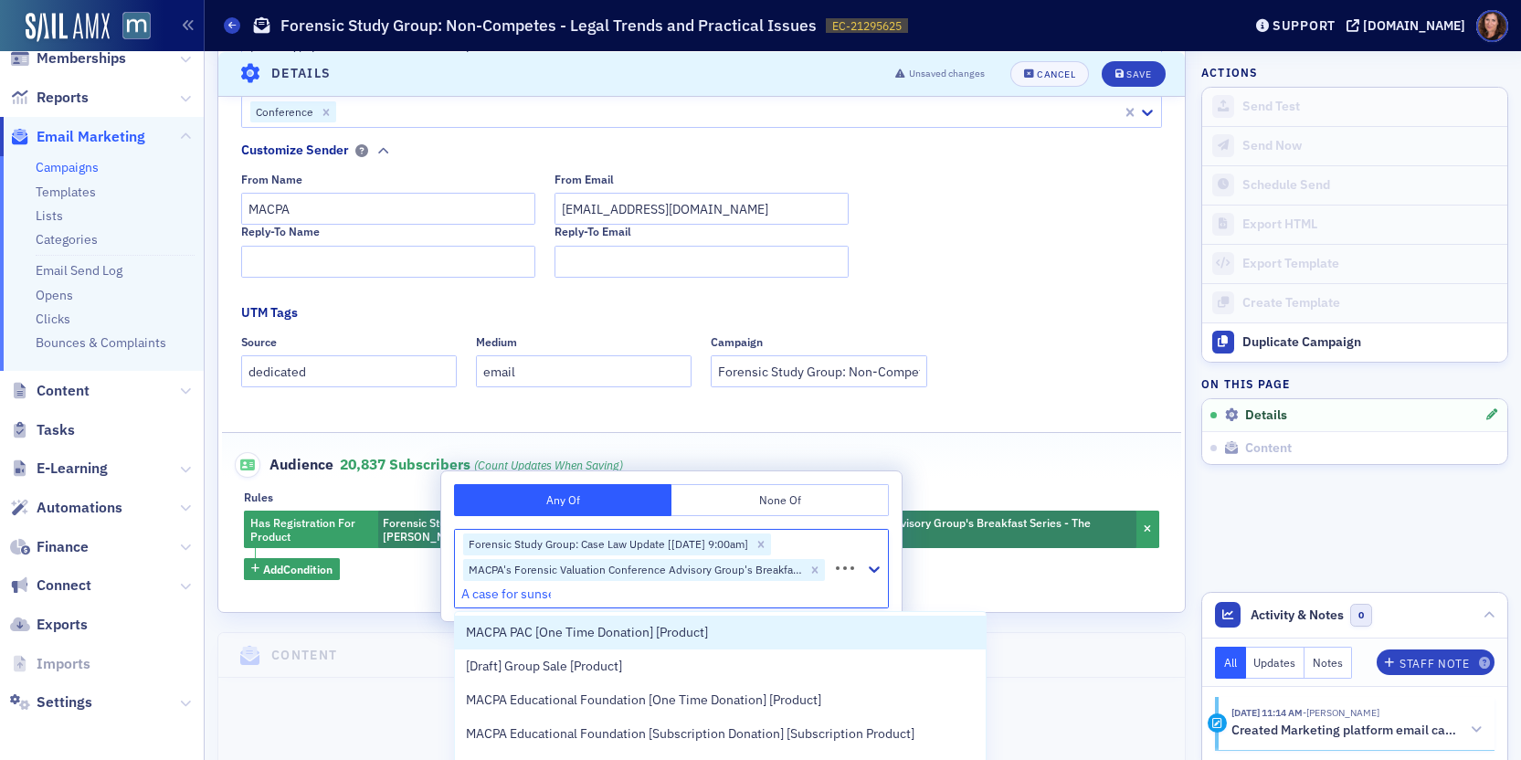
type input "A case for sunset"
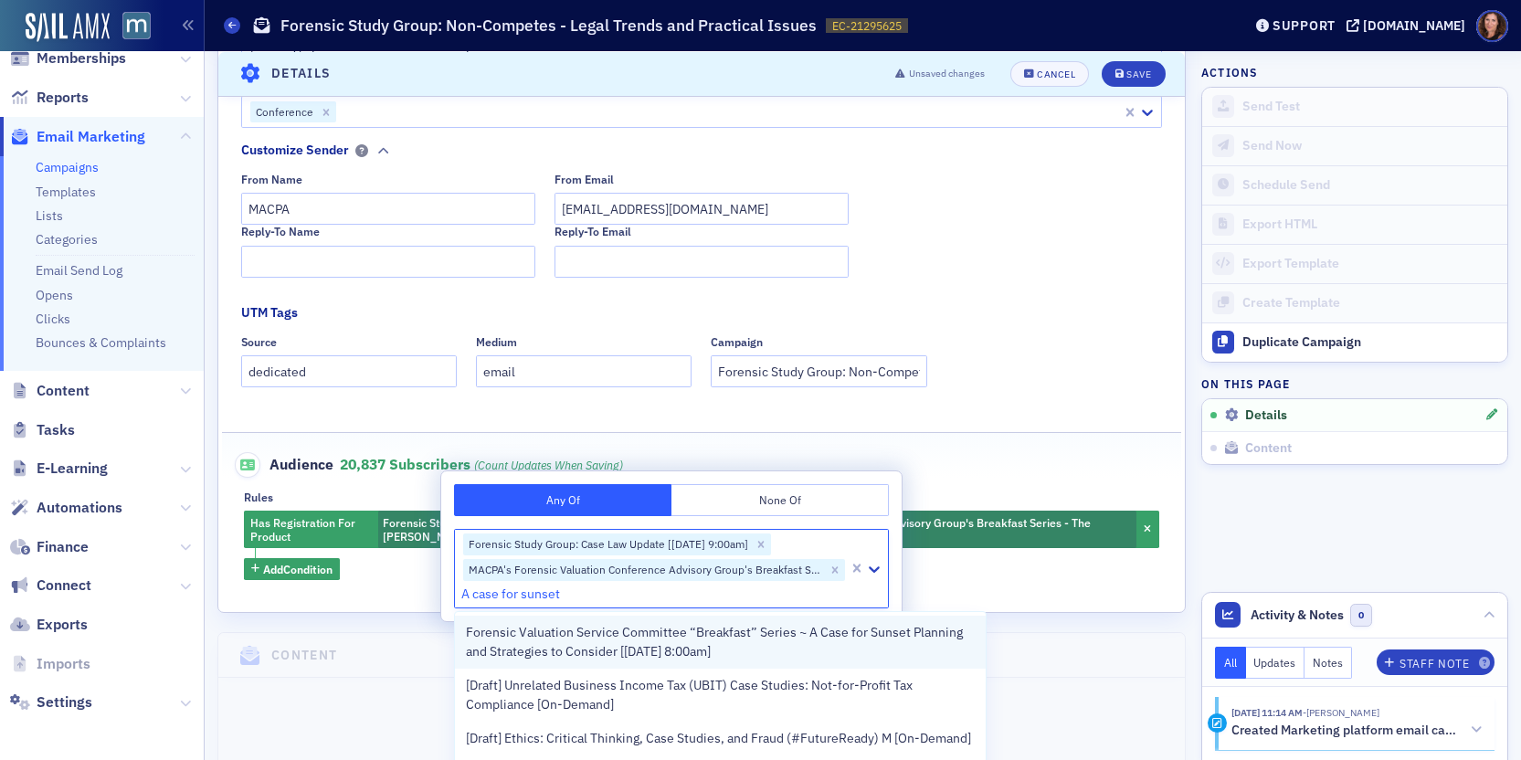
click at [749, 641] on span "Forensic Valuation Service Committee “Breakfast” Series ~ A Case for Sunset Pla…" at bounding box center [720, 642] width 509 height 38
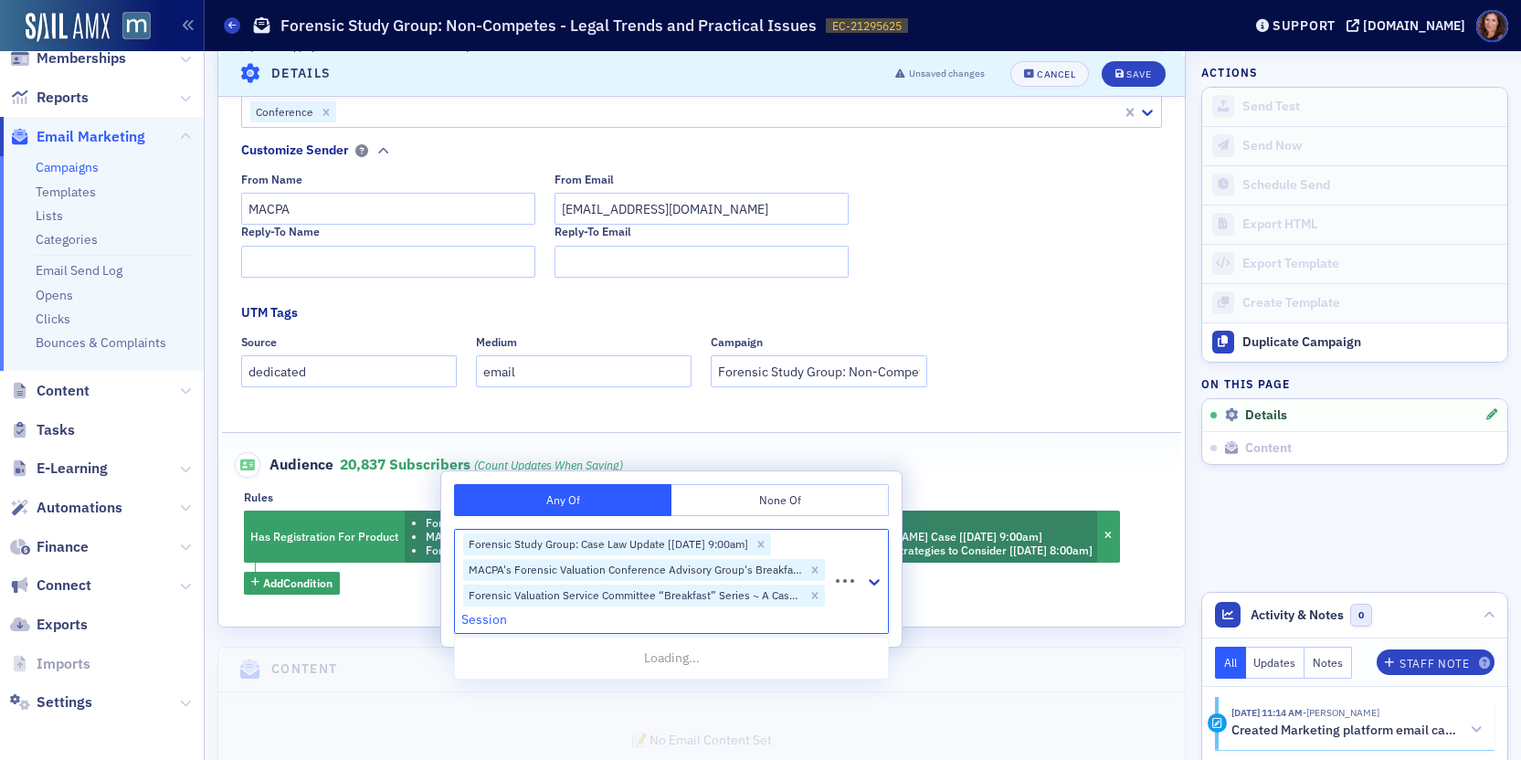
type input "Session 2"
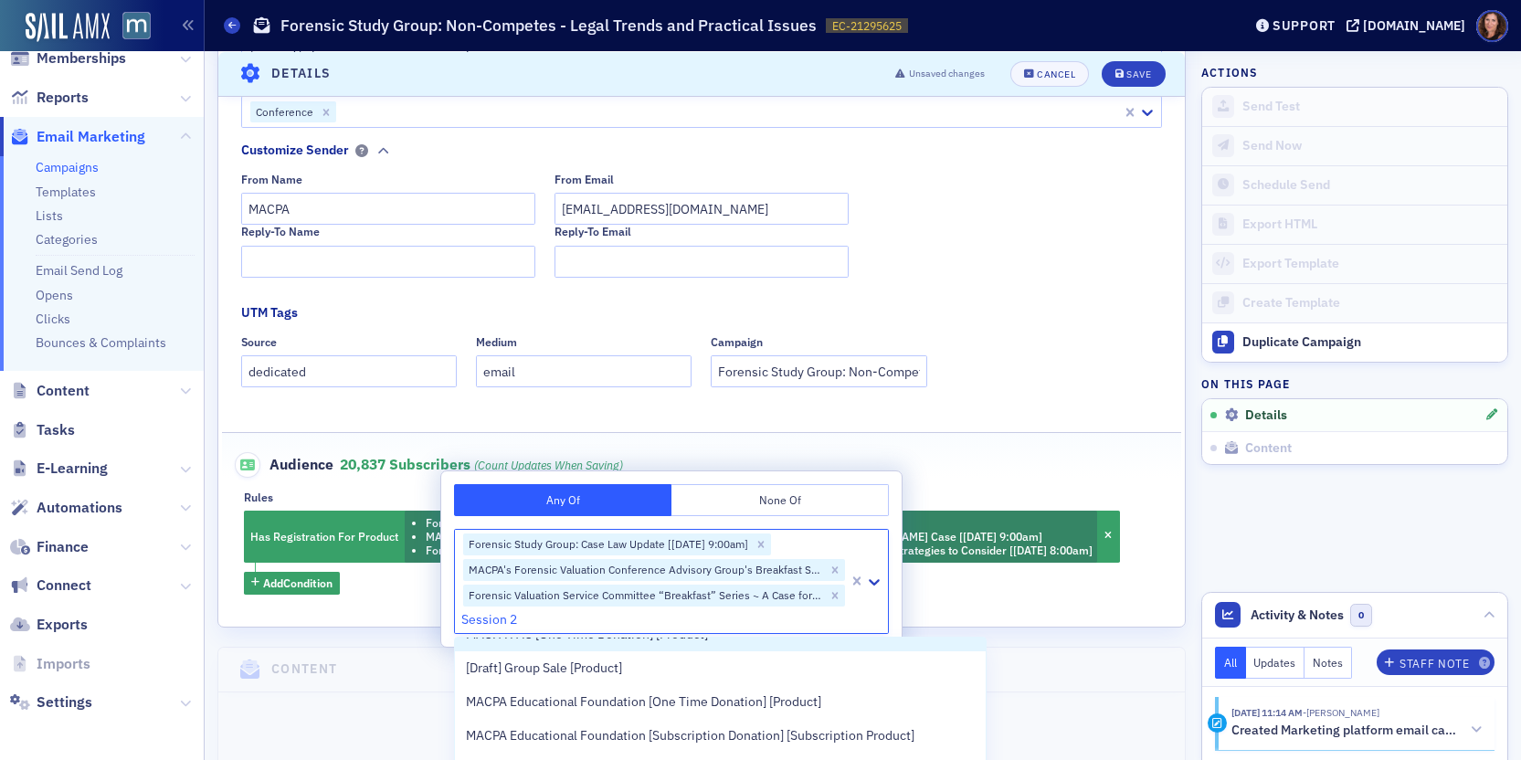
scroll to position [306, 0]
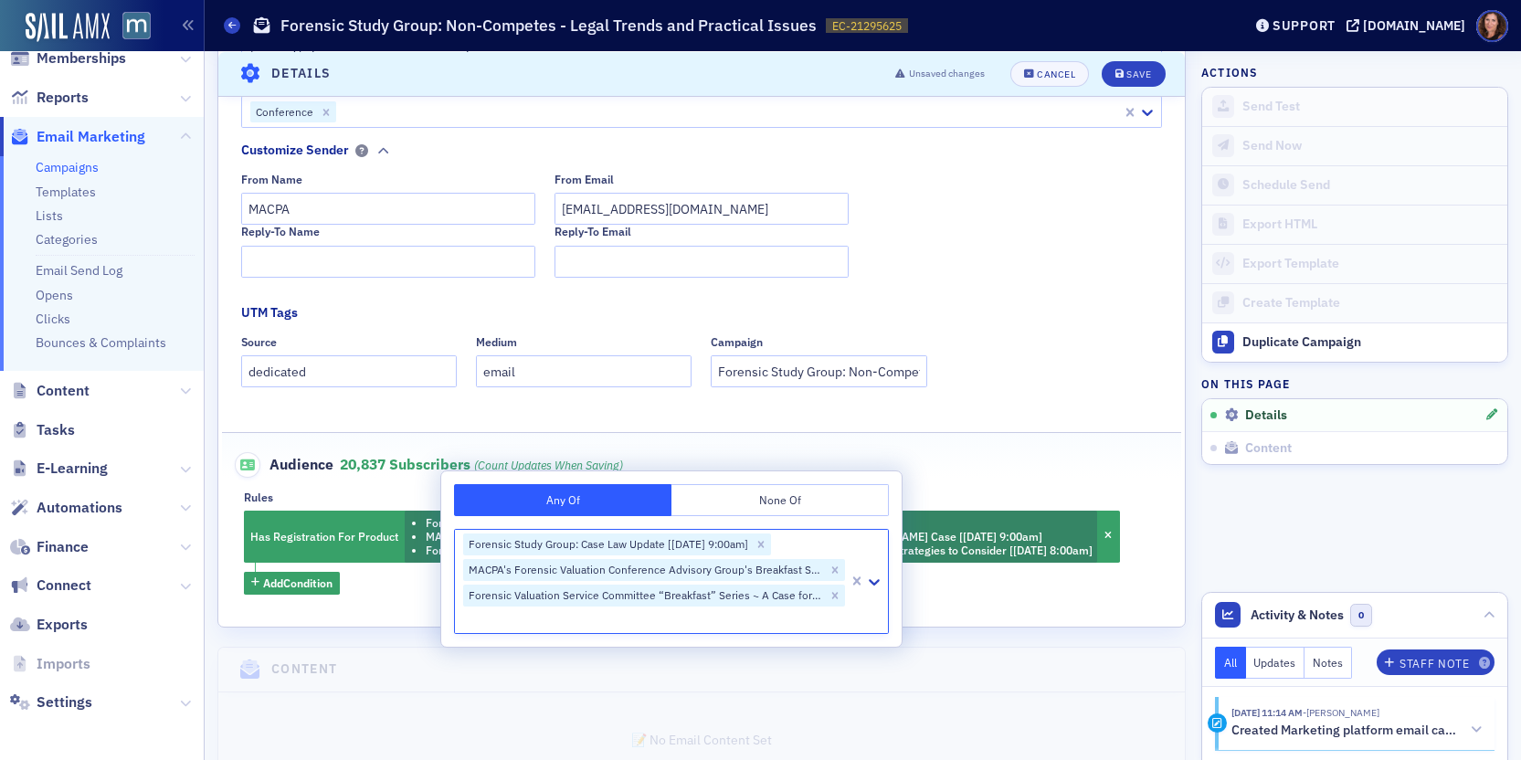
drag, startPoint x: 561, startPoint y: 612, endPoint x: 486, endPoint y: 615, distance: 75.0
click at [486, 615] on div at bounding box center [654, 619] width 386 height 23
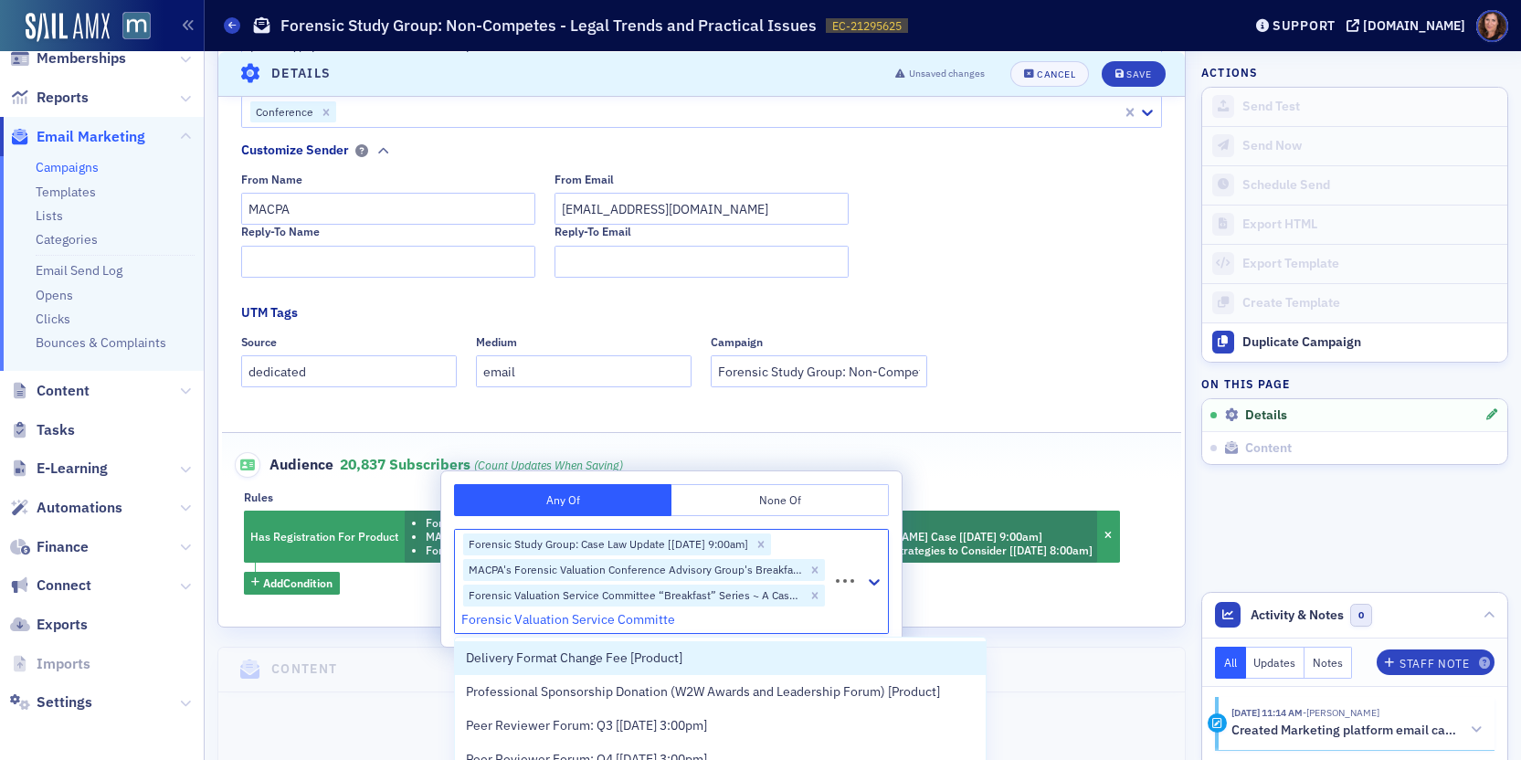
type input "Forensic Valuation Service Committee"
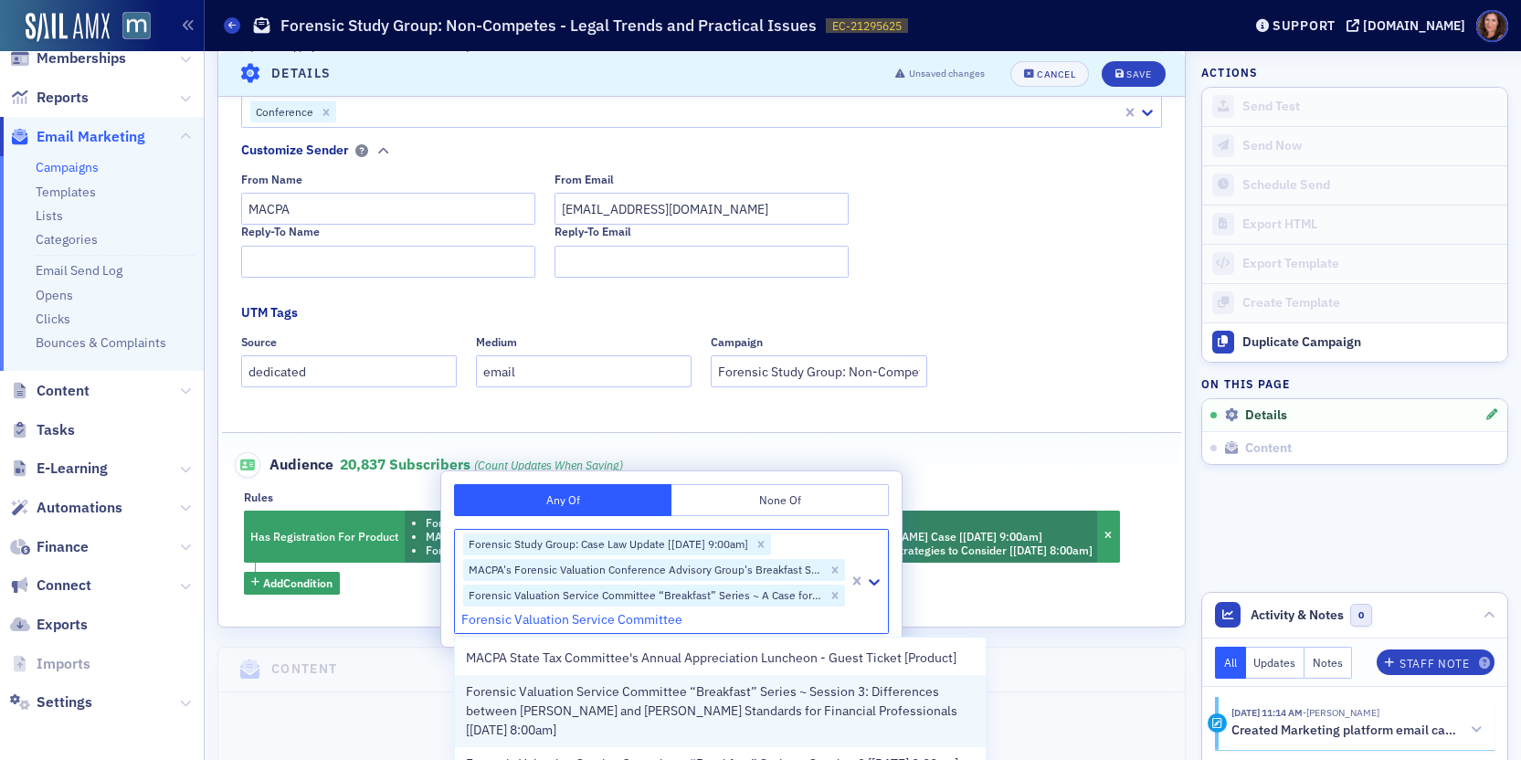
click at [742, 709] on span "Forensic Valuation Service Committee “Breakfast” Series ~ Session 3: Difference…" at bounding box center [720, 711] width 509 height 58
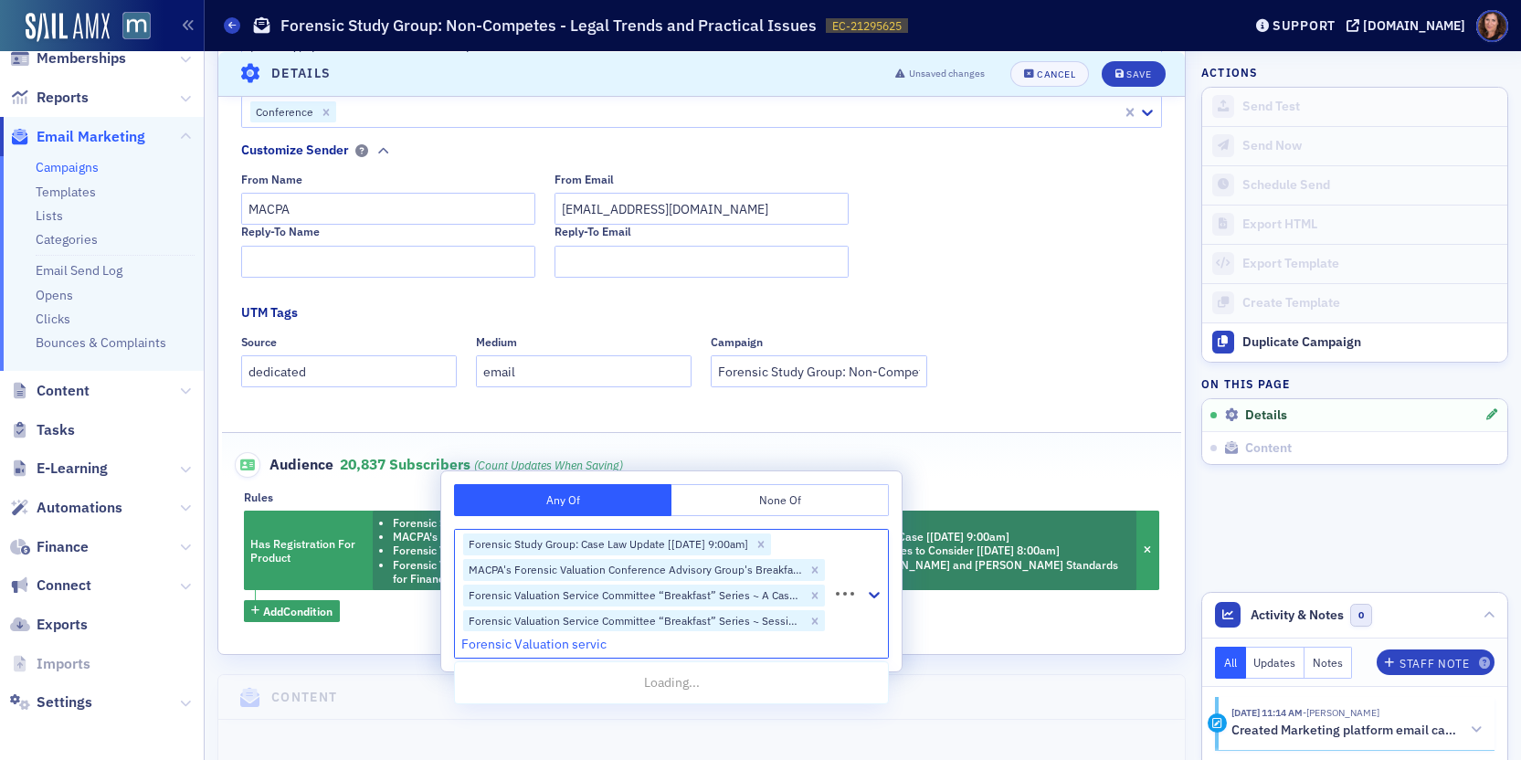
type input "Forensic Valuation service"
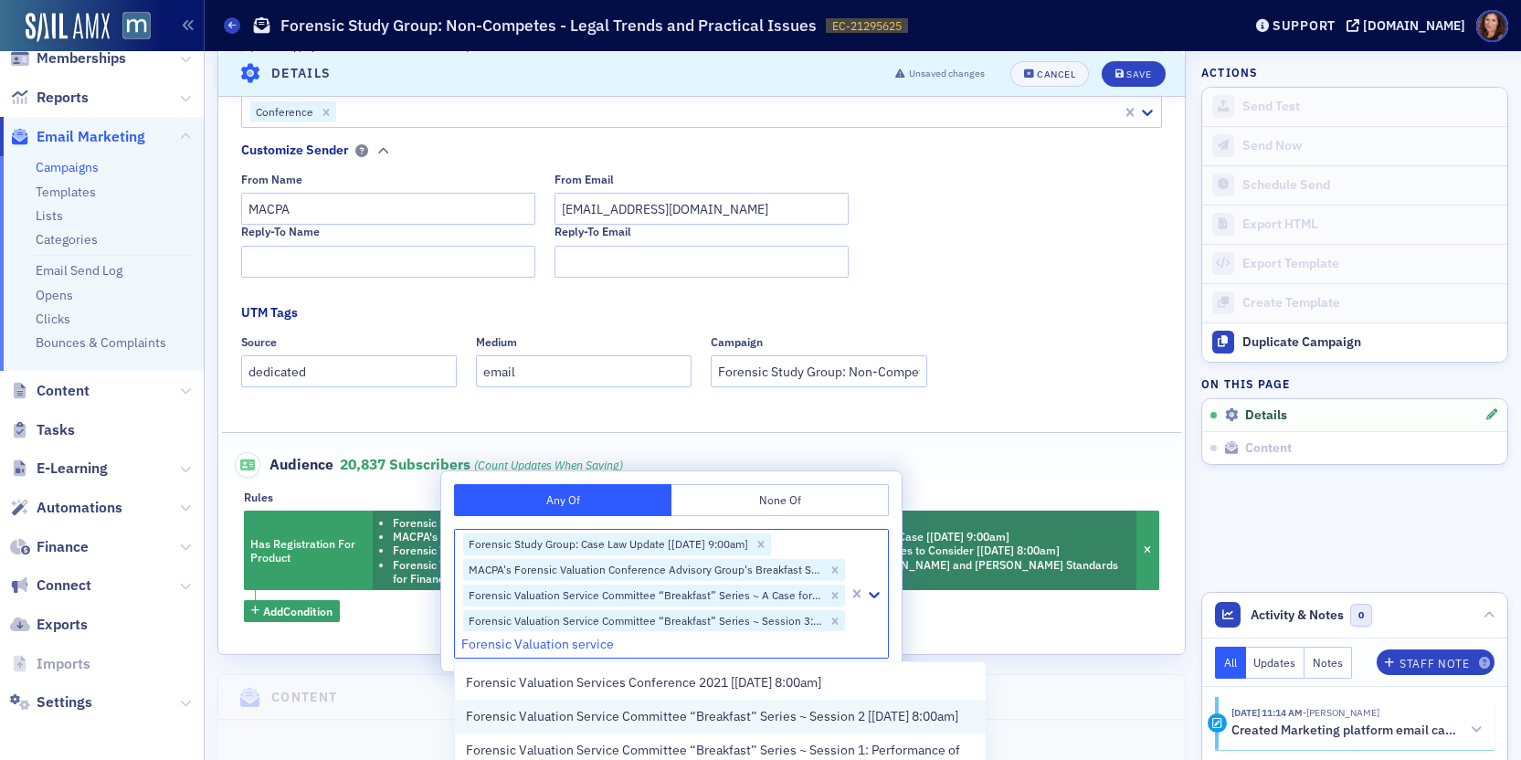
click at [738, 725] on span "Forensic Valuation Service Committee “Breakfast” Series ~ Session 2 [11/19/2020…" at bounding box center [712, 716] width 492 height 19
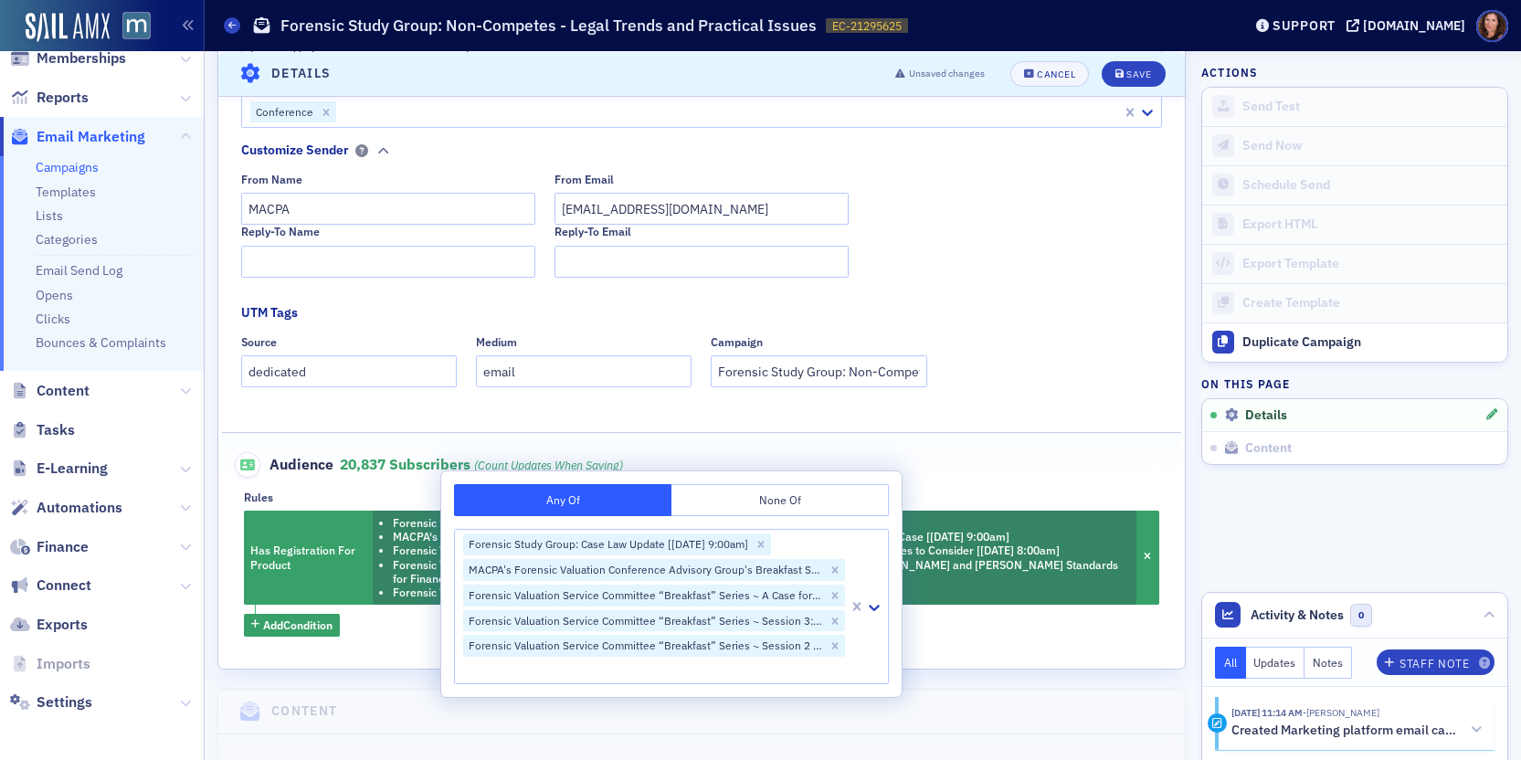
click at [1020, 462] on div "Audience 20,837 Subscribers (count updates when saving)" at bounding box center [702, 455] width 922 height 45
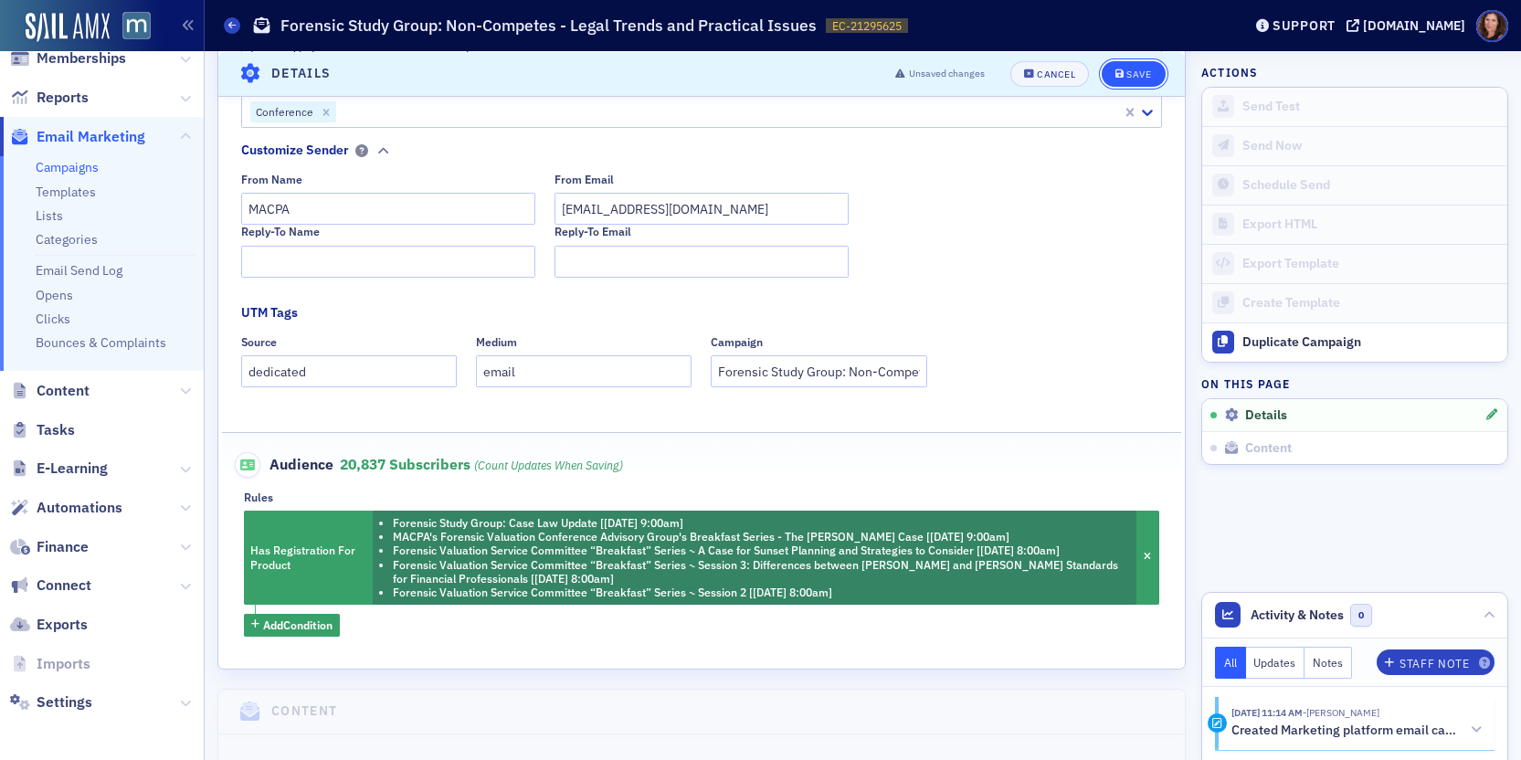
click at [1112, 81] on button "Save" at bounding box center [1133, 73] width 63 height 26
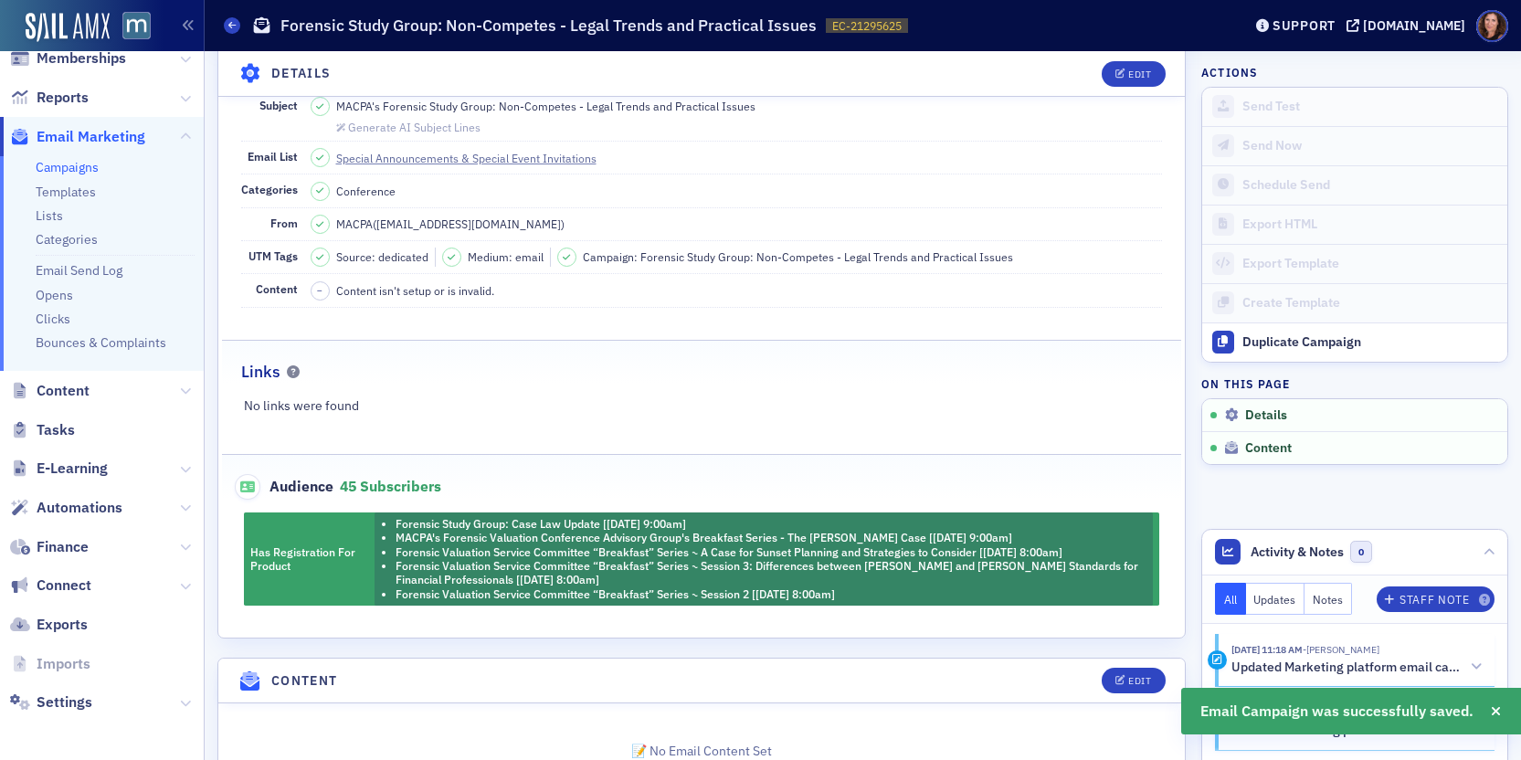
scroll to position [232, 0]
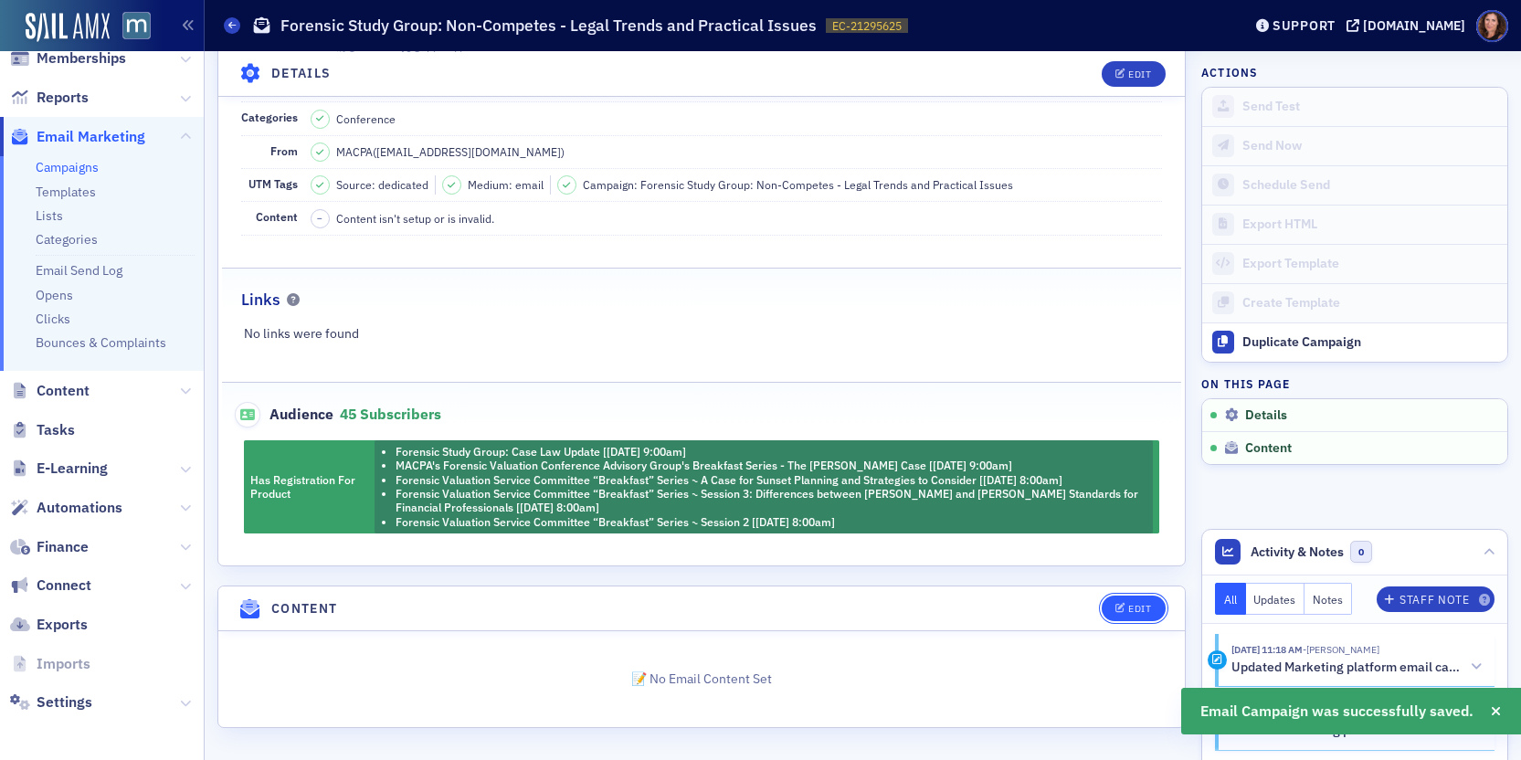
click at [1130, 605] on div "Edit" at bounding box center [1139, 609] width 23 height 10
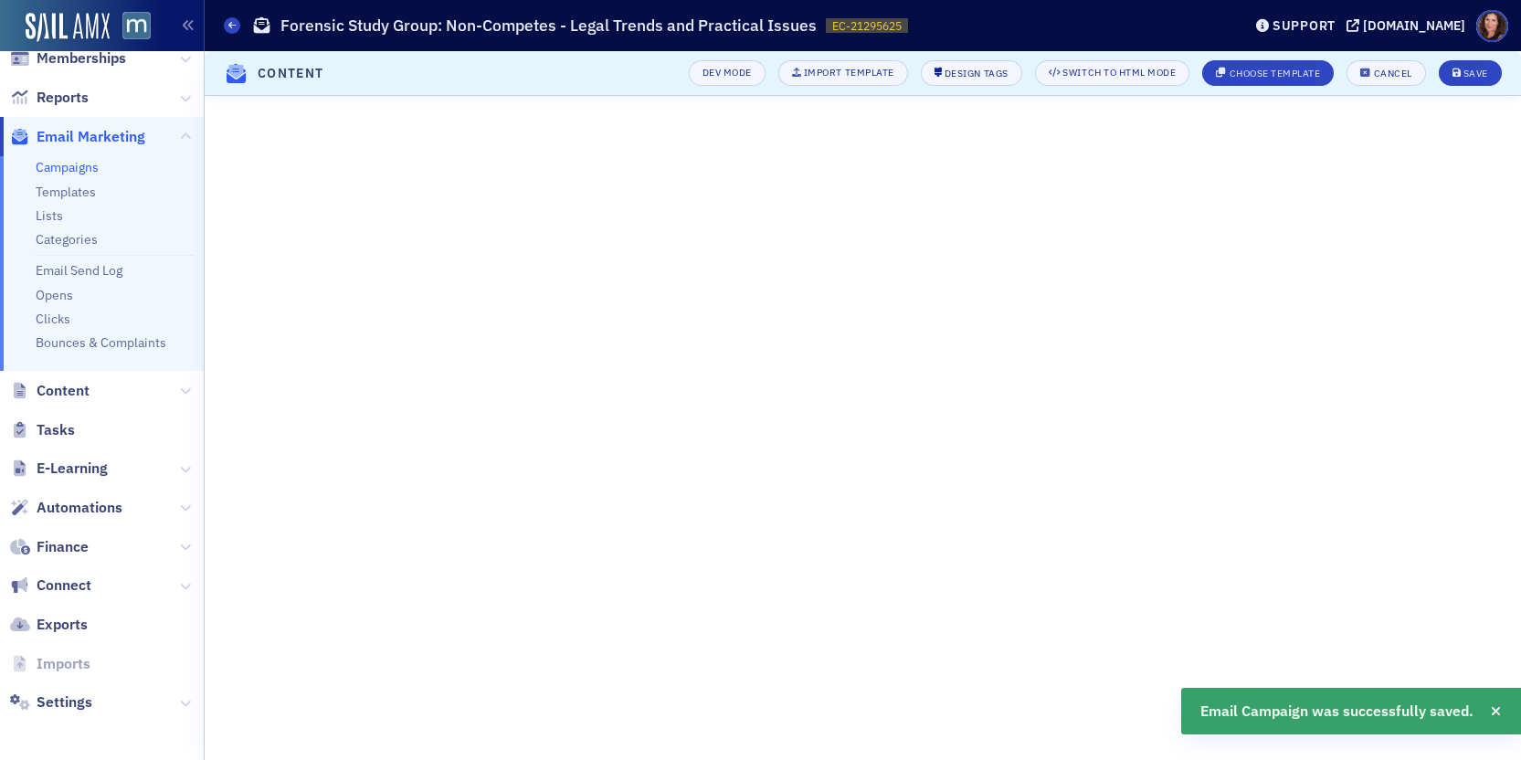
scroll to position [70, 0]
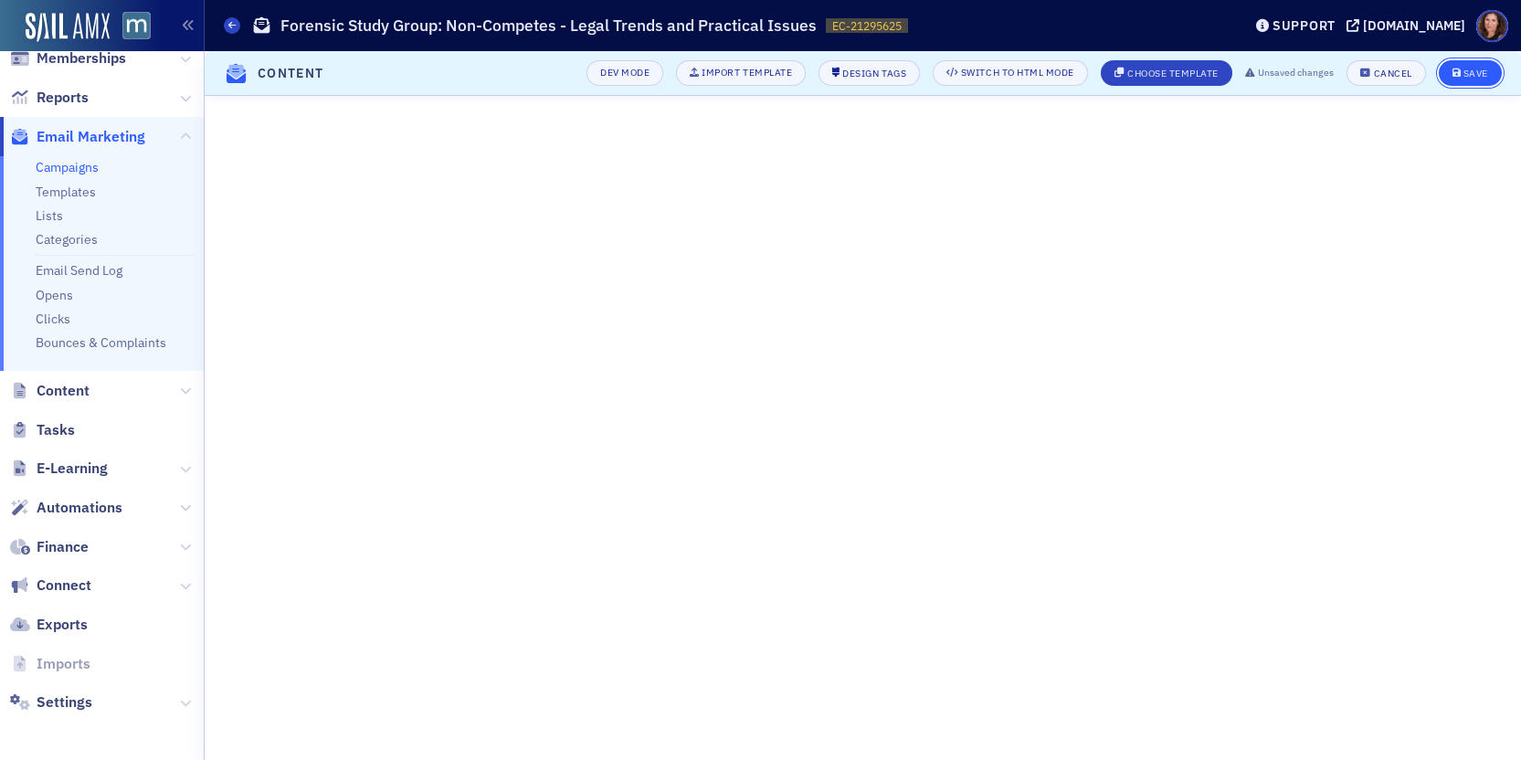
click at [1468, 69] on div "Save" at bounding box center [1475, 74] width 25 height 10
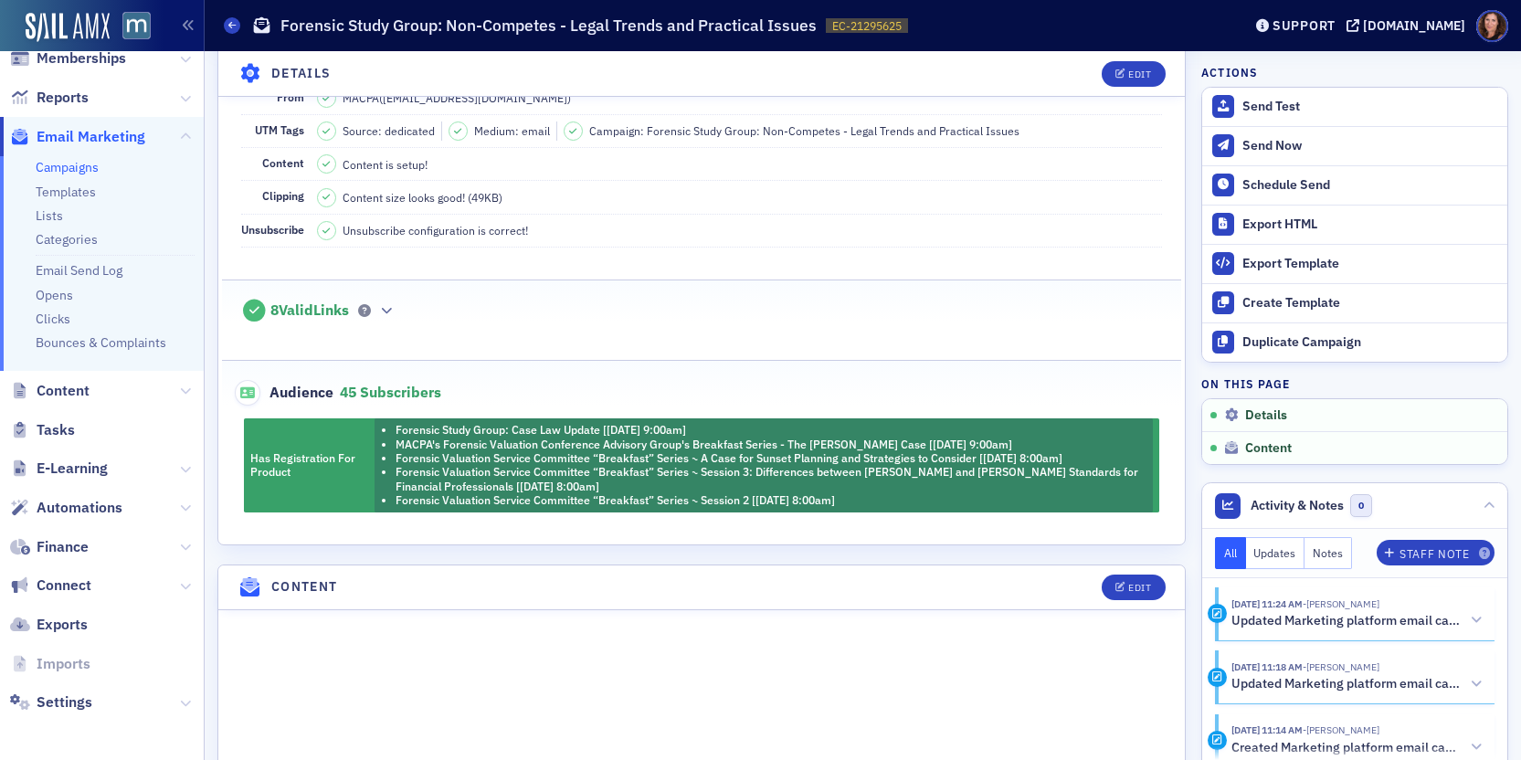
scroll to position [285, 0]
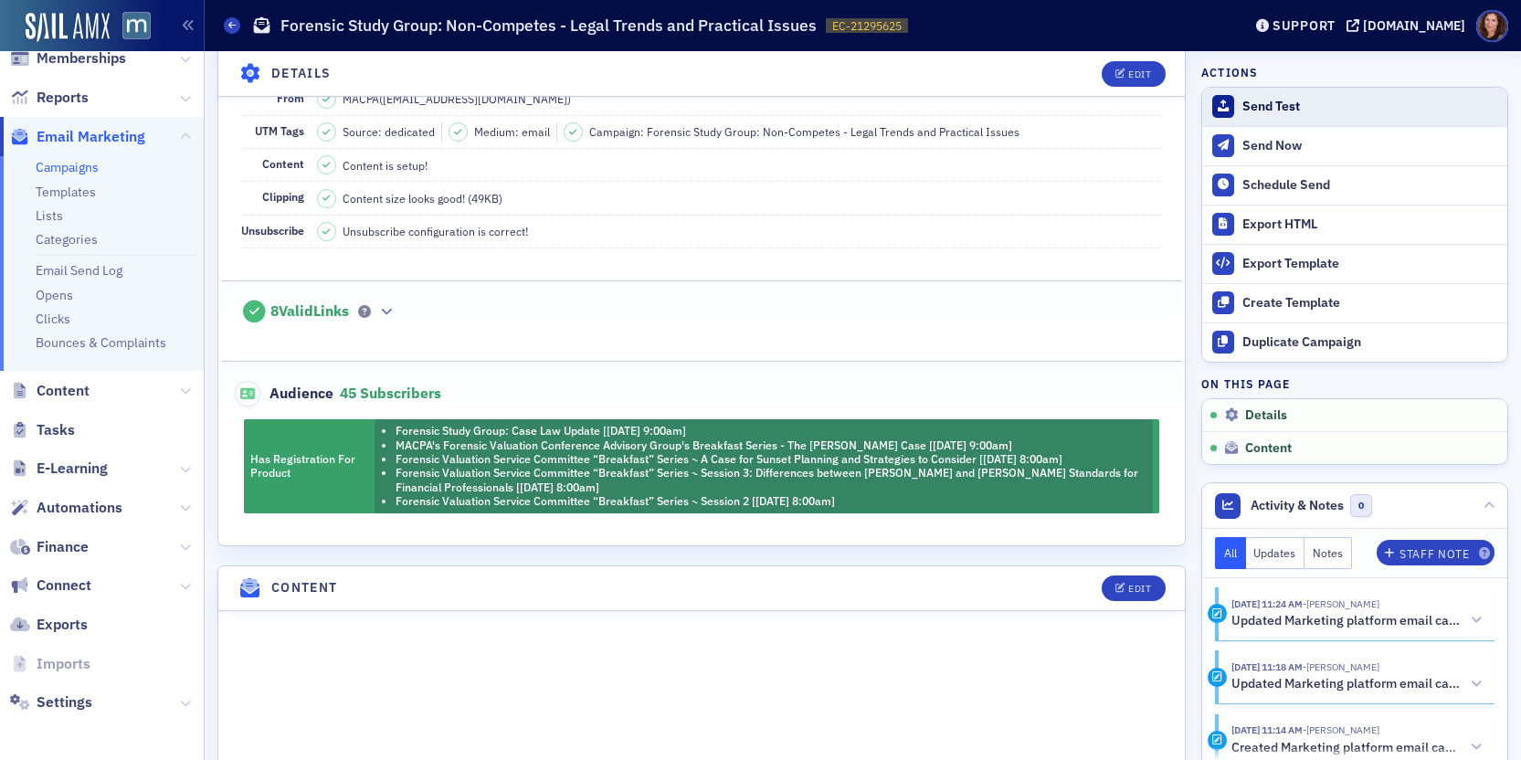
click at [1242, 99] on div "Send Test" at bounding box center [1370, 107] width 256 height 16
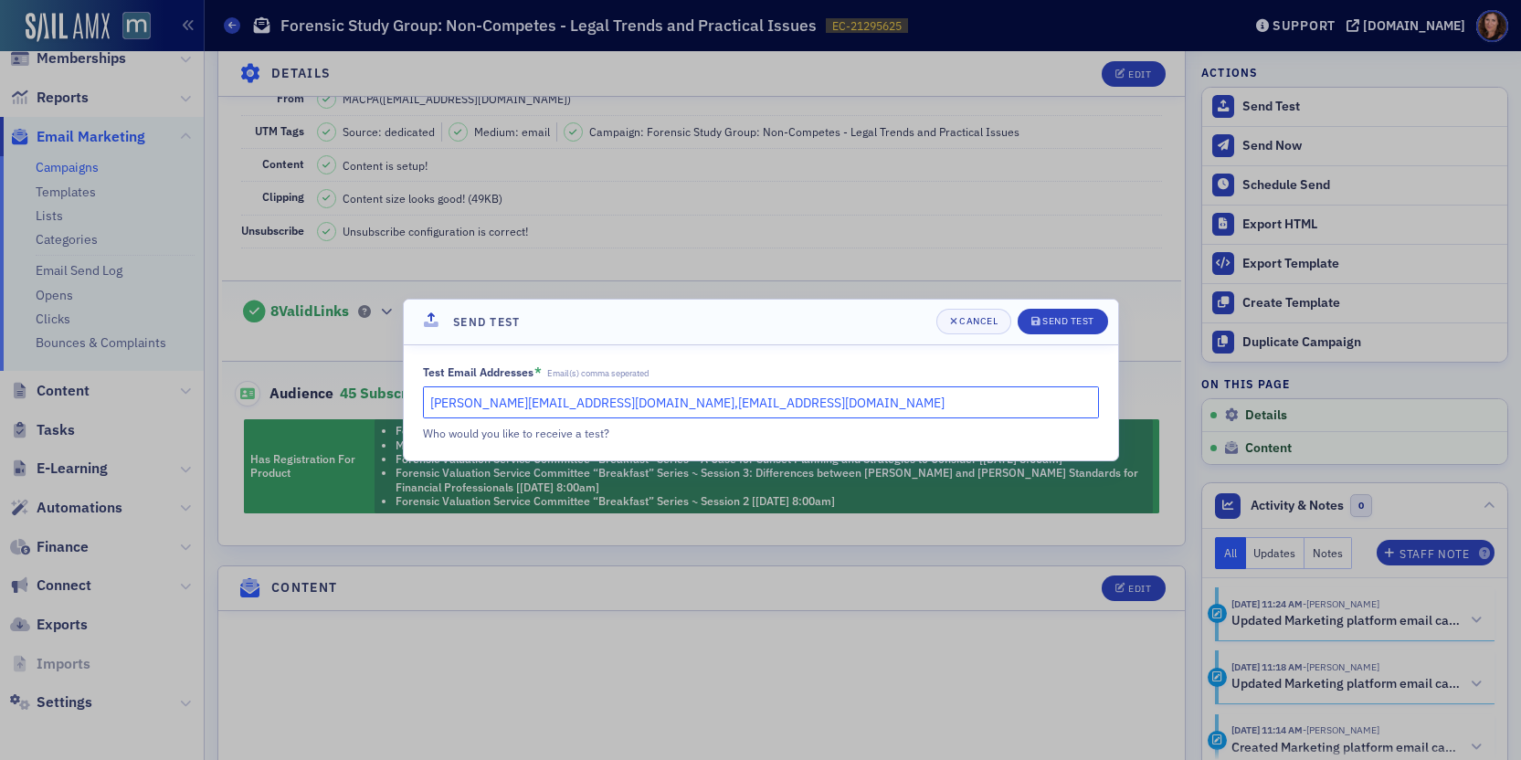
click at [689, 401] on input "natalie@macpa.org,lauren@macpa.org" at bounding box center [761, 402] width 676 height 32
drag, startPoint x: 681, startPoint y: 404, endPoint x: 541, endPoint y: 399, distance: 140.8
click at [541, 399] on input "natalie@macpa.org,lauren@macpa.org" at bounding box center [761, 402] width 676 height 32
type input "[PERSON_NAME][EMAIL_ADDRESS][DOMAIN_NAME]"
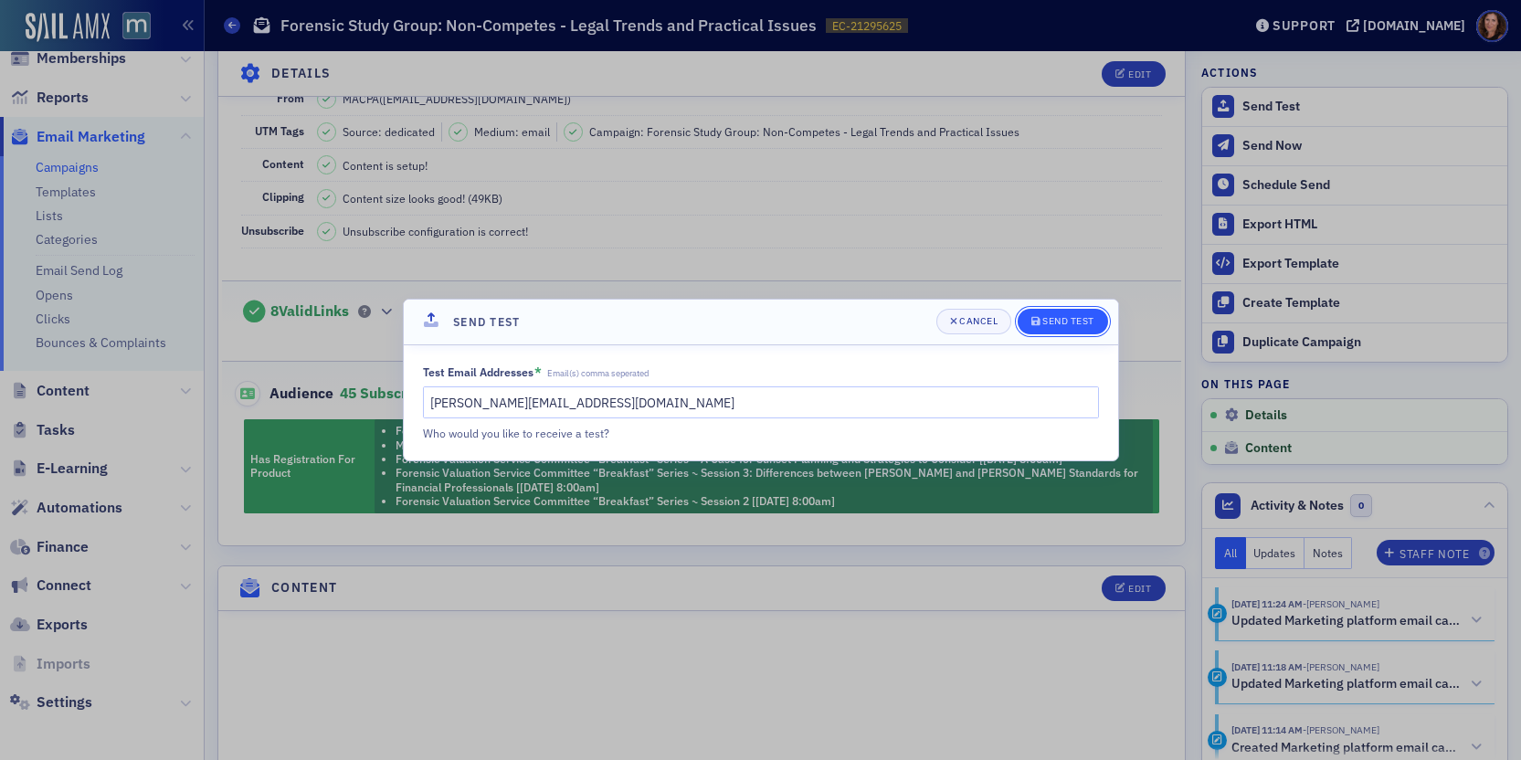
click at [1064, 325] on div "Send Test" at bounding box center [1068, 321] width 52 height 10
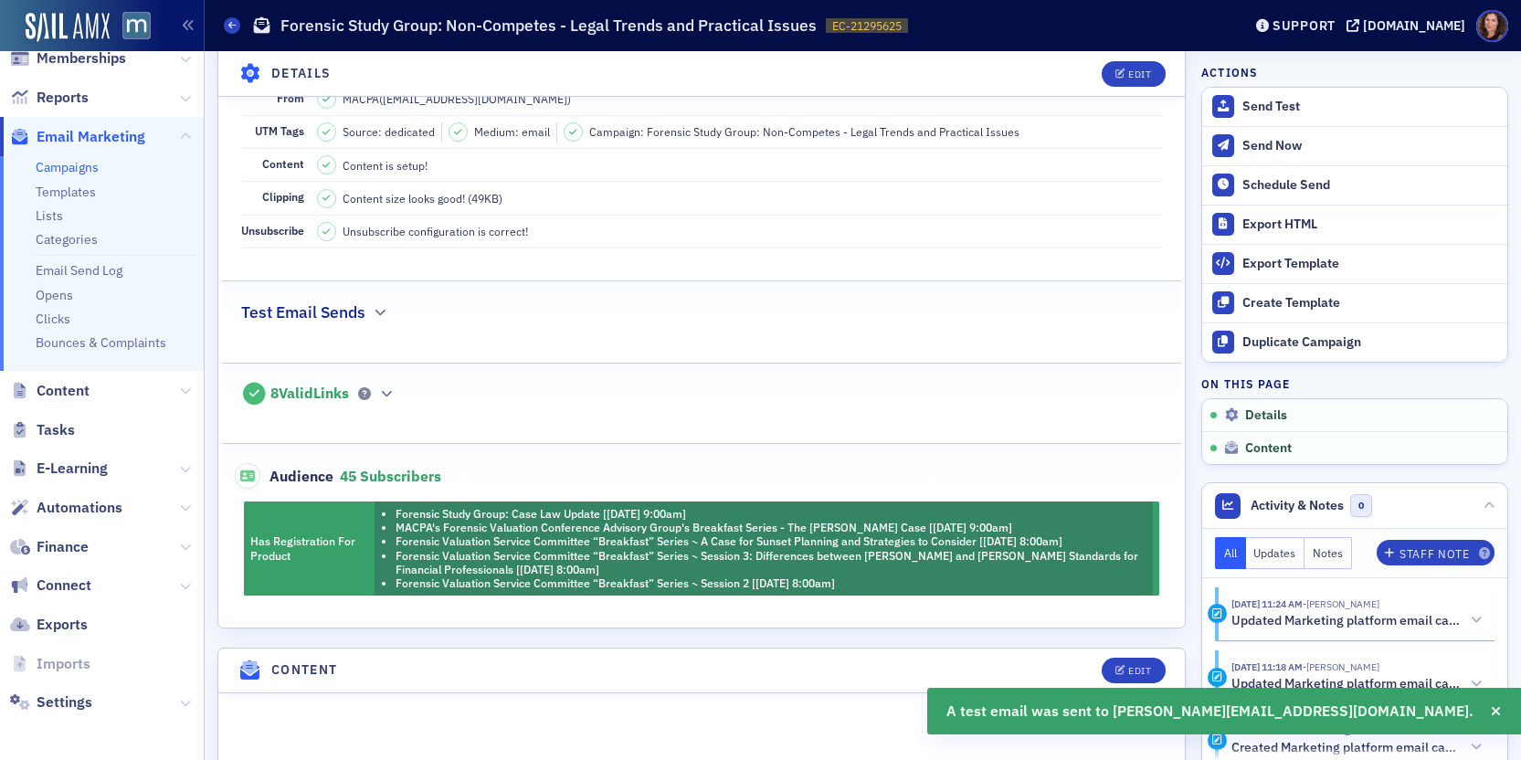
scroll to position [0, 0]
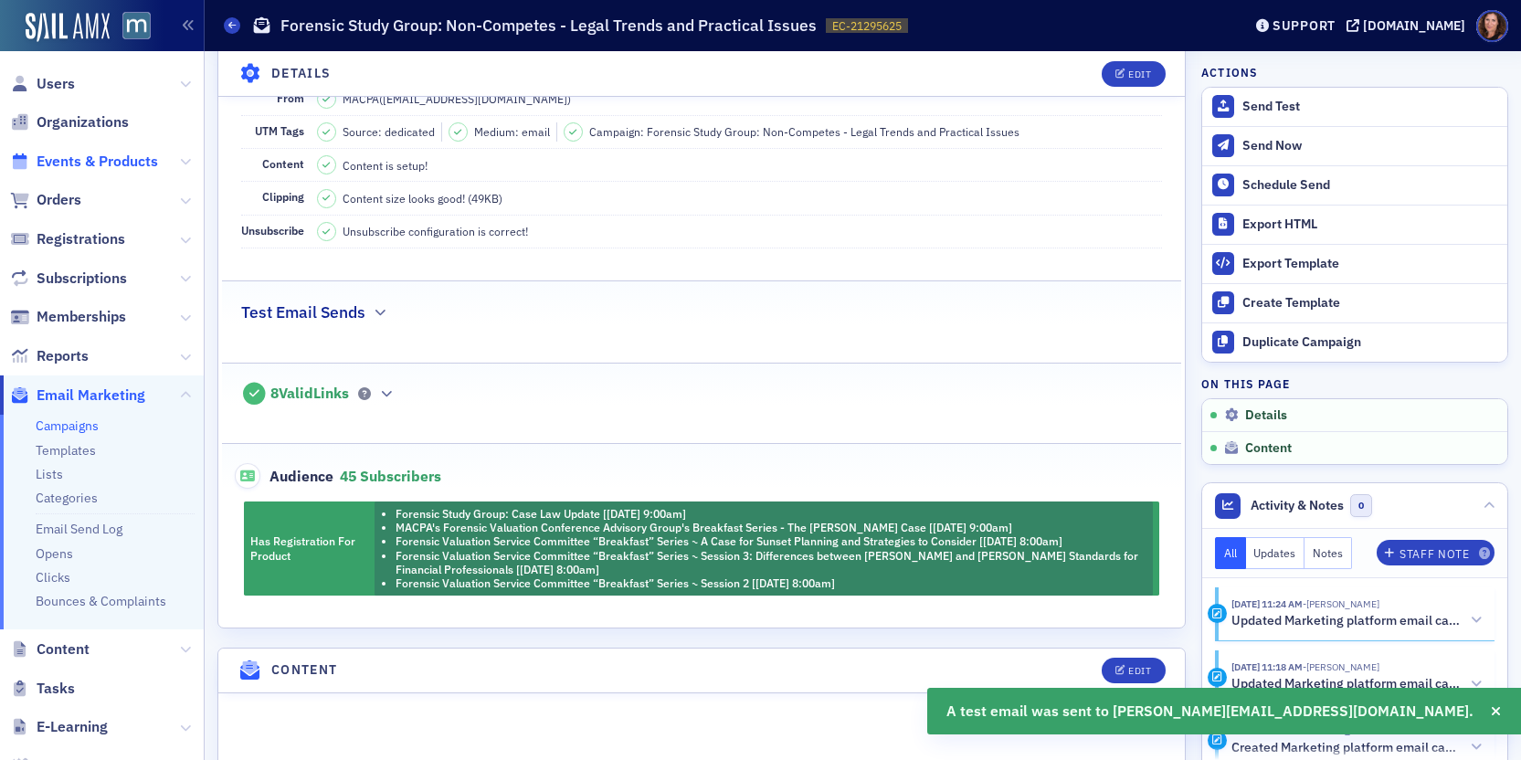
click at [98, 163] on span "Events & Products" at bounding box center [97, 162] width 121 height 20
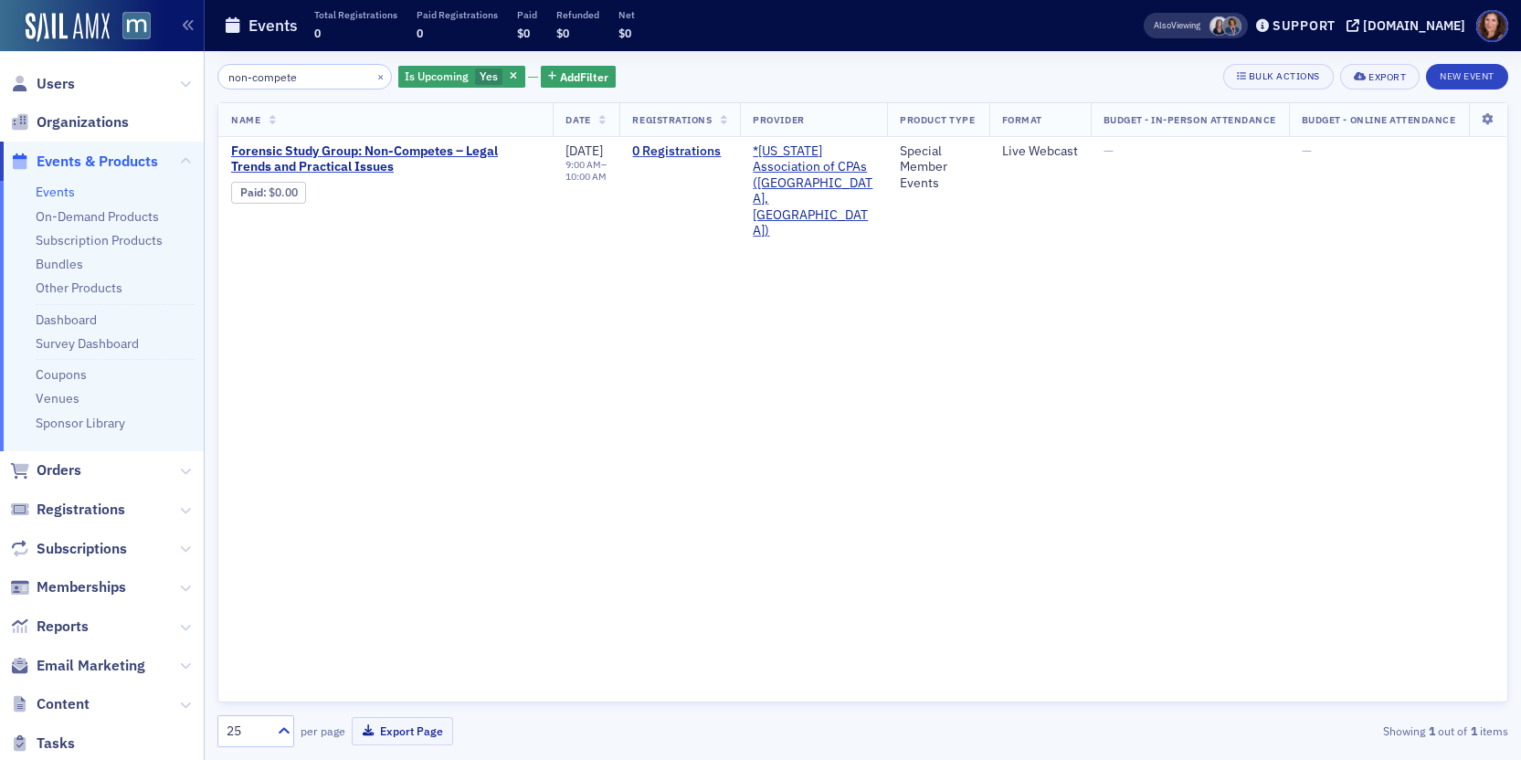
click at [266, 79] on input "non-compete" at bounding box center [304, 77] width 174 height 26
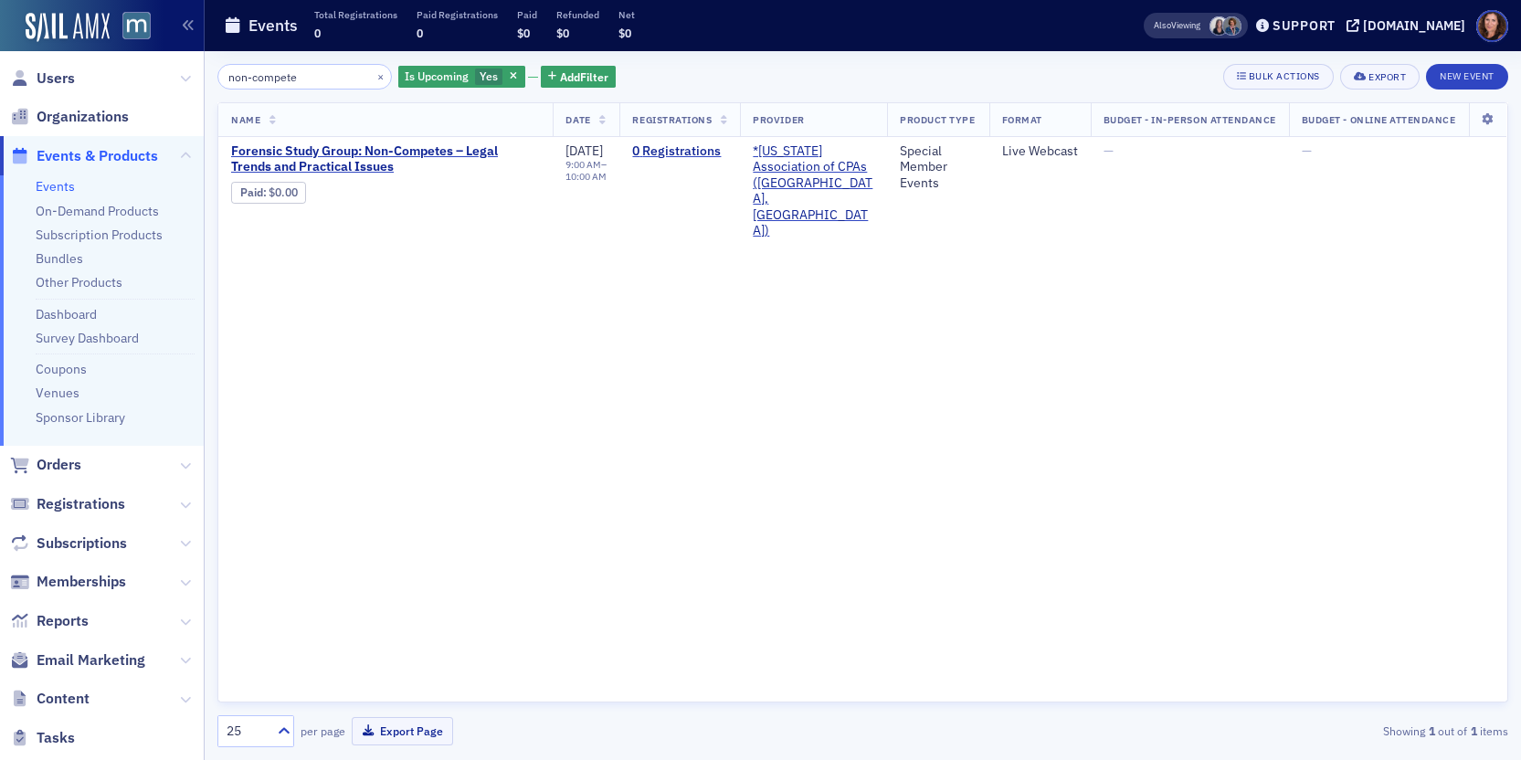
scroll to position [7, 0]
drag, startPoint x: 65, startPoint y: 365, endPoint x: 80, endPoint y: 365, distance: 15.5
click at [65, 365] on link "Coupons" at bounding box center [61, 367] width 51 height 16
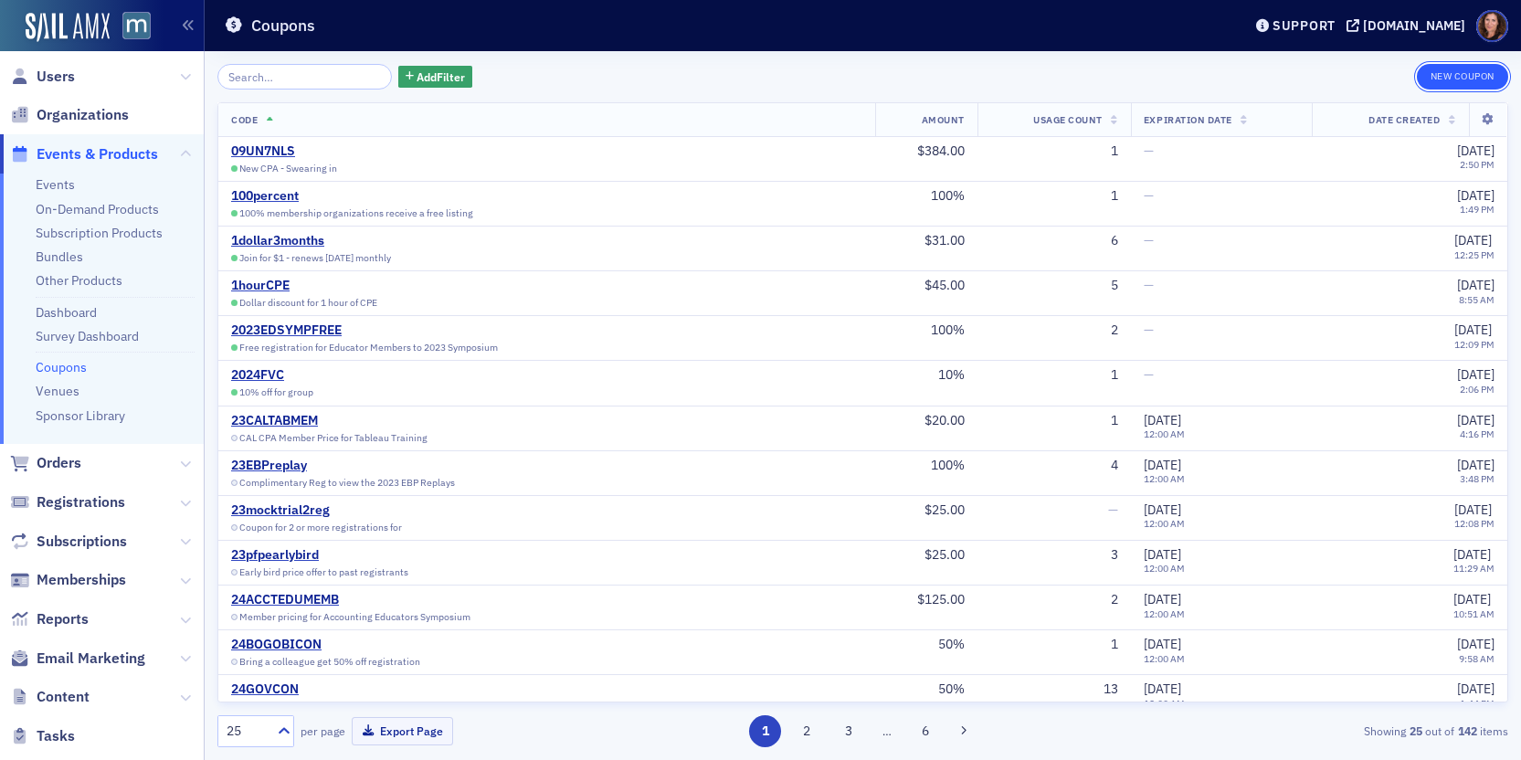
click at [1467, 76] on button "New Coupon" at bounding box center [1462, 77] width 91 height 26
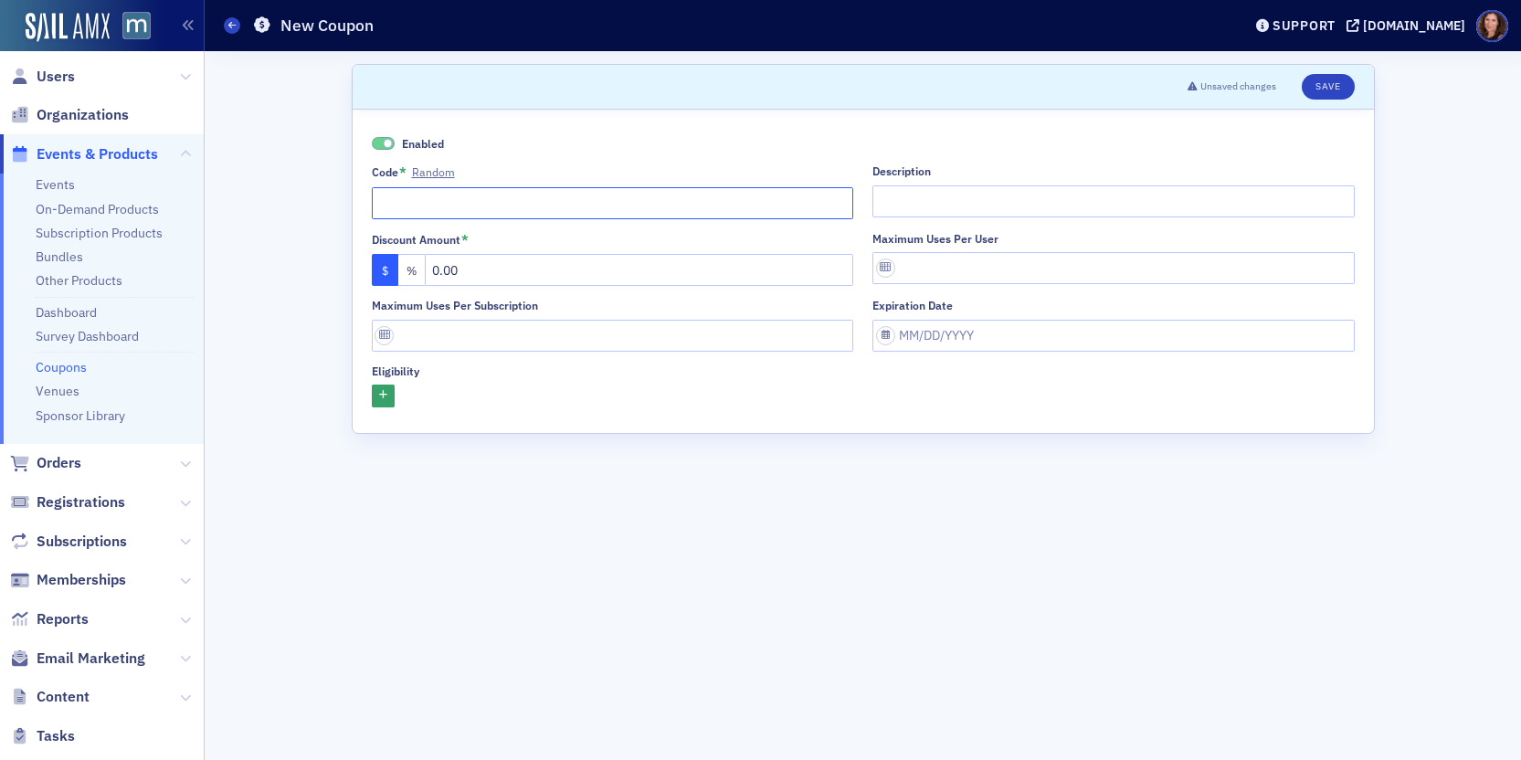
click at [542, 205] on input "Code * Random" at bounding box center [613, 203] width 482 height 32
type input "25FoFMEM"
click at [1015, 204] on input "Description" at bounding box center [1113, 201] width 482 height 32
type input "F"
type input "Member price"
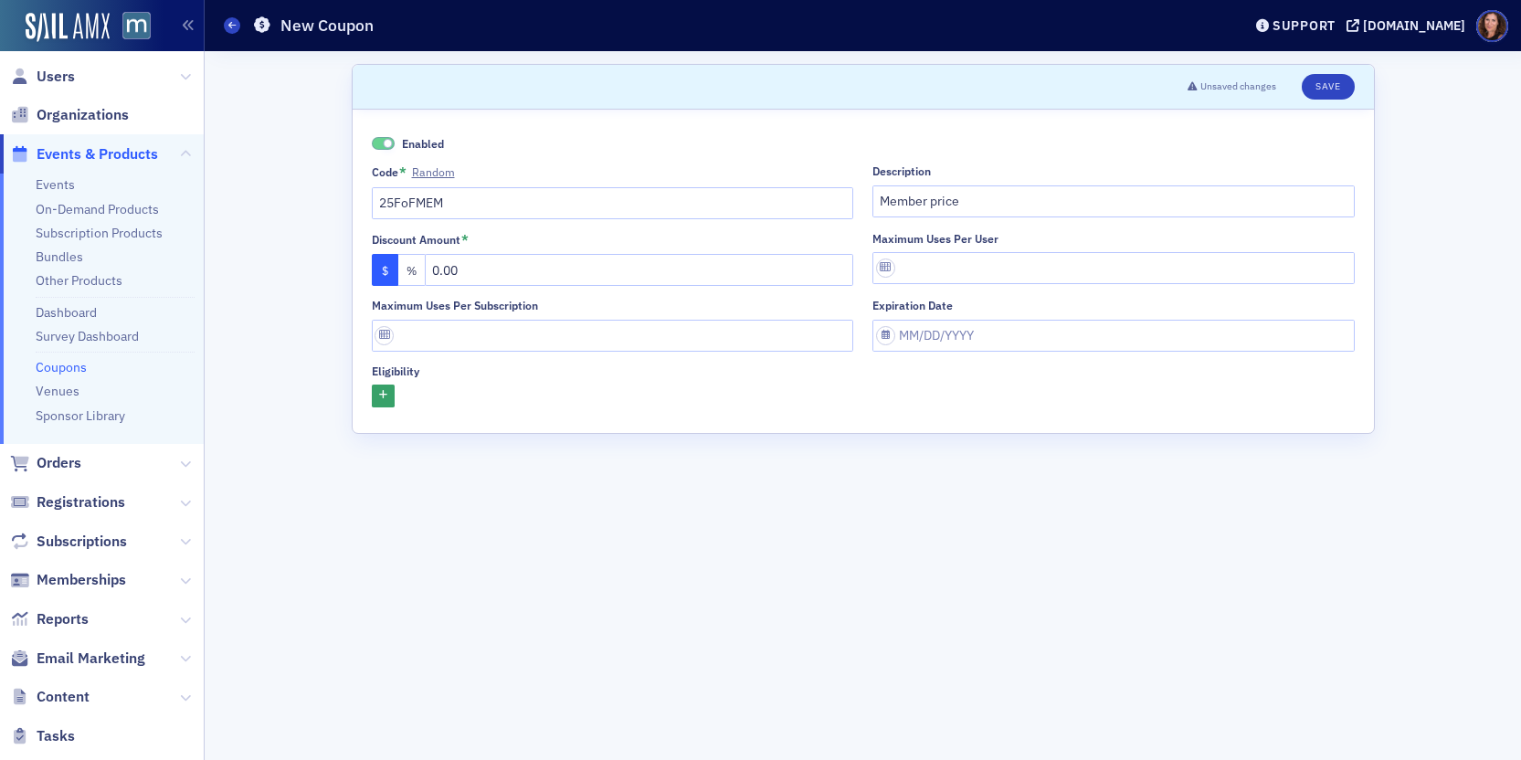
click at [408, 272] on button "%" at bounding box center [411, 270] width 27 height 32
drag, startPoint x: 542, startPoint y: 278, endPoint x: 315, endPoint y: 261, distance: 227.2
click at [314, 260] on div "Scroll to Unsaved changes Save Enabled Code * Random 25FoFMEM Description Membe…" at bounding box center [862, 405] width 1291 height 709
type input "100"
click at [622, 337] on input "Maximum uses per subscription" at bounding box center [613, 336] width 482 height 32
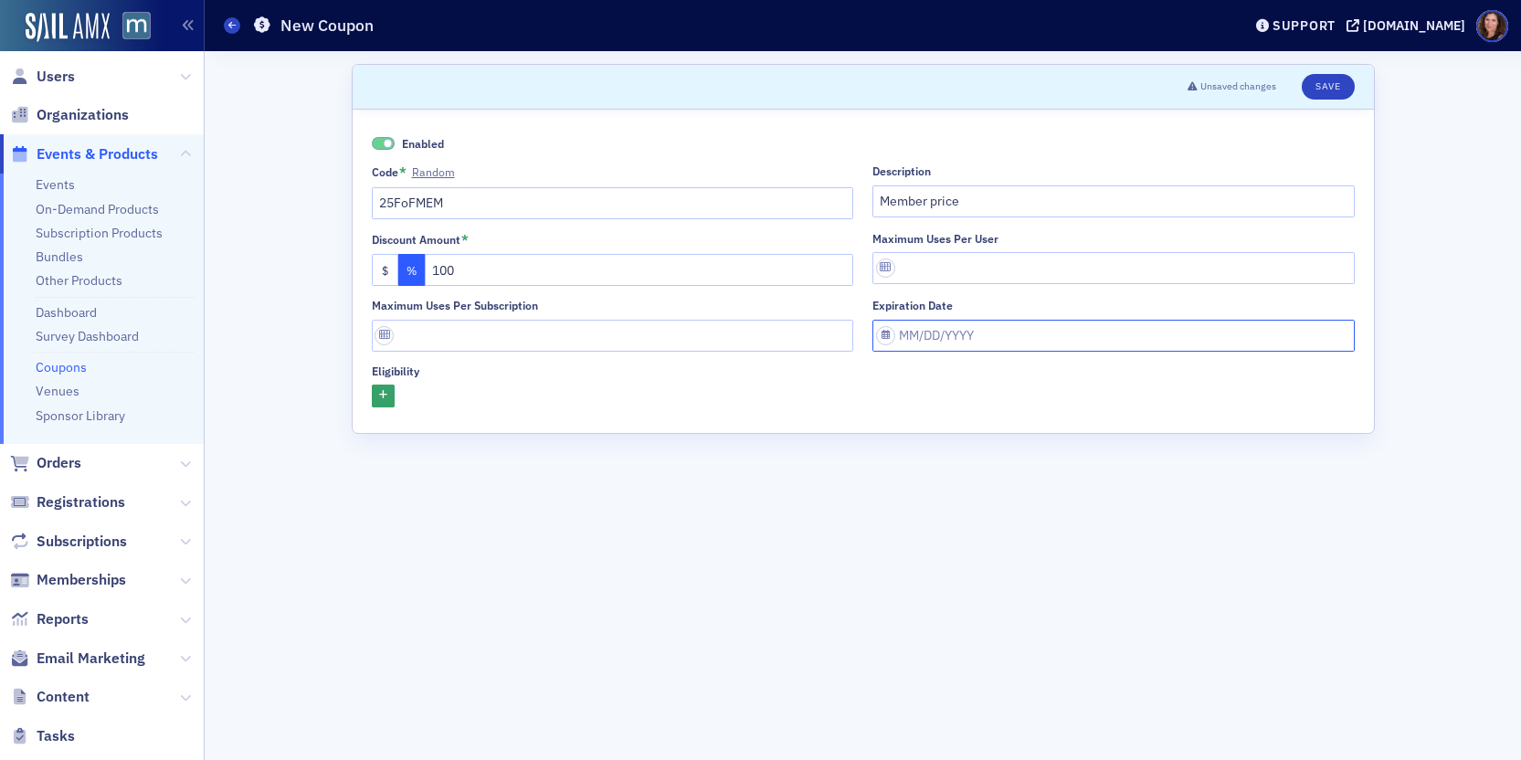
click at [920, 331] on input "Expiration date" at bounding box center [1113, 336] width 482 height 32
select select "8"
select select "2025"
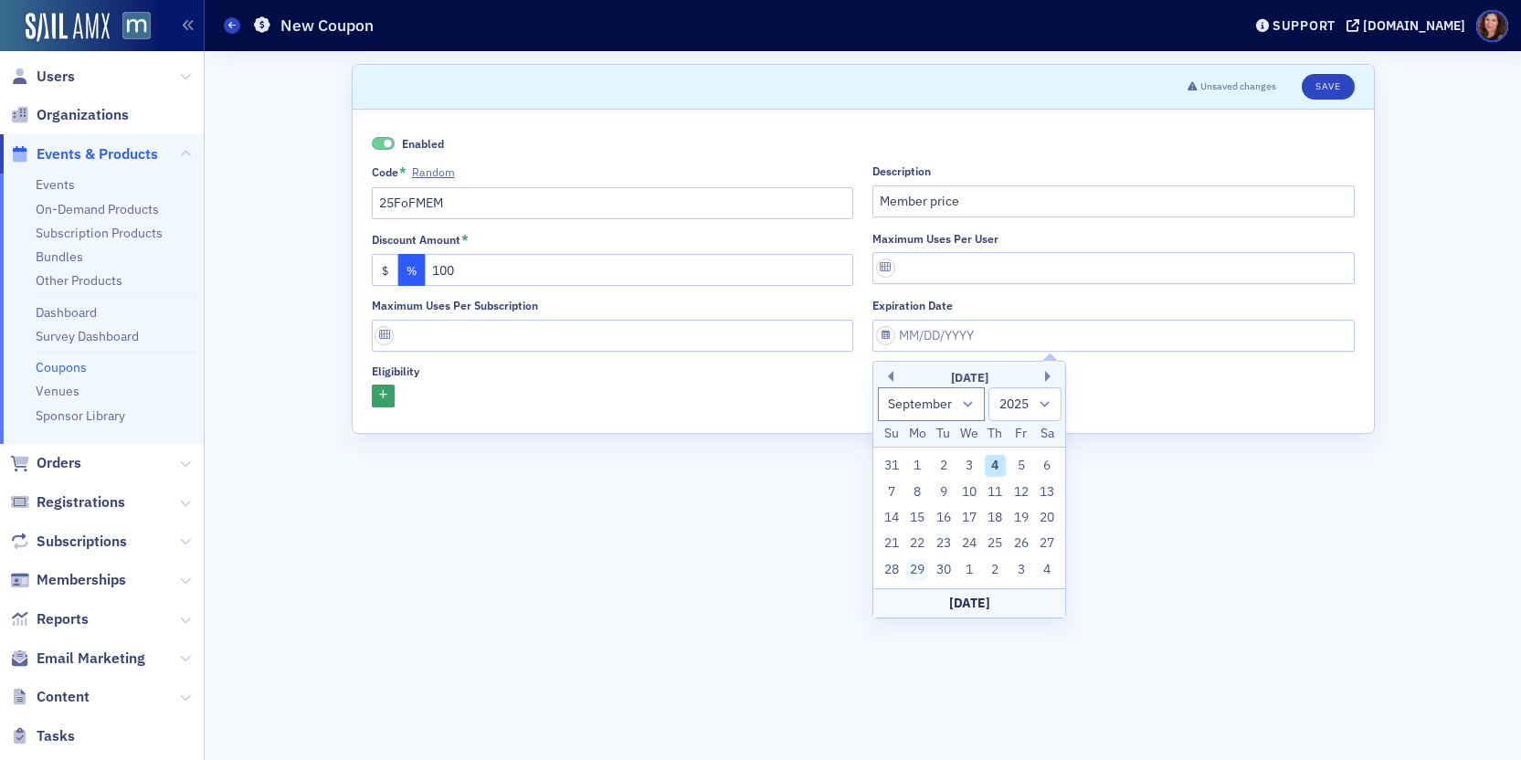
click at [921, 569] on div "29" at bounding box center [917, 570] width 22 height 22
type input "09/29/2025"
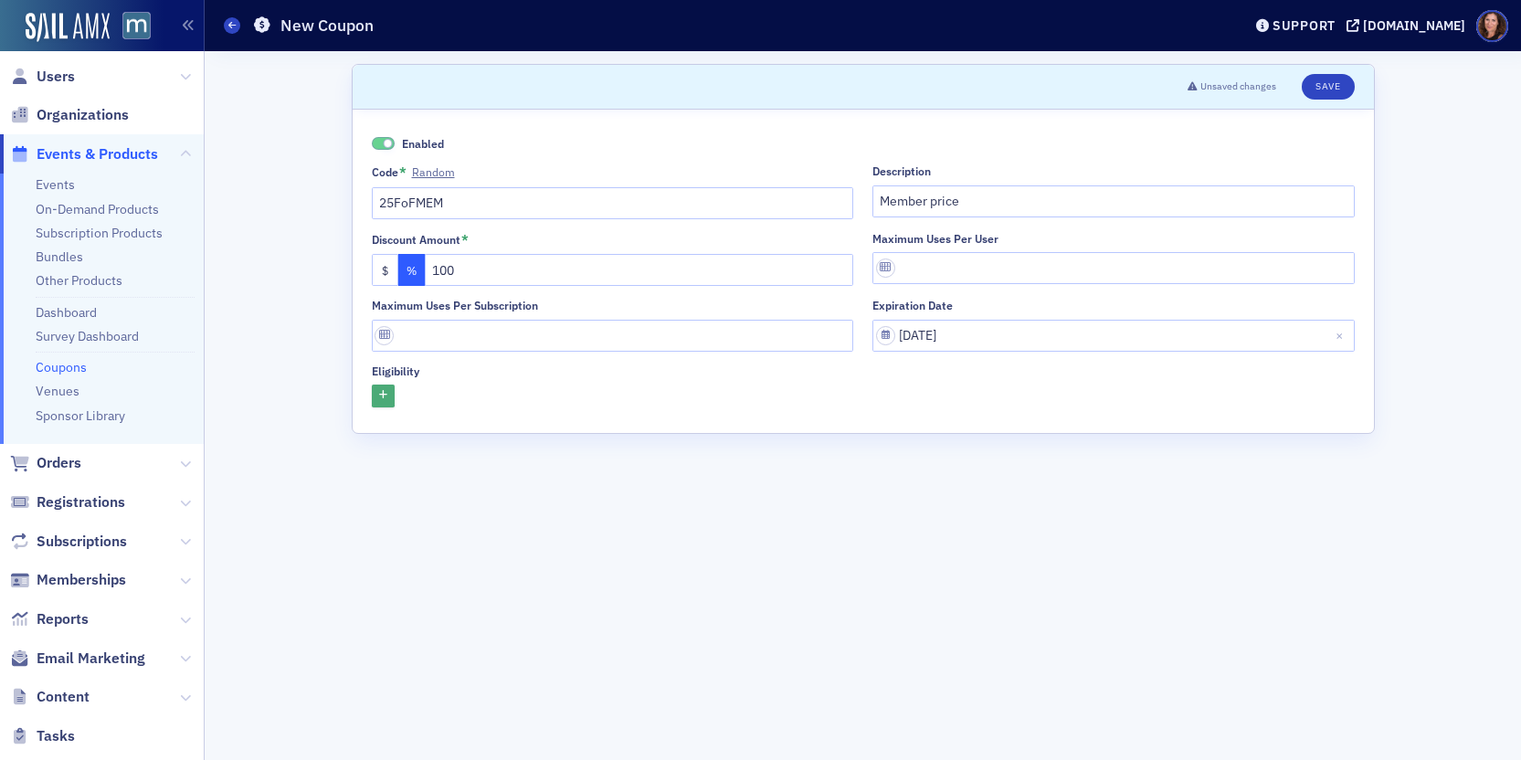
click at [387, 396] on button "button" at bounding box center [383, 396] width 23 height 23
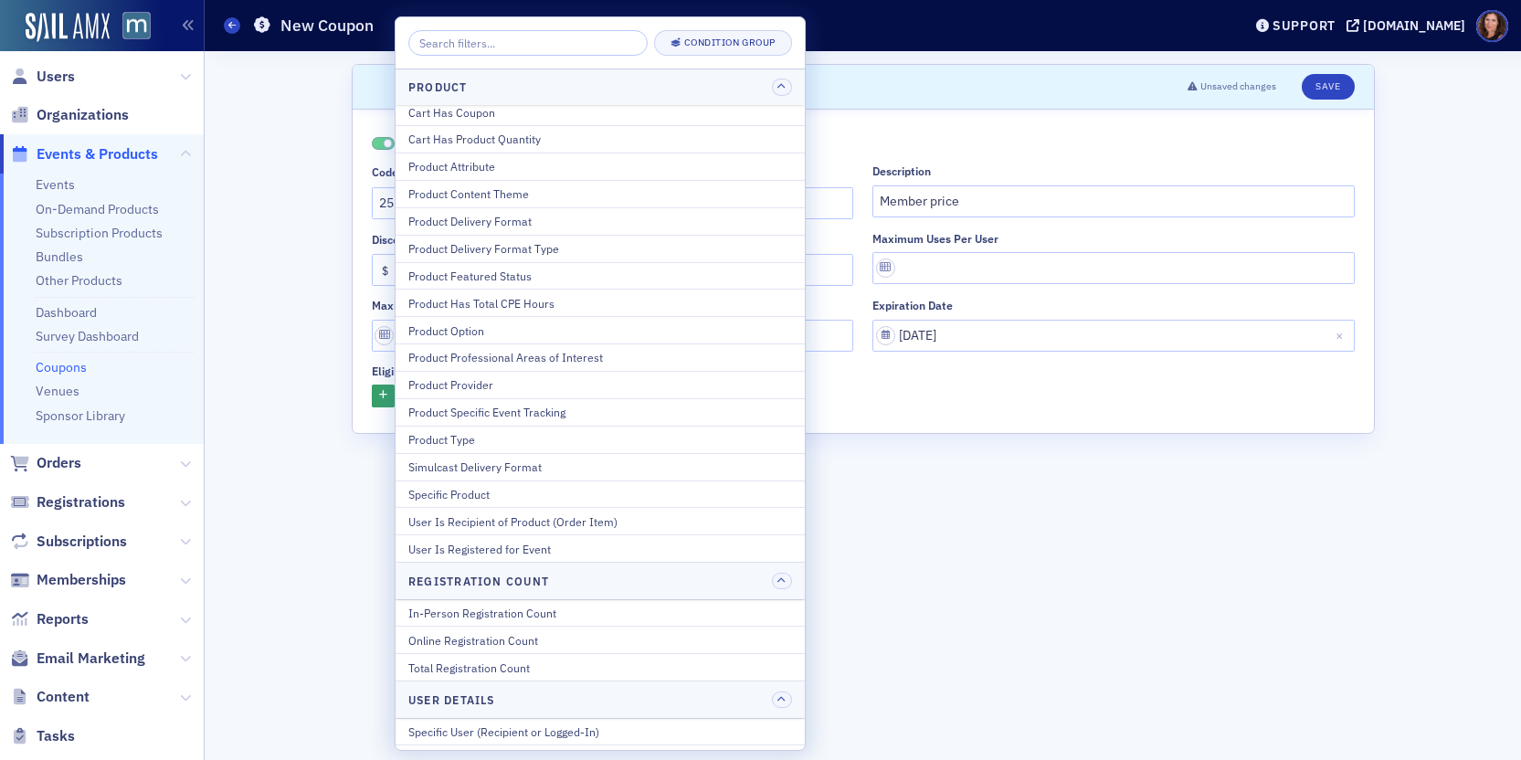
scroll to position [155, 0]
click at [669, 497] on div "Specific Product" at bounding box center [600, 492] width 384 height 16
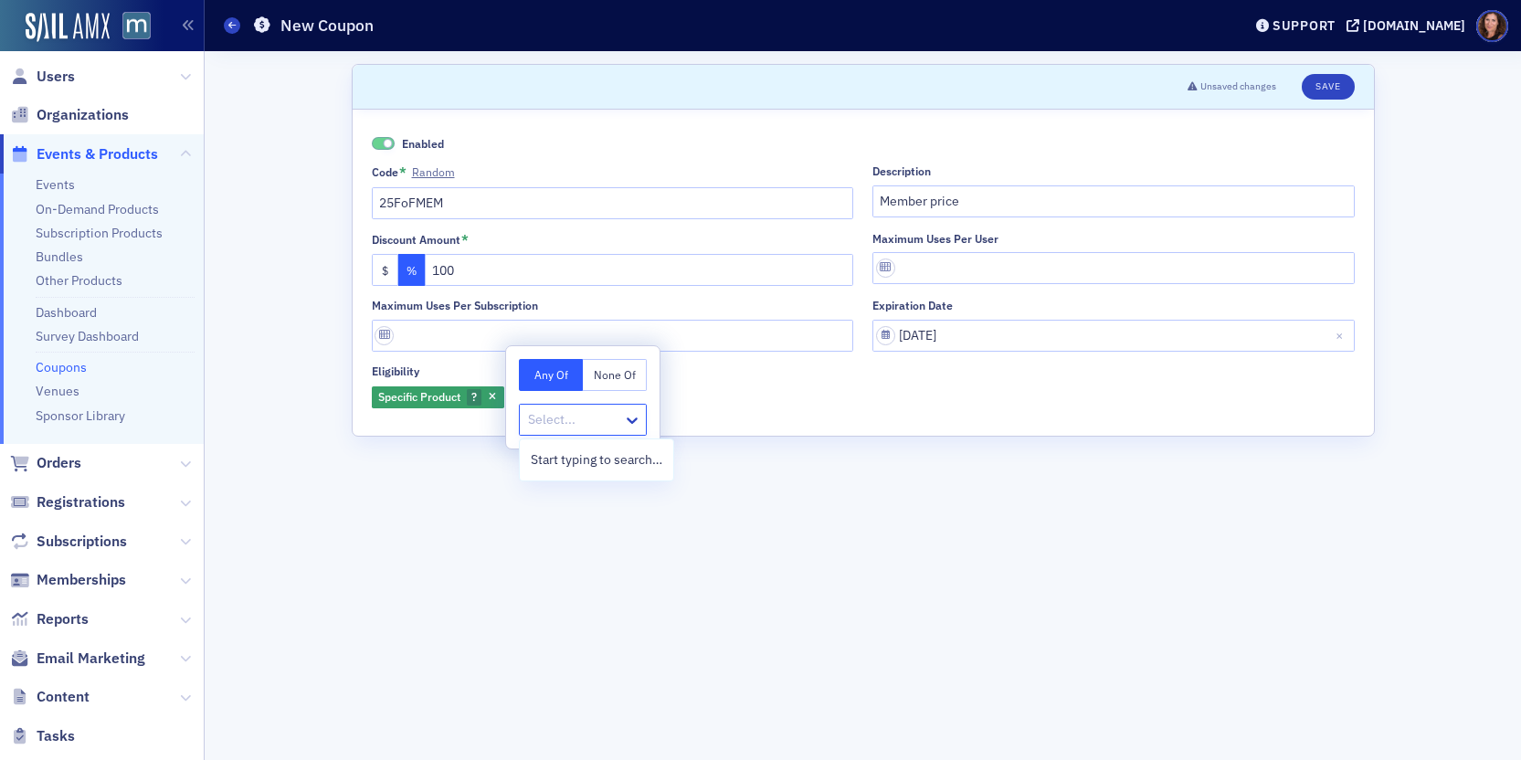
click at [570, 418] on div at bounding box center [573, 419] width 95 height 23
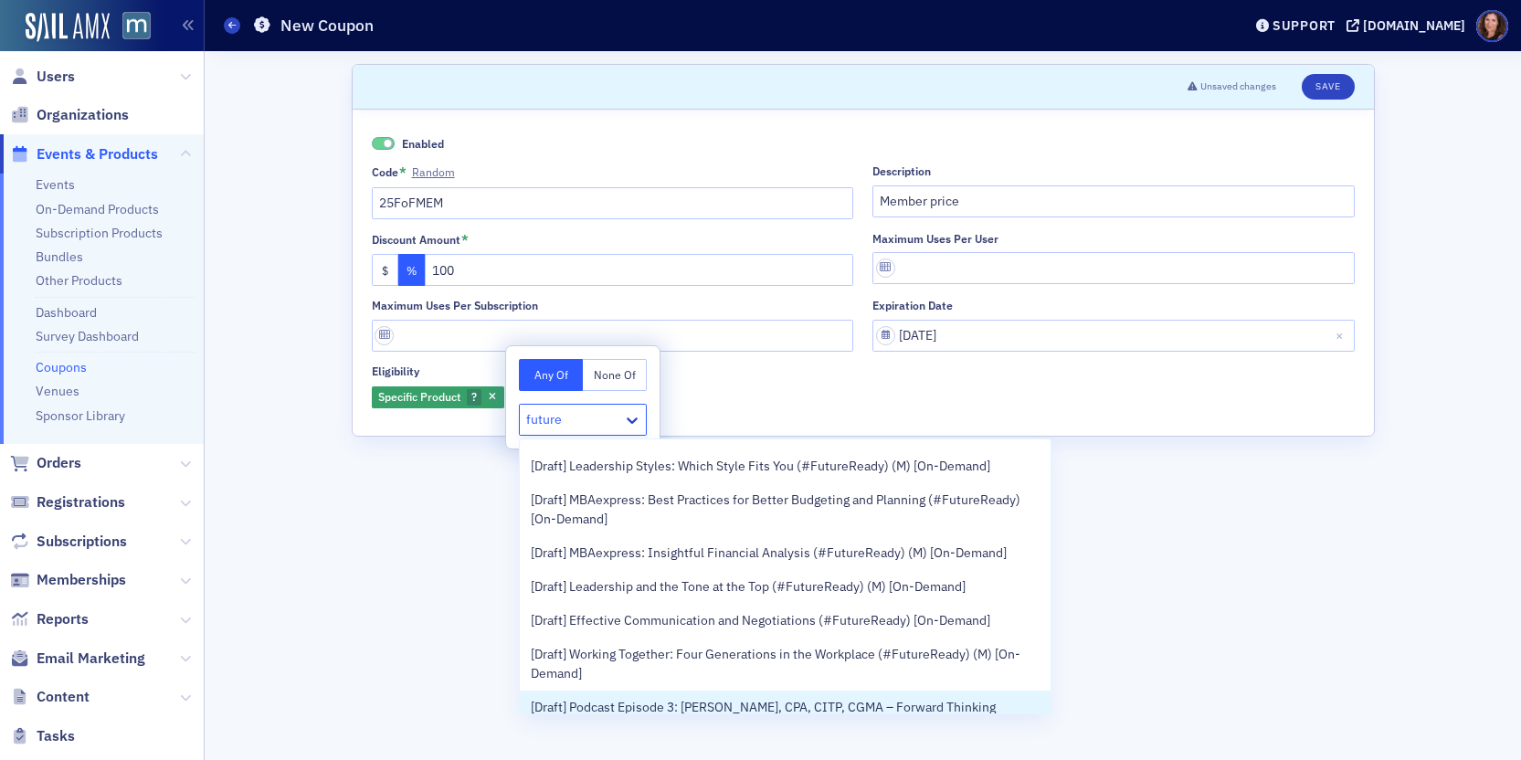
scroll to position [0, 0]
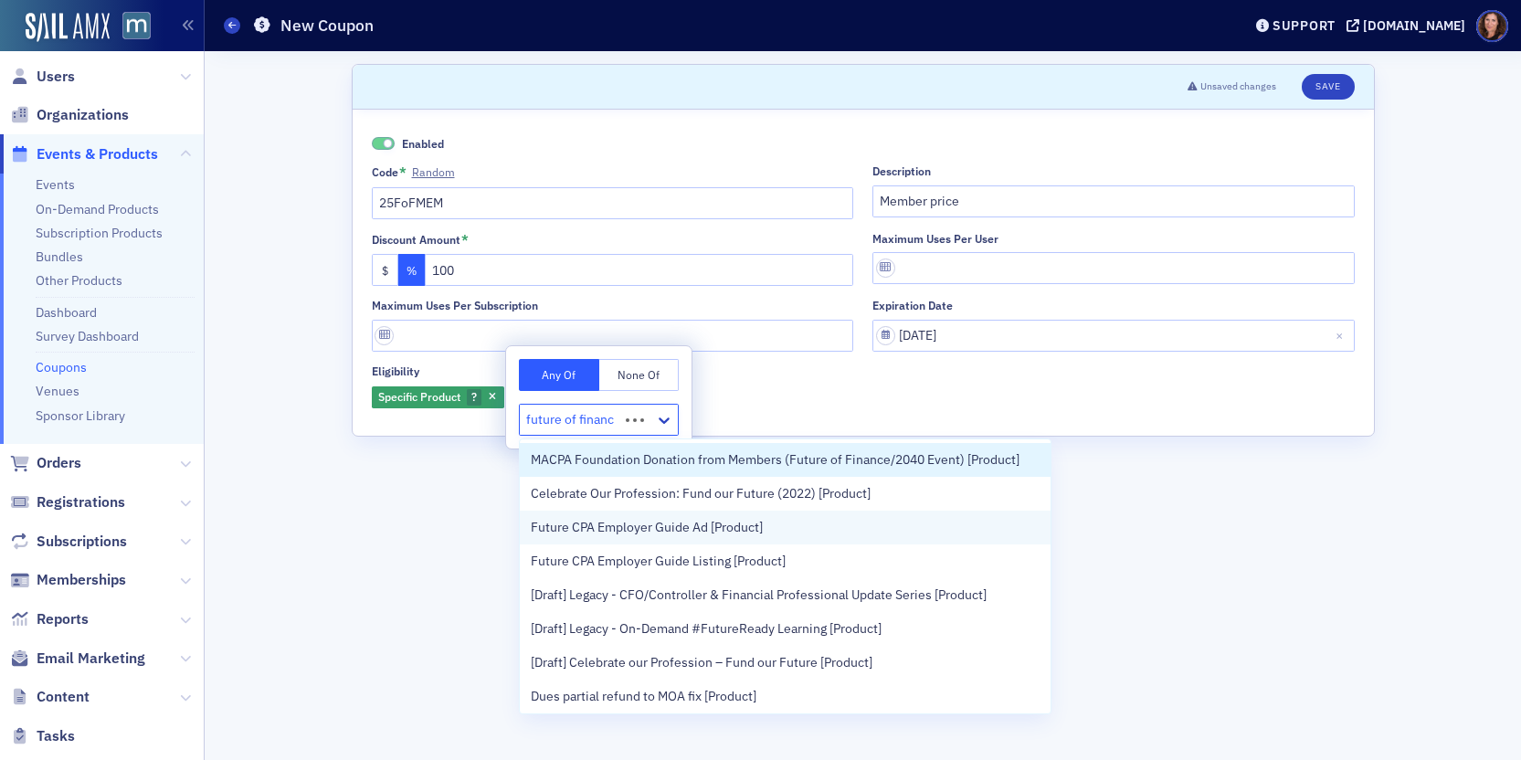
type input "future of finance"
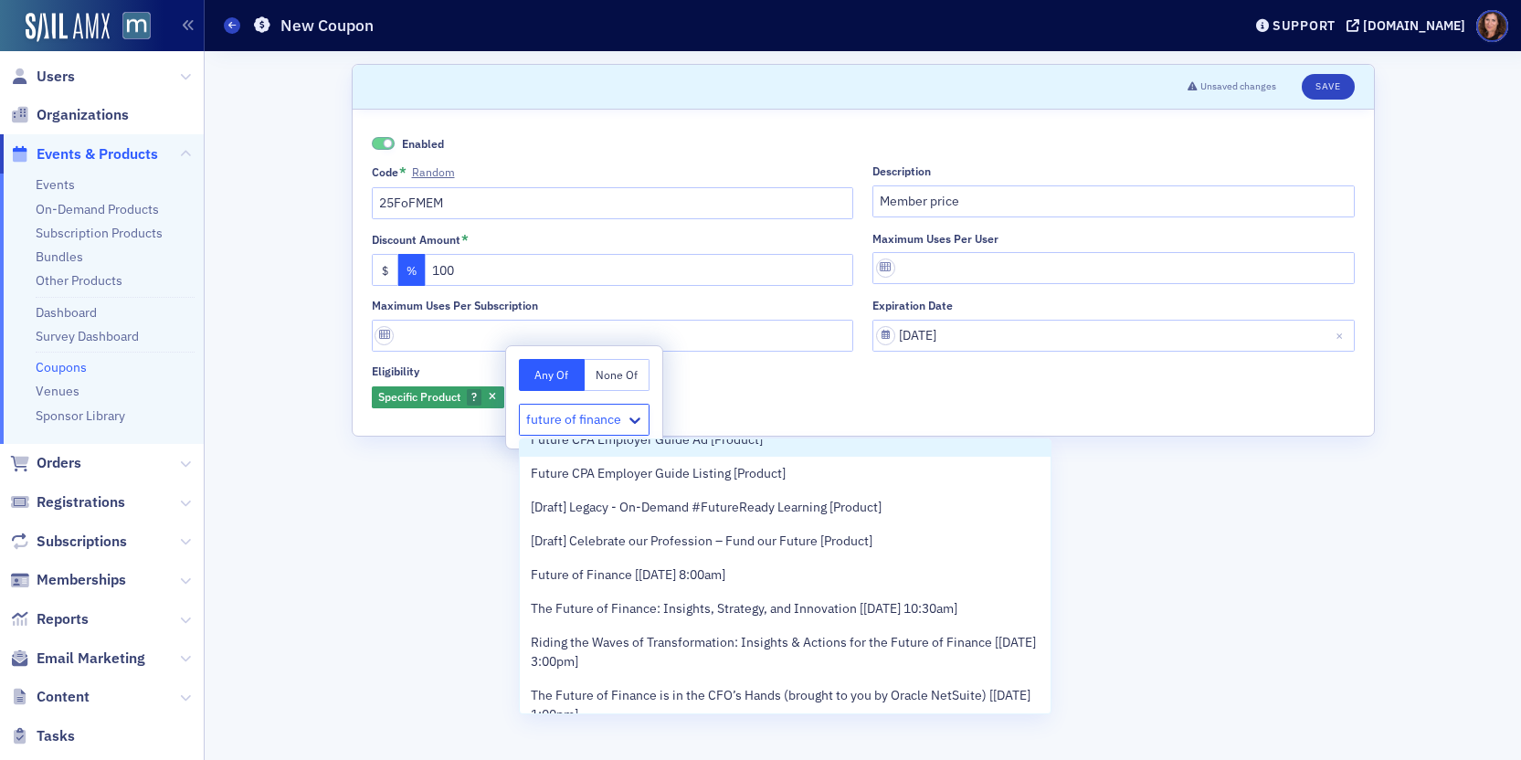
scroll to position [91, 0]
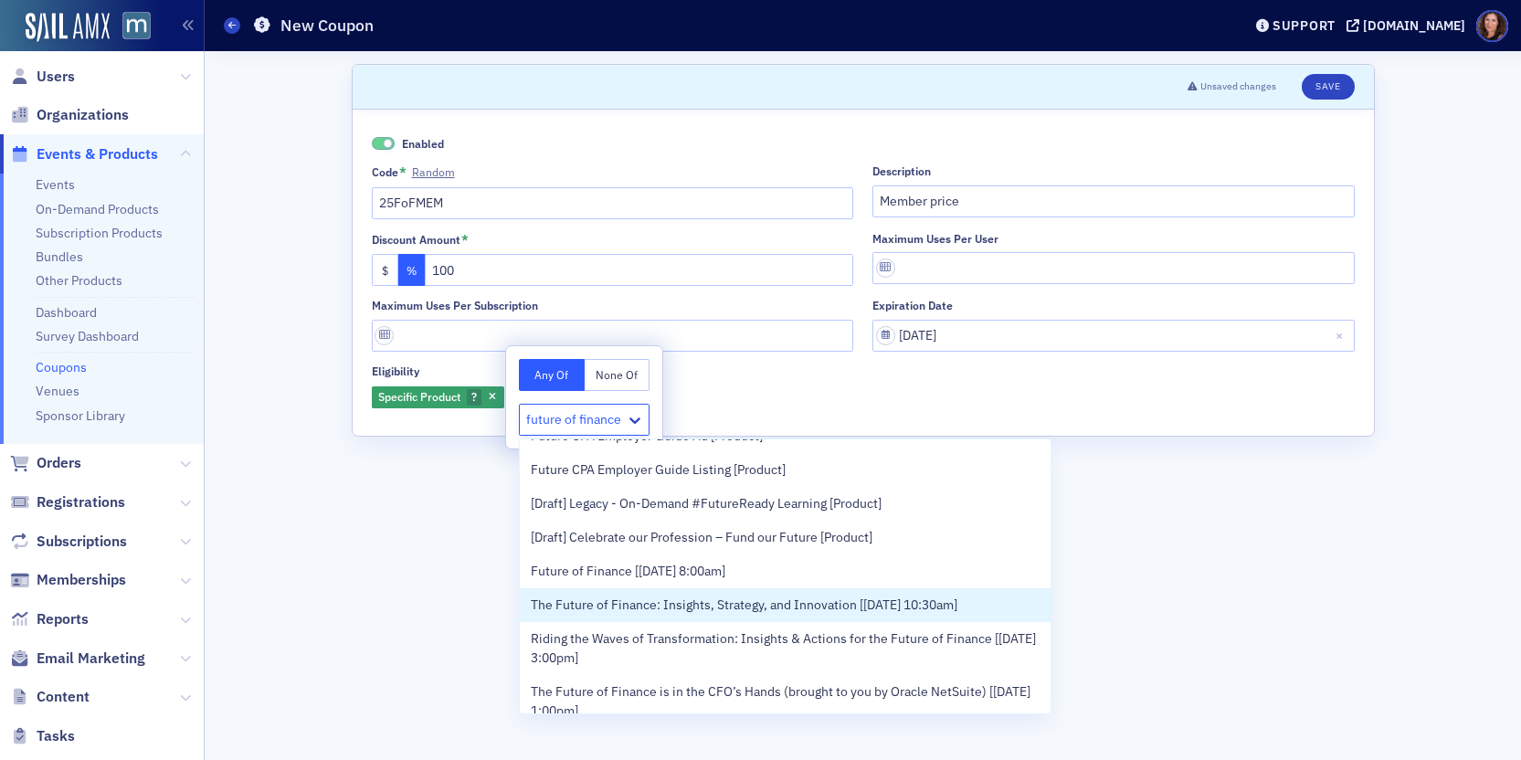
click at [810, 605] on span "The Future of Finance: Insights, Strategy, and Innovation [9/29/2025 10:30am]" at bounding box center [744, 605] width 427 height 19
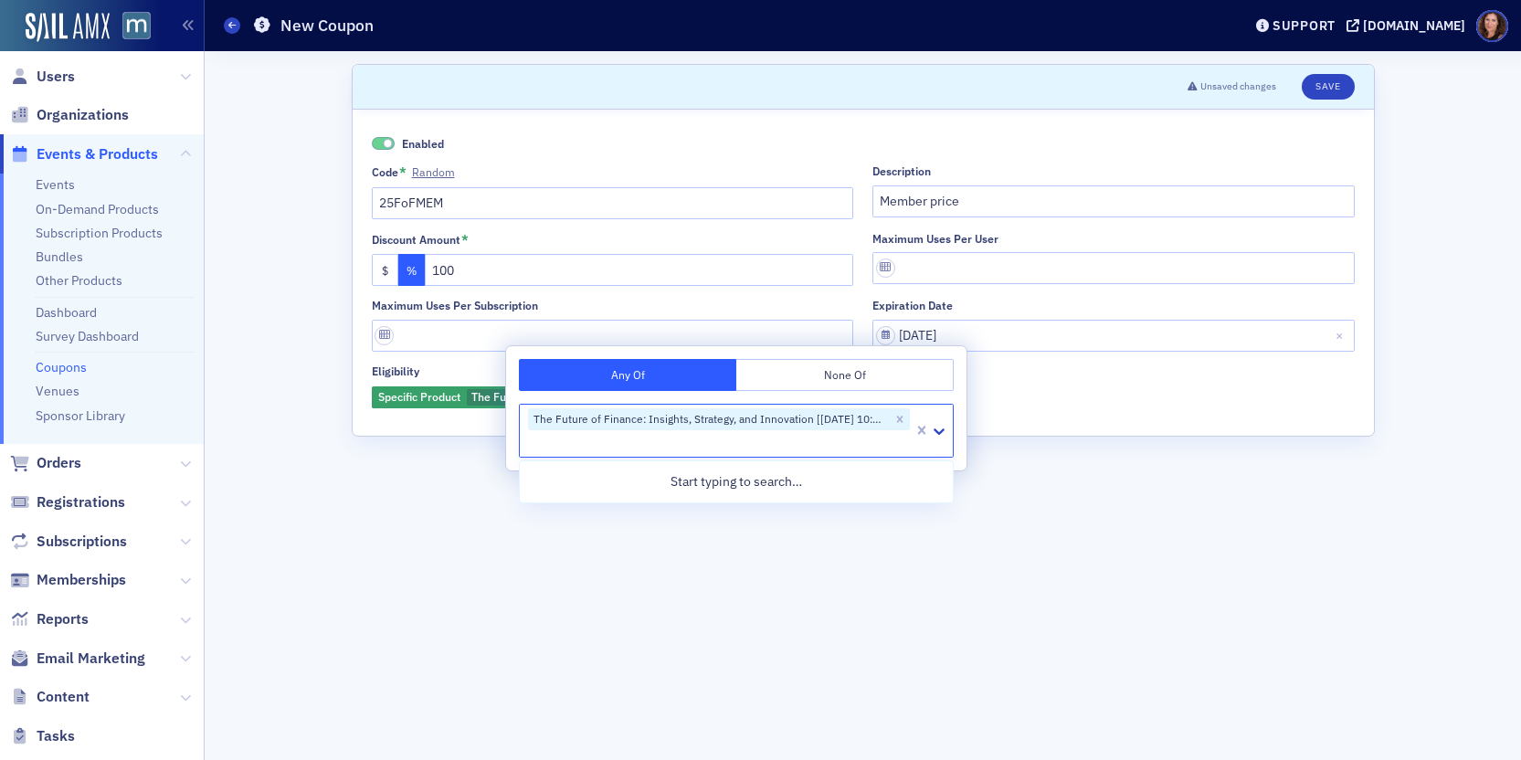
scroll to position [0, 0]
click at [1079, 512] on form "Scroll to Unsaved changes Save Enabled Code * Random 25FoFMEM Description Membe…" at bounding box center [863, 405] width 1023 height 683
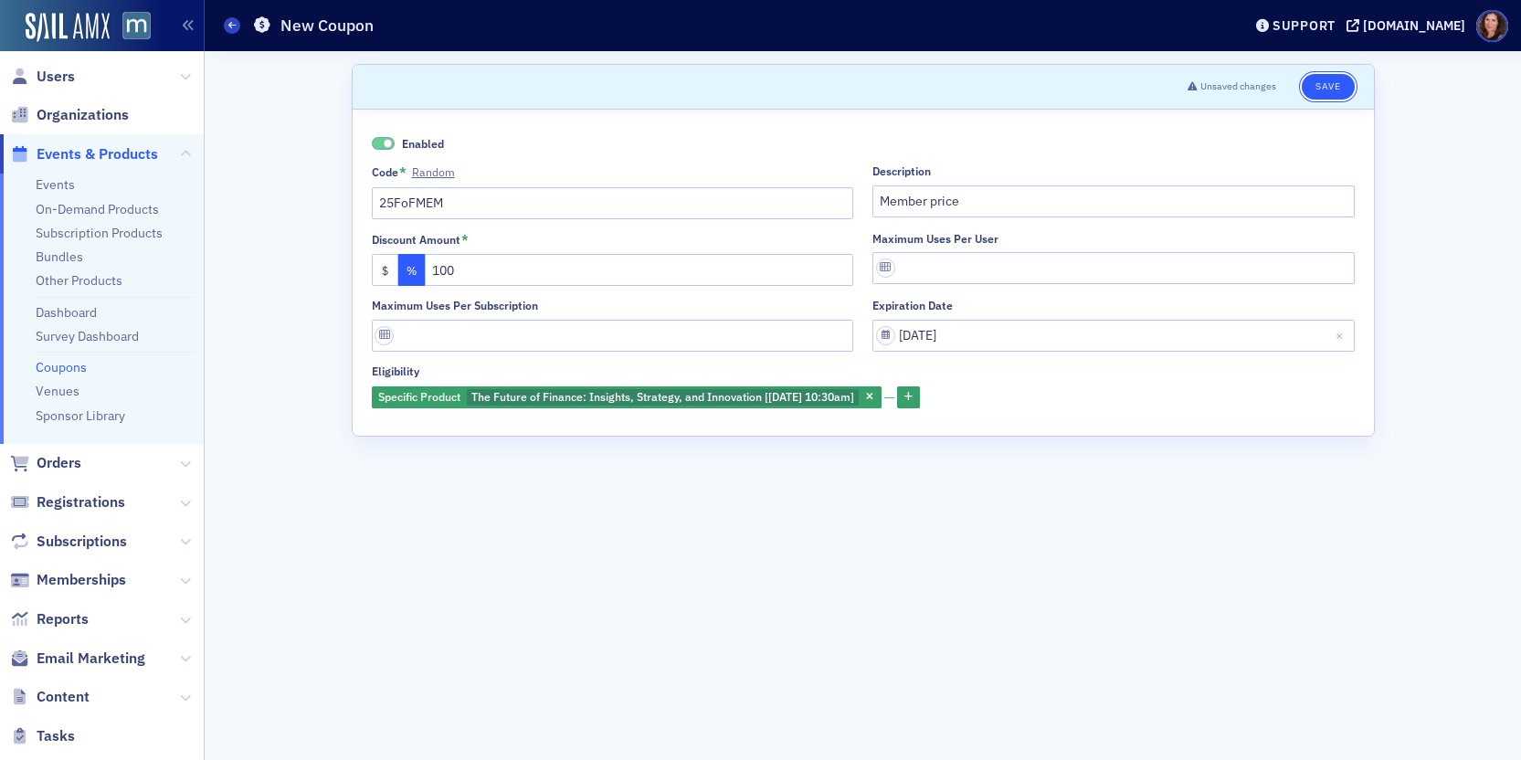
click at [1338, 91] on button "Save" at bounding box center [1328, 87] width 52 height 26
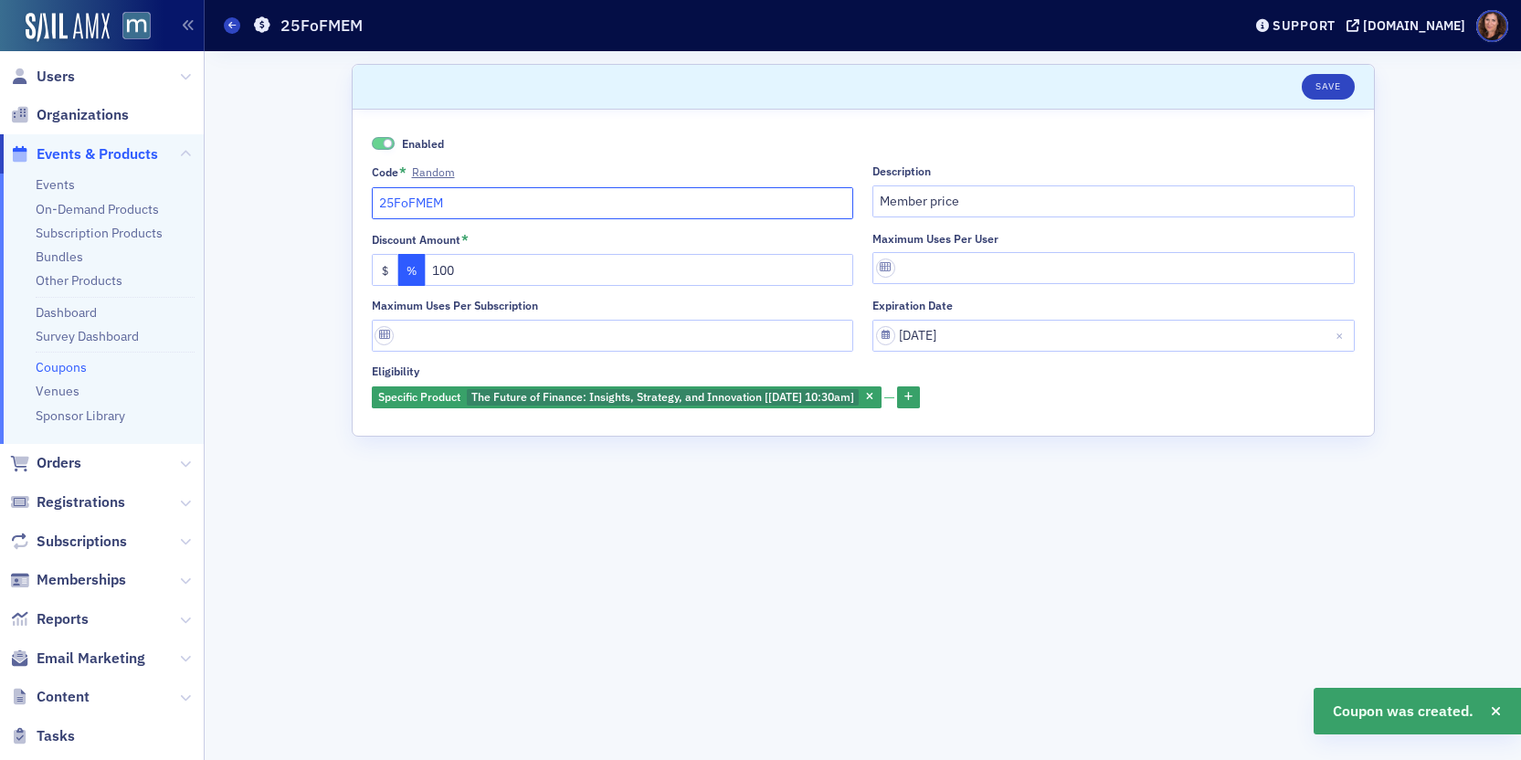
click at [424, 206] on input "25FoFMEM" at bounding box center [613, 203] width 482 height 32
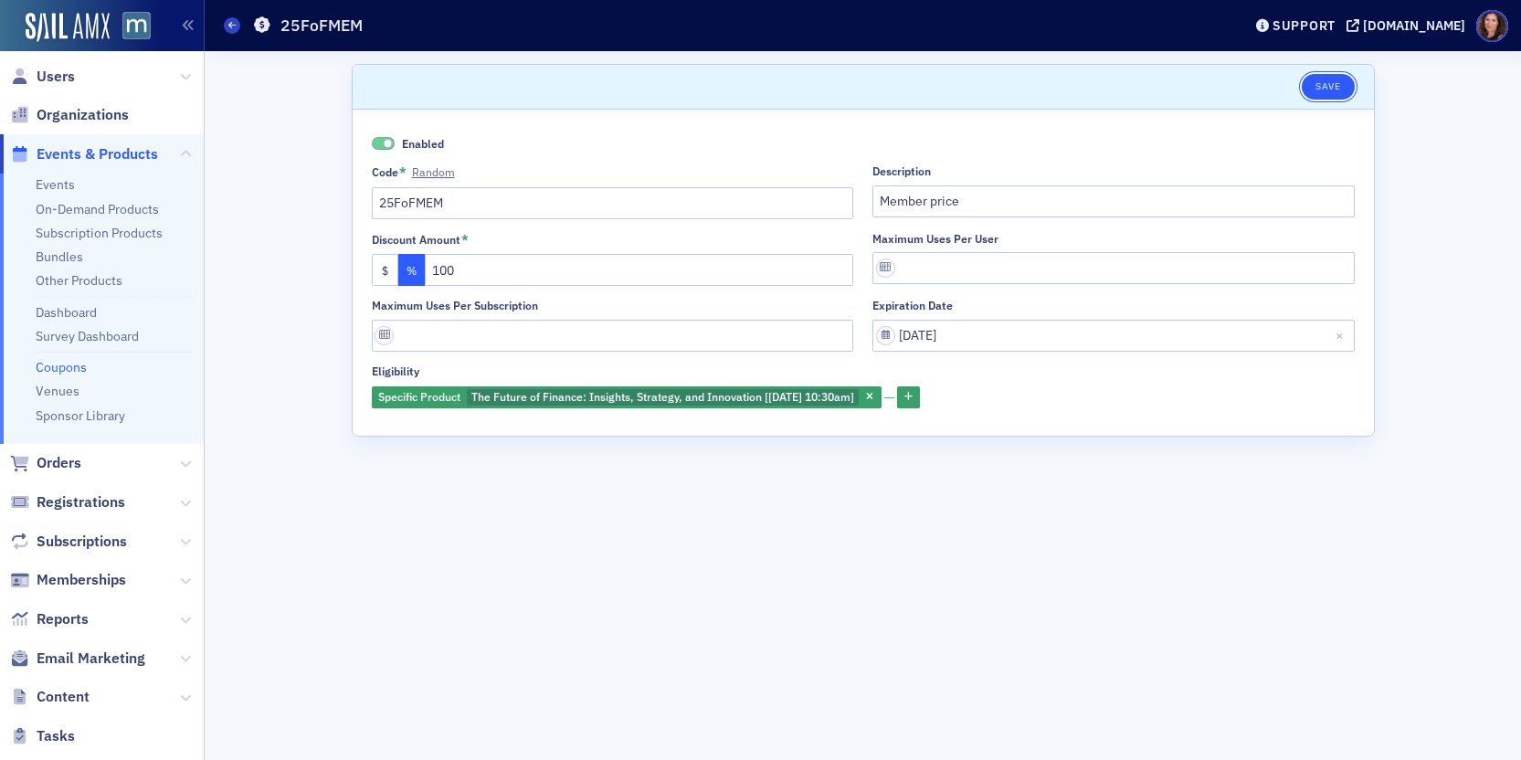
click at [1313, 87] on button "Save" at bounding box center [1328, 87] width 52 height 26
click at [405, 206] on input "25FoFMEM" at bounding box center [613, 203] width 482 height 32
click at [401, 204] on input "25FoFMEM" at bounding box center [613, 203] width 482 height 32
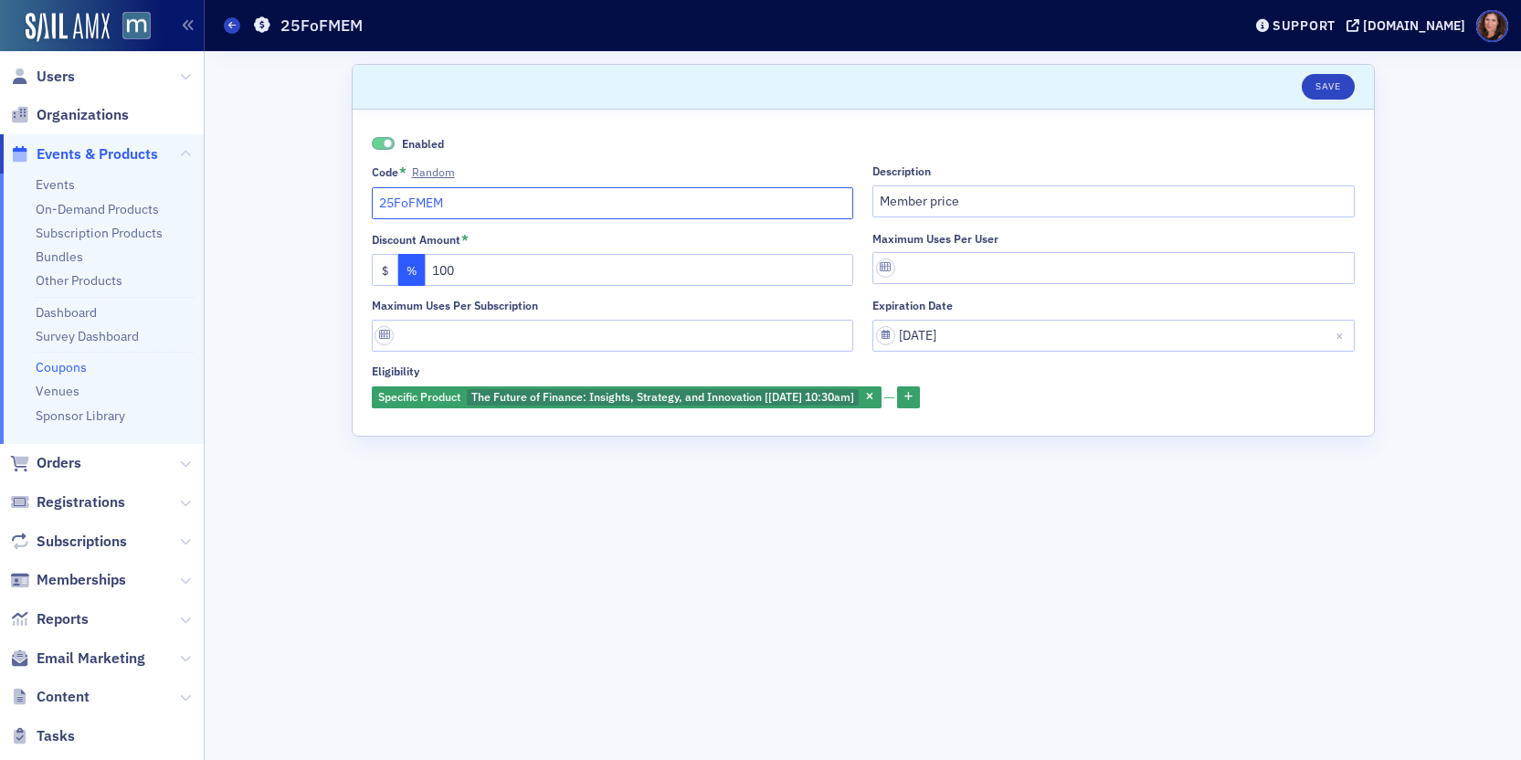
click at [401, 204] on input "25FoFMEM" at bounding box center [613, 203] width 482 height 32
click at [460, 205] on input "25FoFMEM" at bounding box center [613, 203] width 482 height 32
click at [408, 206] on input "25FoFMEM" at bounding box center [613, 203] width 482 height 32
type input "25FFMEM"
click at [1316, 90] on button "Save" at bounding box center [1328, 87] width 52 height 26
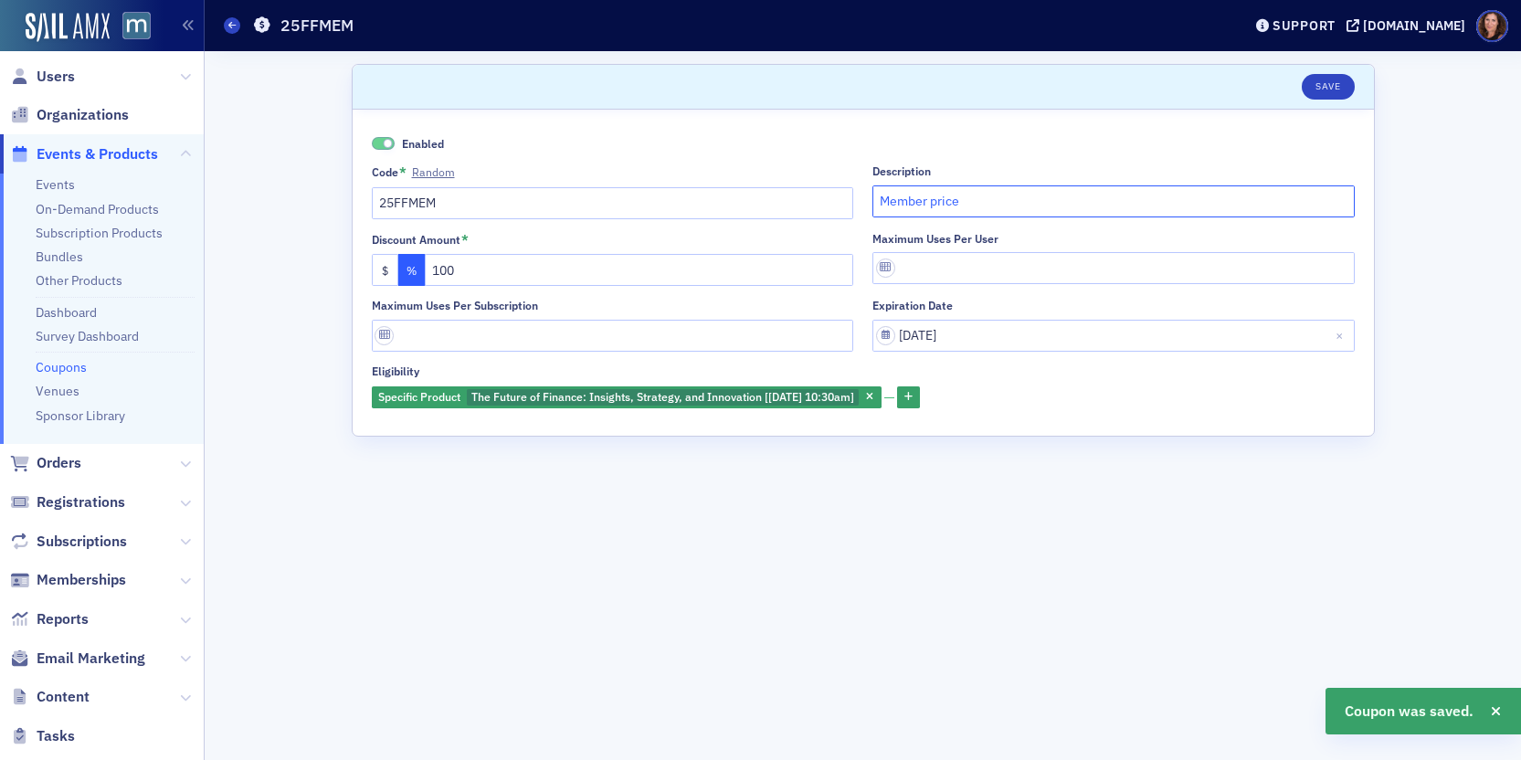
click at [978, 205] on input "Member price" at bounding box center [1113, 201] width 482 height 32
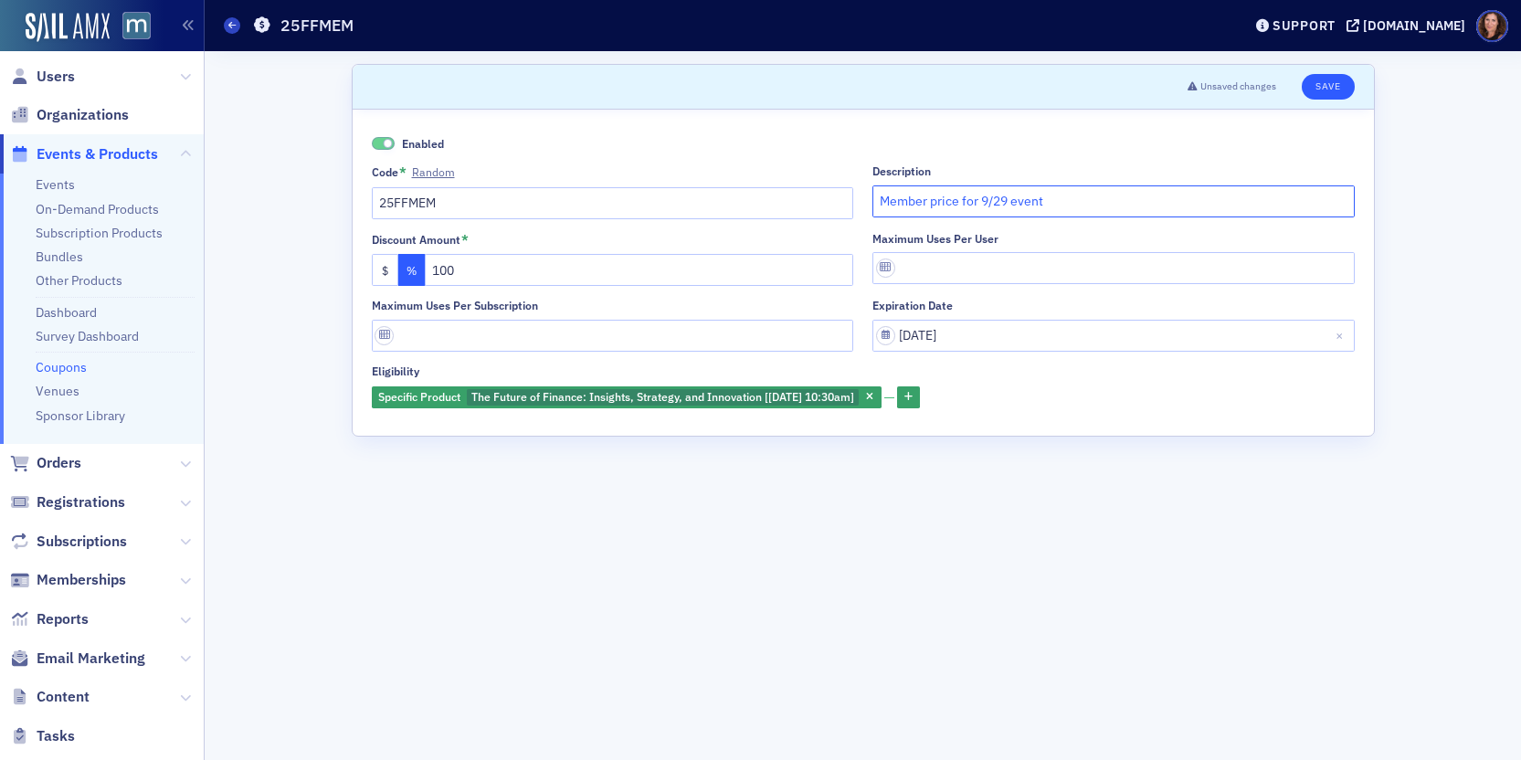
type input "Member price for 9/29 event"
click at [1330, 87] on button "Save" at bounding box center [1328, 87] width 52 height 26
click at [1334, 89] on button "Save" at bounding box center [1328, 87] width 52 height 26
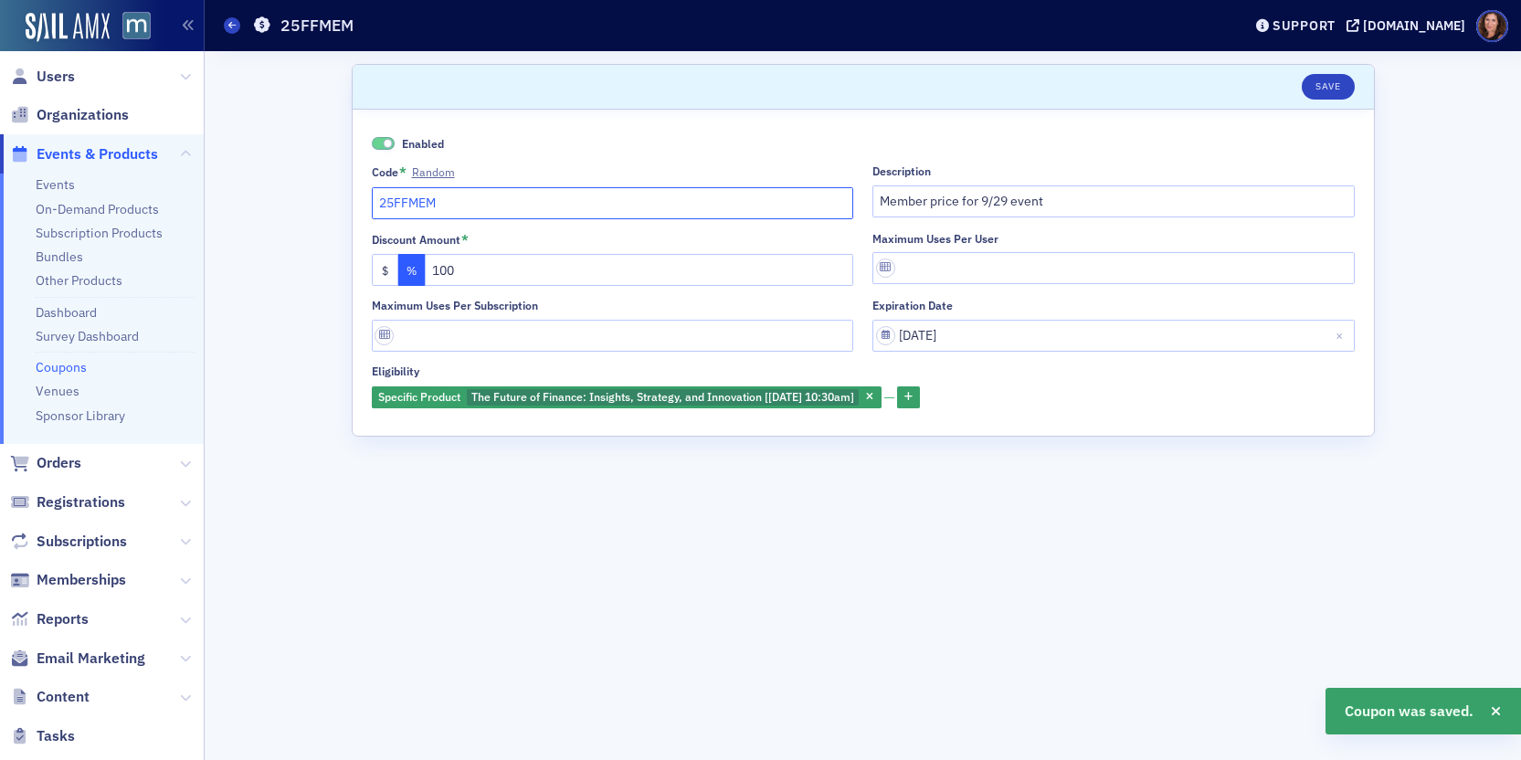
drag, startPoint x: 465, startPoint y: 205, endPoint x: 367, endPoint y: 197, distance: 98.0
click at [367, 197] on div "Enabled Code * Random 25FFMEM Description Member price for 9/29 event Discount …" at bounding box center [863, 273] width 1021 height 326
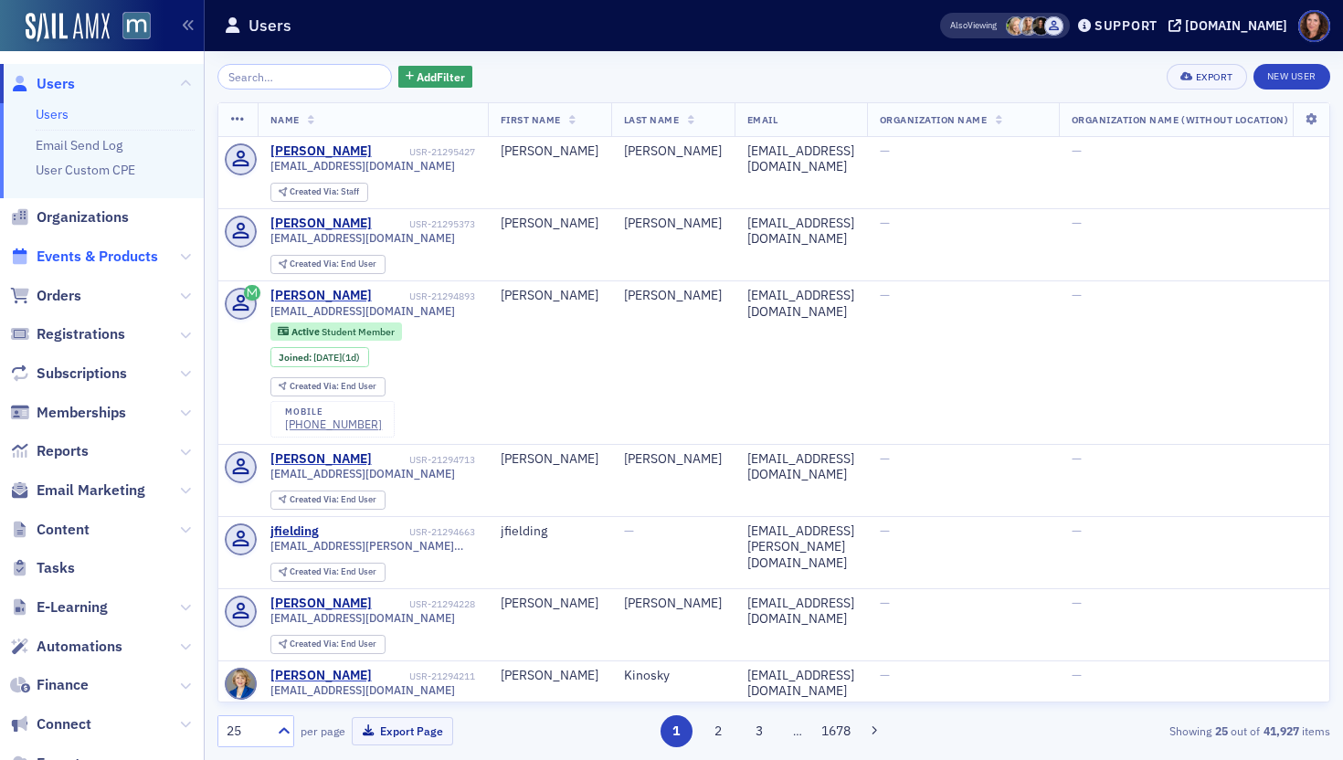
click at [116, 265] on span "Events & Products" at bounding box center [97, 257] width 121 height 20
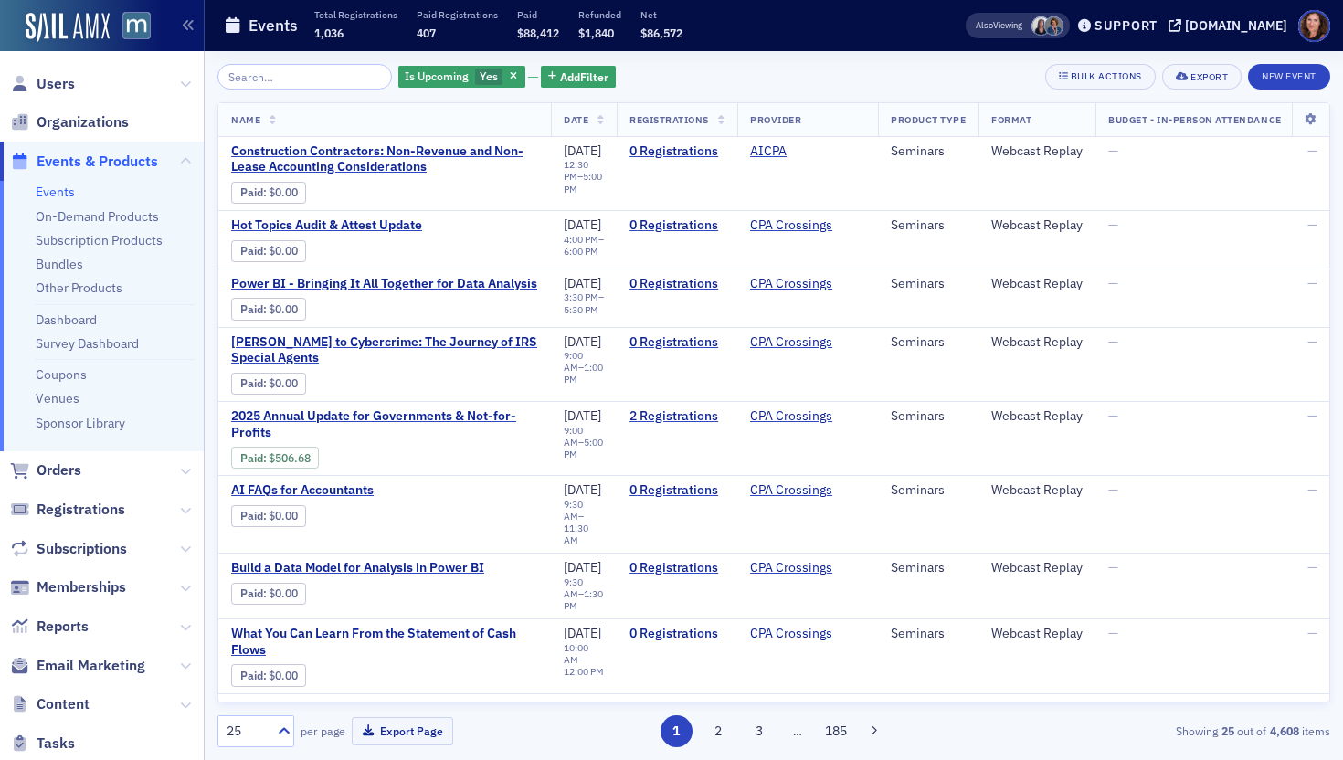
click at [302, 78] on input "search" at bounding box center [304, 77] width 174 height 26
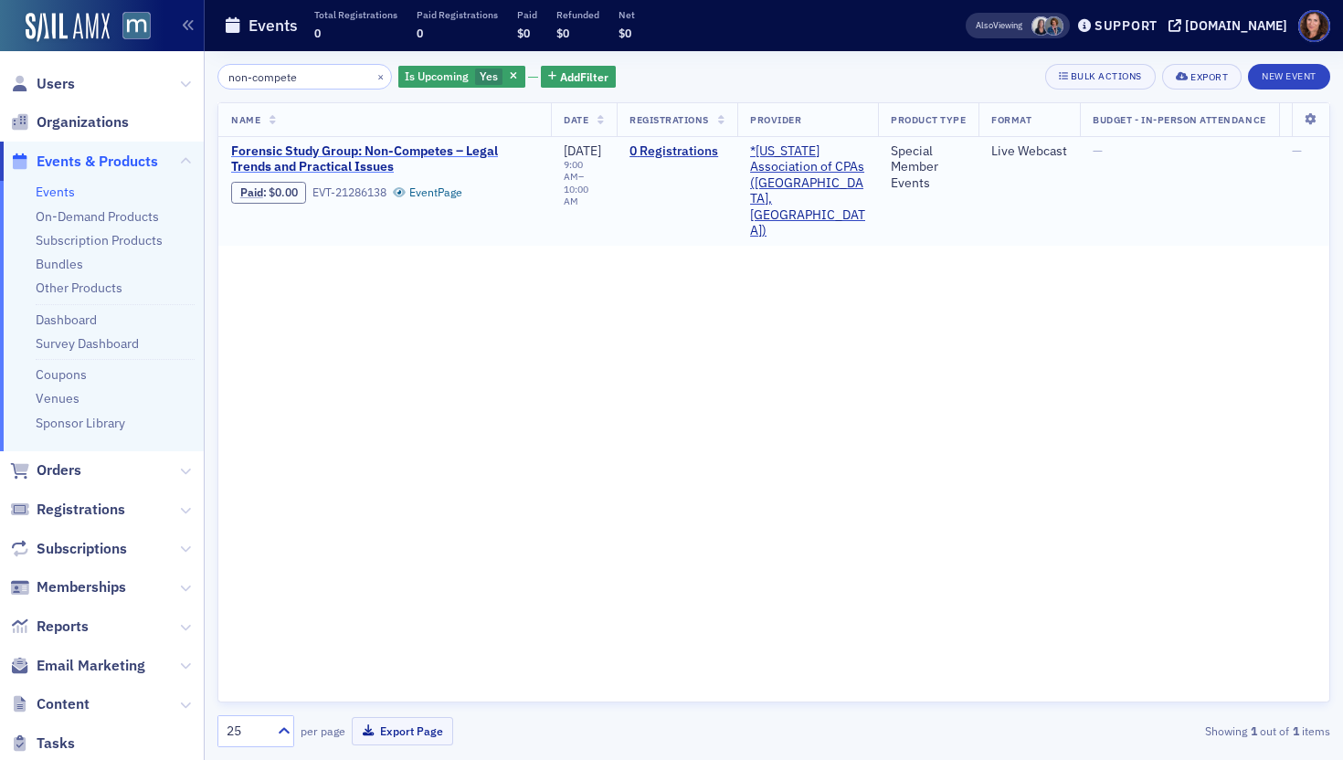
type input "non-compete"
click at [376, 164] on span "Forensic Study Group: Non-Competes – Legal Trends and Practical Issues" at bounding box center [384, 159] width 307 height 32
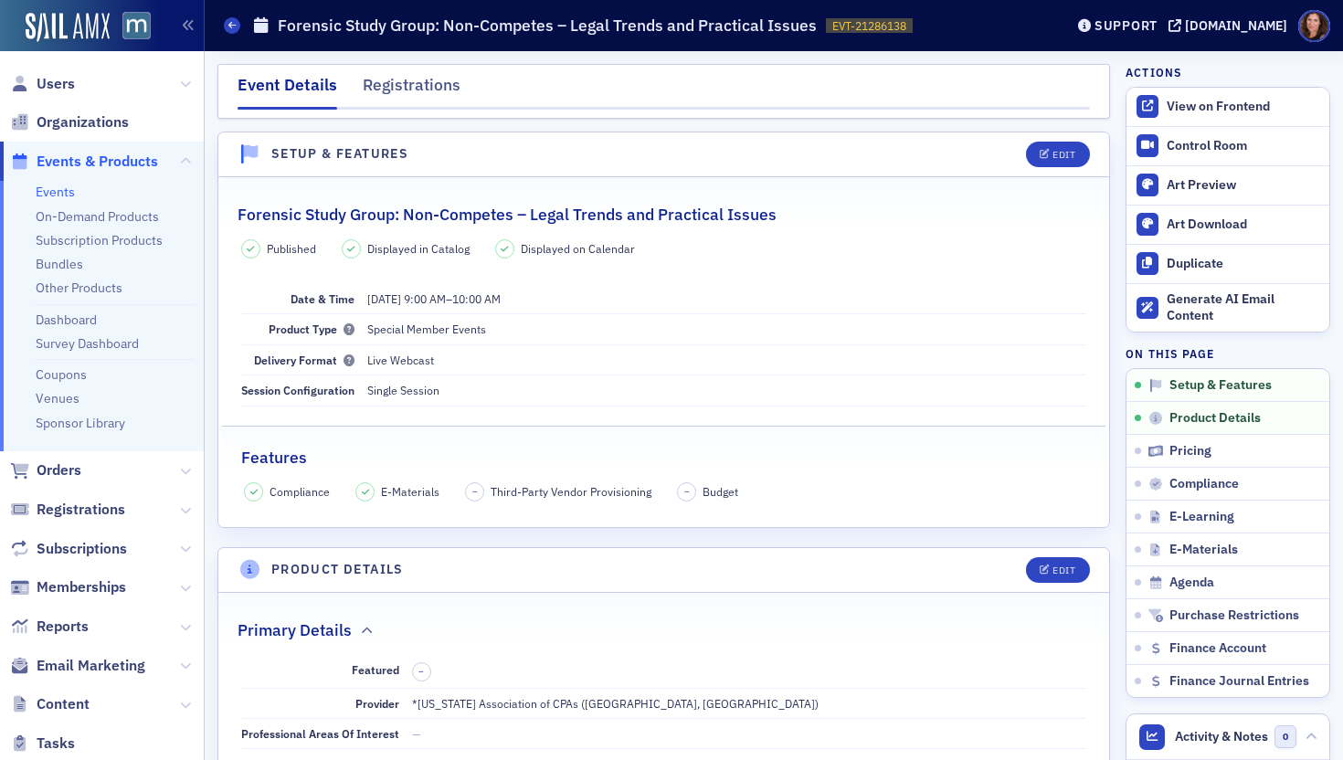
scroll to position [3, 0]
click at [48, 197] on link "Events" at bounding box center [55, 189] width 39 height 16
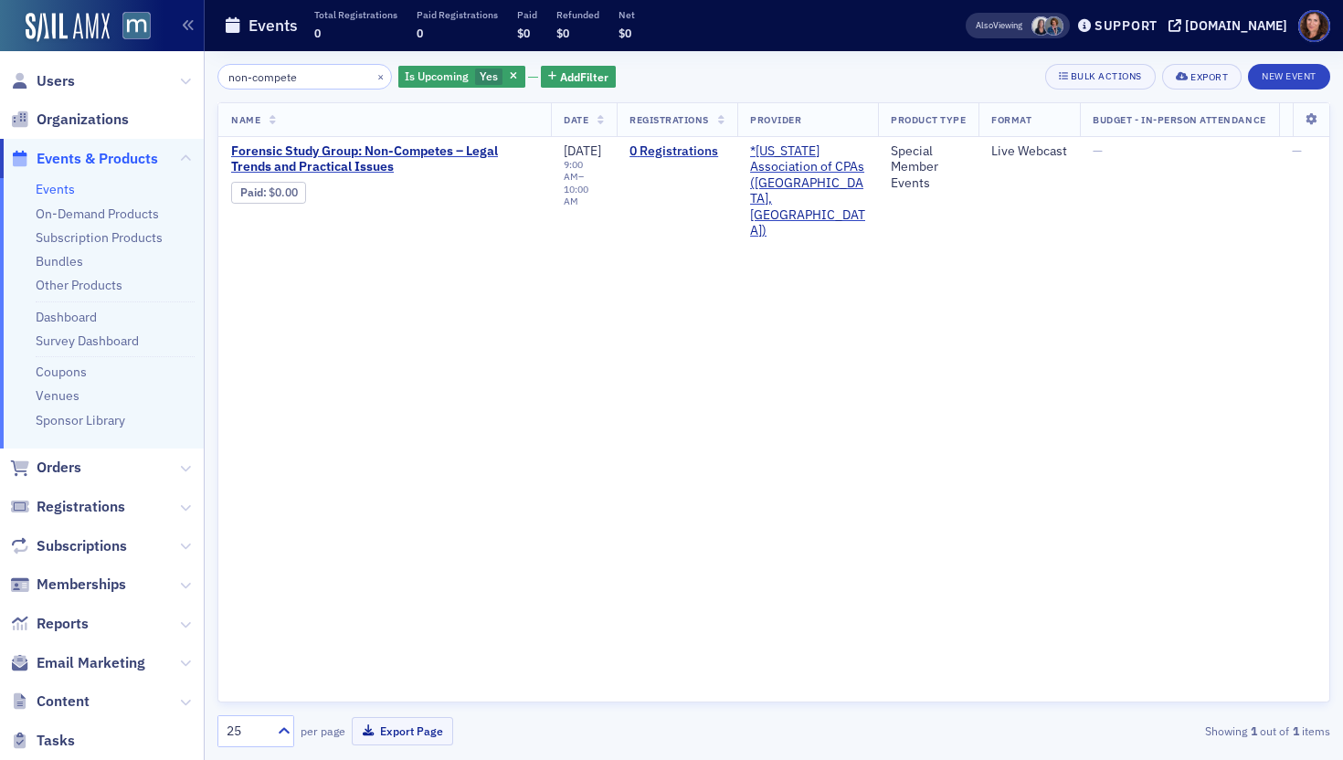
click at [272, 78] on input "non-compete" at bounding box center [304, 77] width 174 height 26
click at [510, 79] on icon "button" at bounding box center [513, 77] width 7 height 10
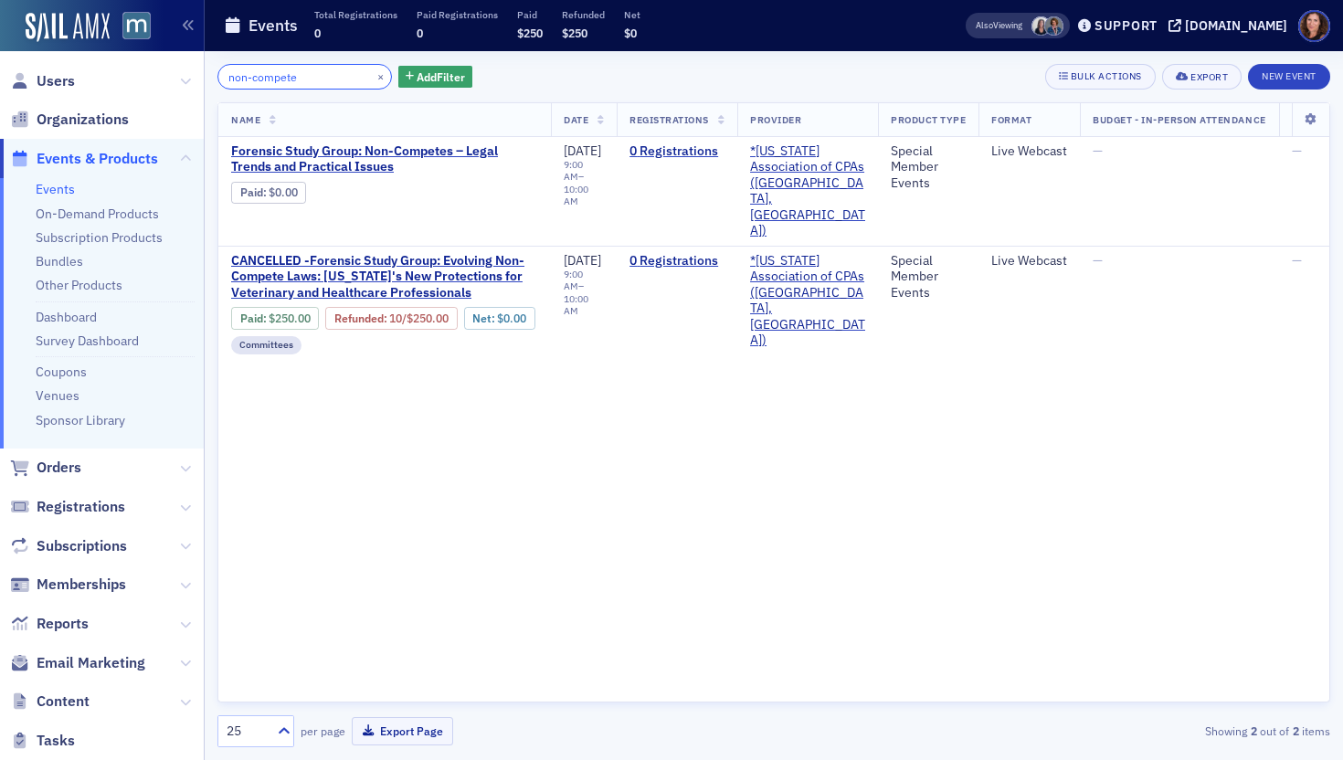
click at [275, 78] on input "non-compete" at bounding box center [304, 77] width 174 height 26
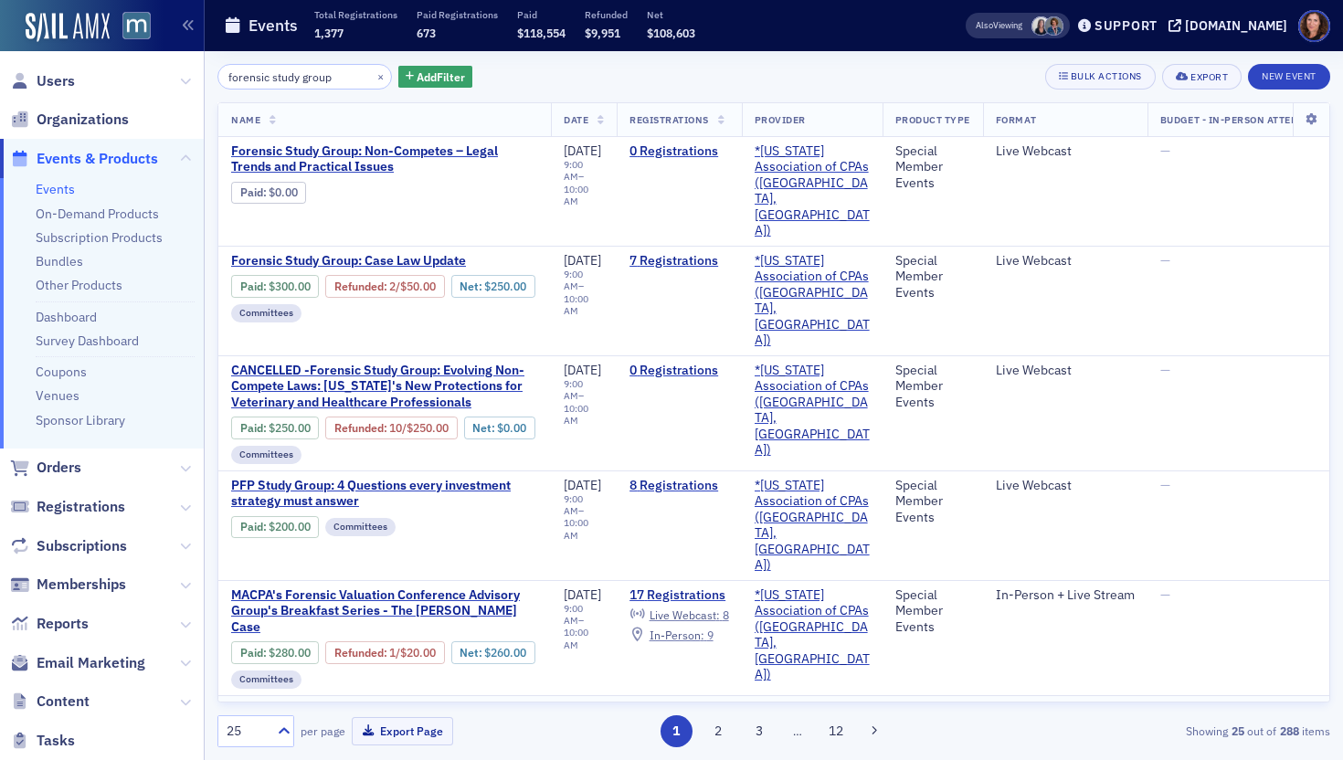
scroll to position [1, 0]
drag, startPoint x: 271, startPoint y: 77, endPoint x: 348, endPoint y: 81, distance: 76.9
click at [348, 81] on div "forensic study group ×" at bounding box center [304, 77] width 174 height 26
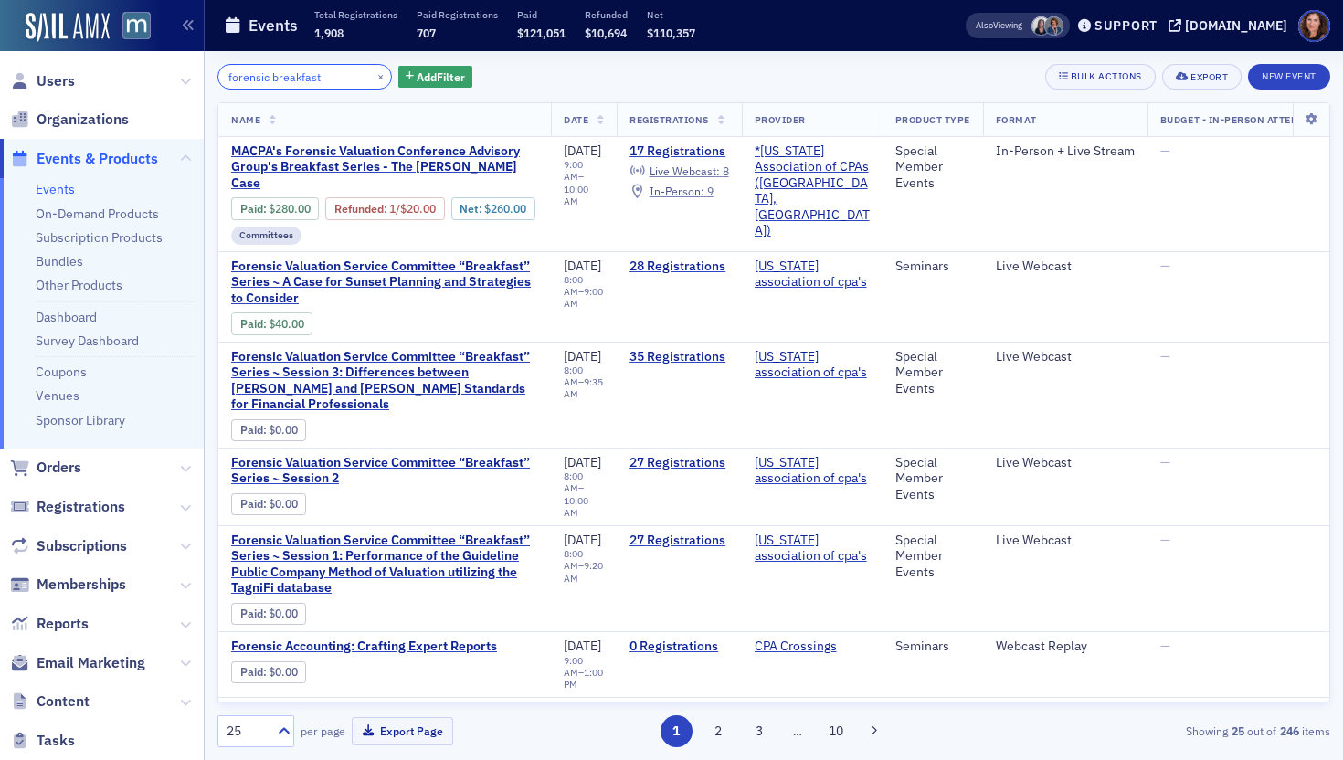
click at [285, 76] on input "forensic breakfast" at bounding box center [304, 77] width 174 height 26
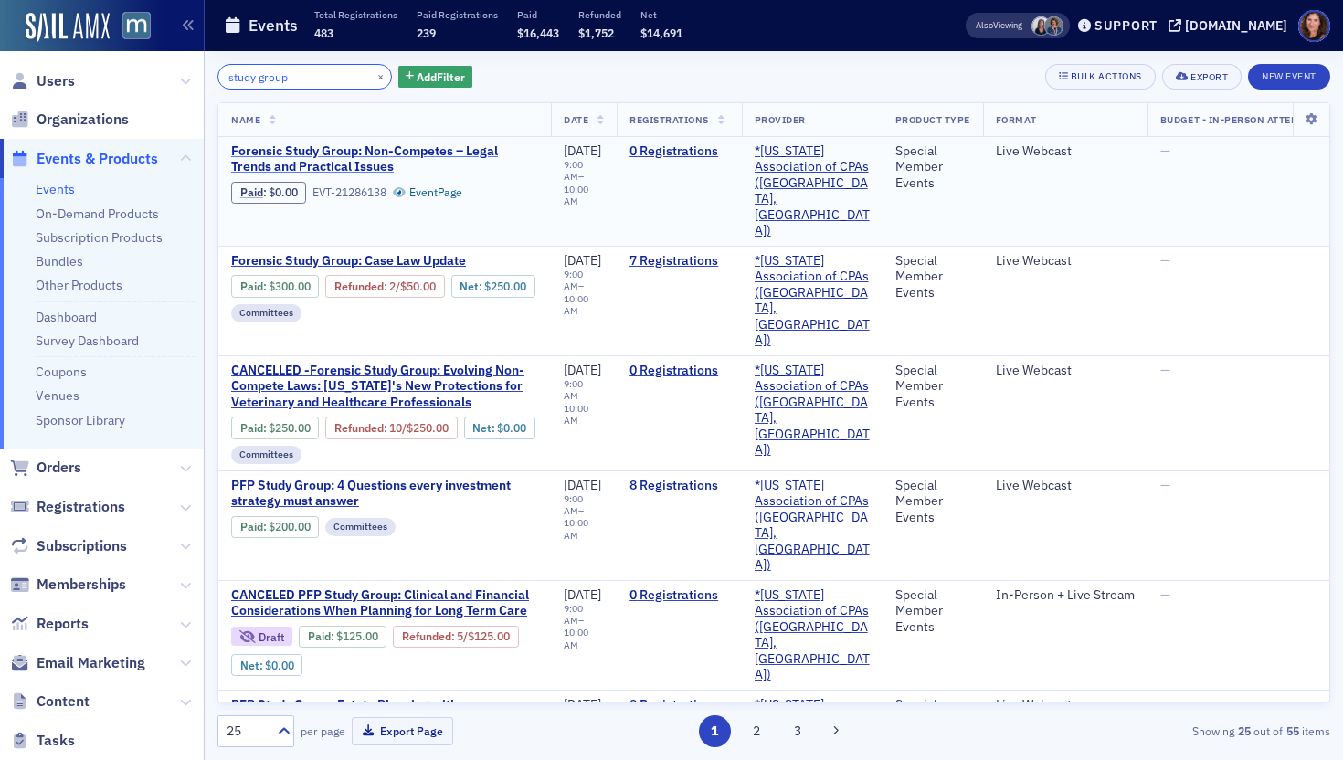
type input "study group"
click at [377, 162] on span "Forensic Study Group: Non-Competes – Legal Trends and Practical Issues" at bounding box center [384, 159] width 307 height 32
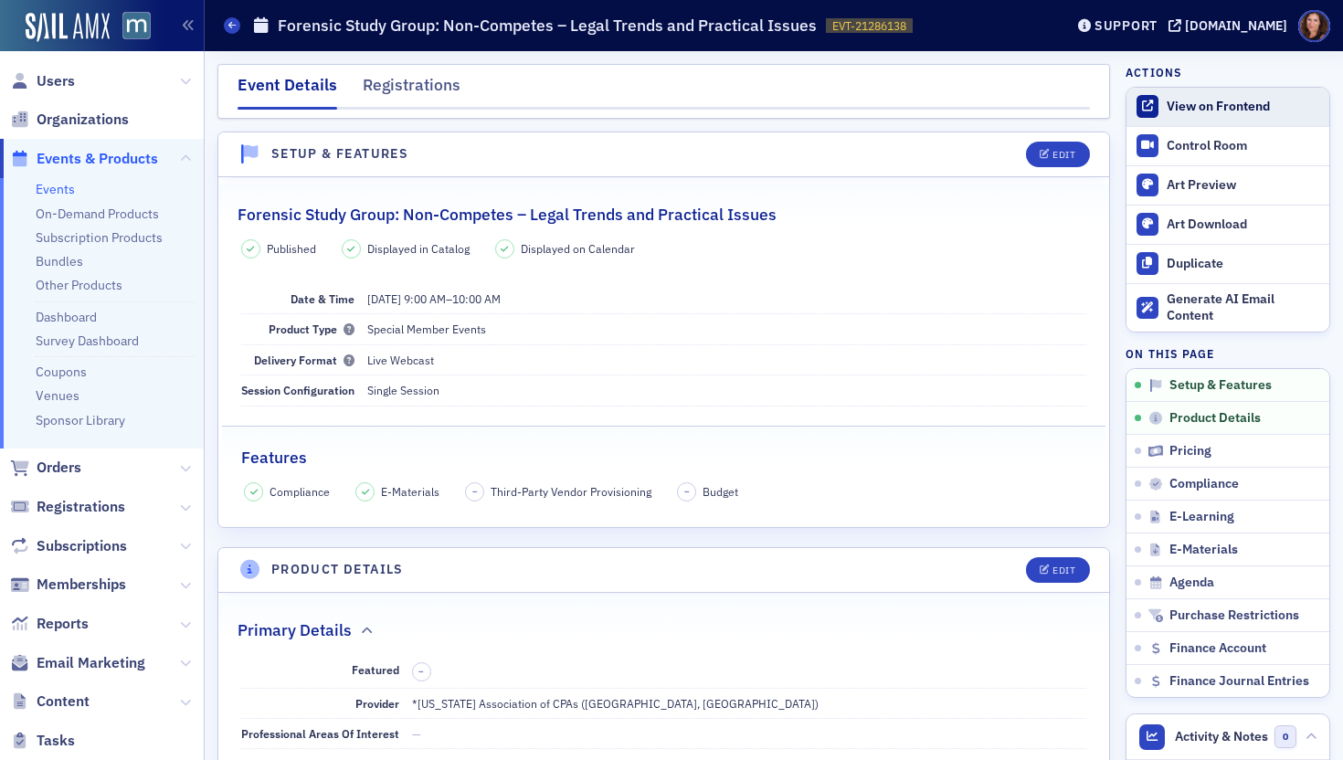
click at [1212, 112] on div "View on Frontend" at bounding box center [1243, 107] width 153 height 16
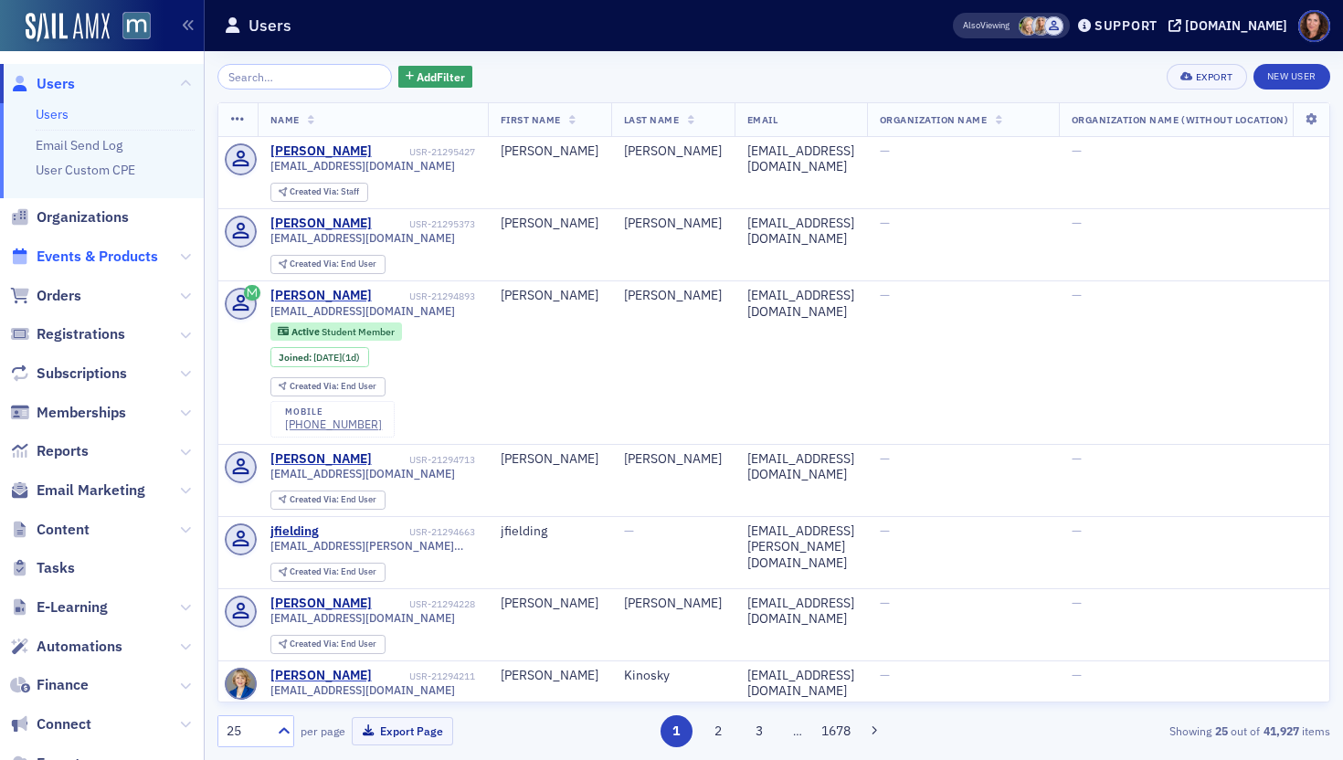
click at [113, 252] on span "Events & Products" at bounding box center [97, 257] width 121 height 20
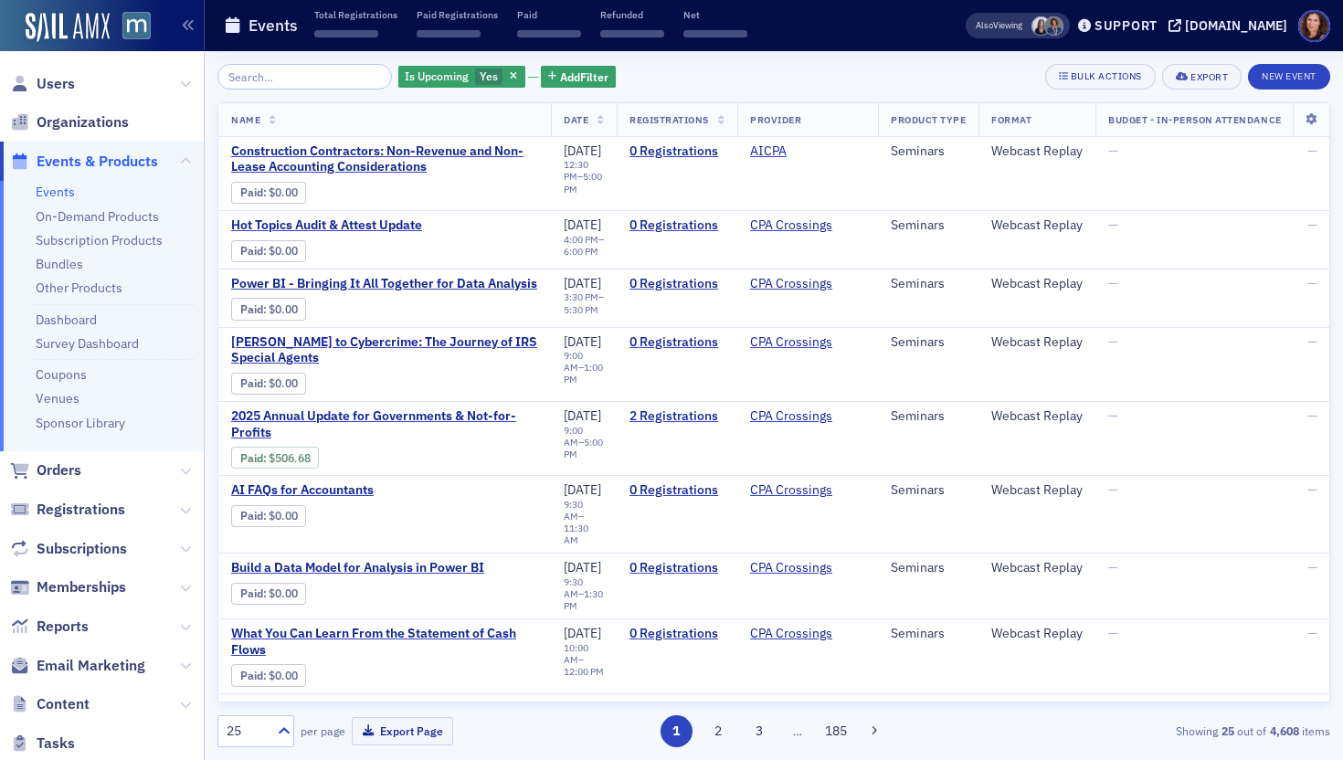
click at [298, 74] on input "search" at bounding box center [304, 77] width 174 height 26
drag, startPoint x: 68, startPoint y: 80, endPoint x: 168, endPoint y: 92, distance: 101.2
click at [68, 80] on span "Users" at bounding box center [56, 84] width 38 height 20
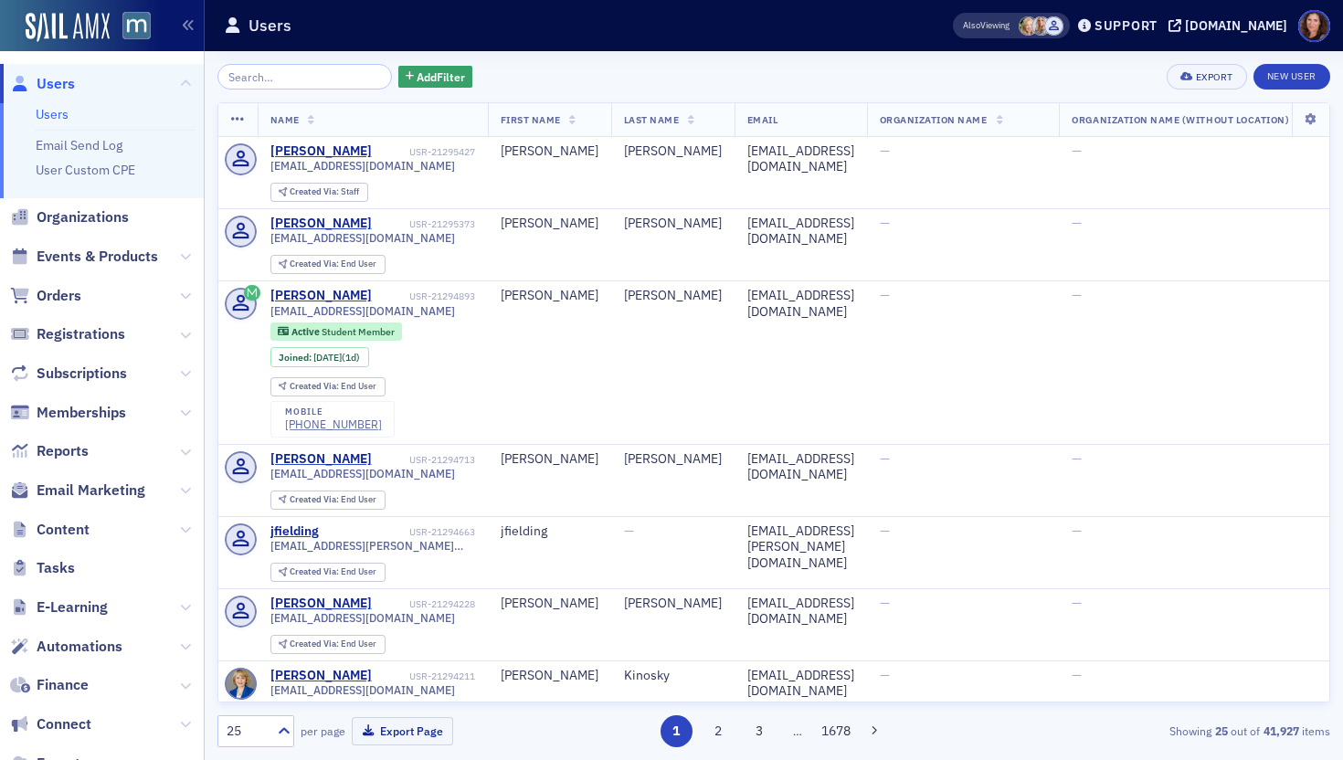
click at [295, 76] on input "search" at bounding box center [304, 77] width 174 height 26
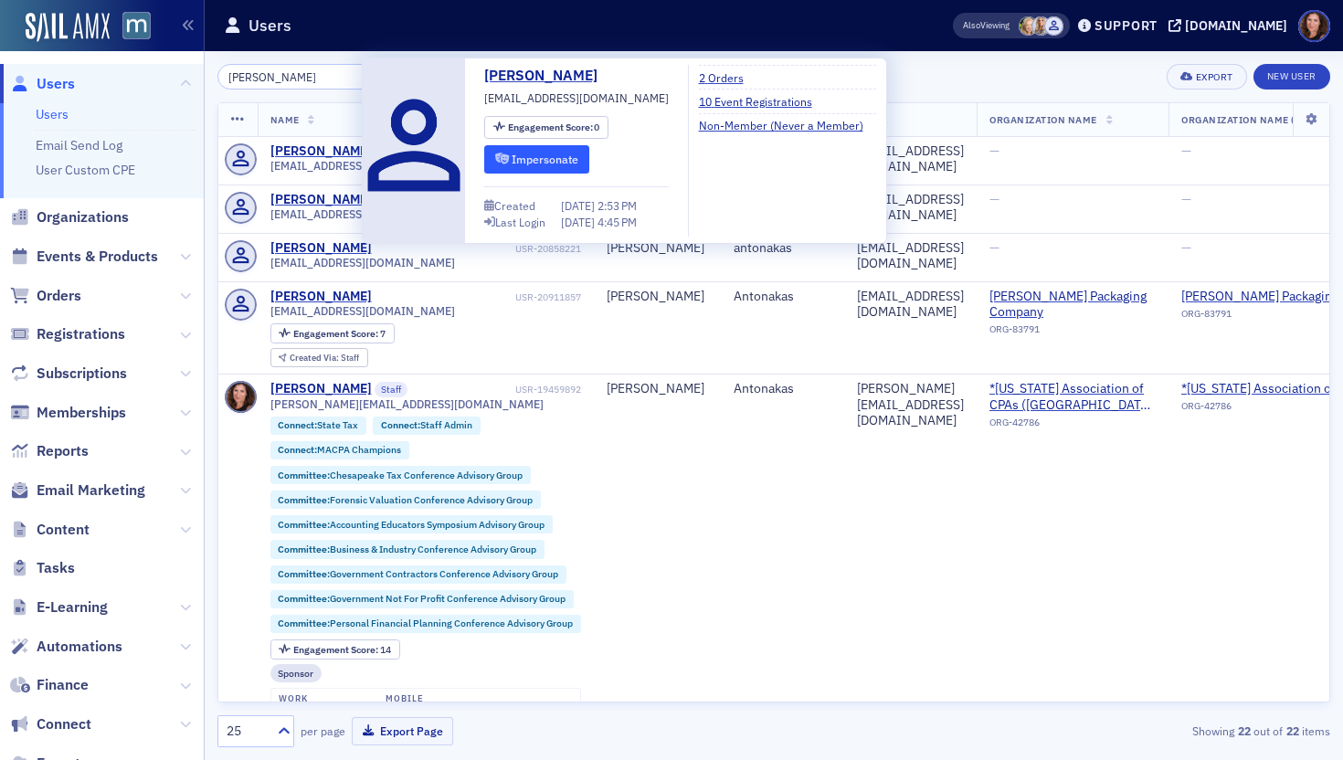
type input "[PERSON_NAME]"
click at [579, 161] on button "Impersonate" at bounding box center [536, 159] width 105 height 28
